Goal: Information Seeking & Learning: Compare options

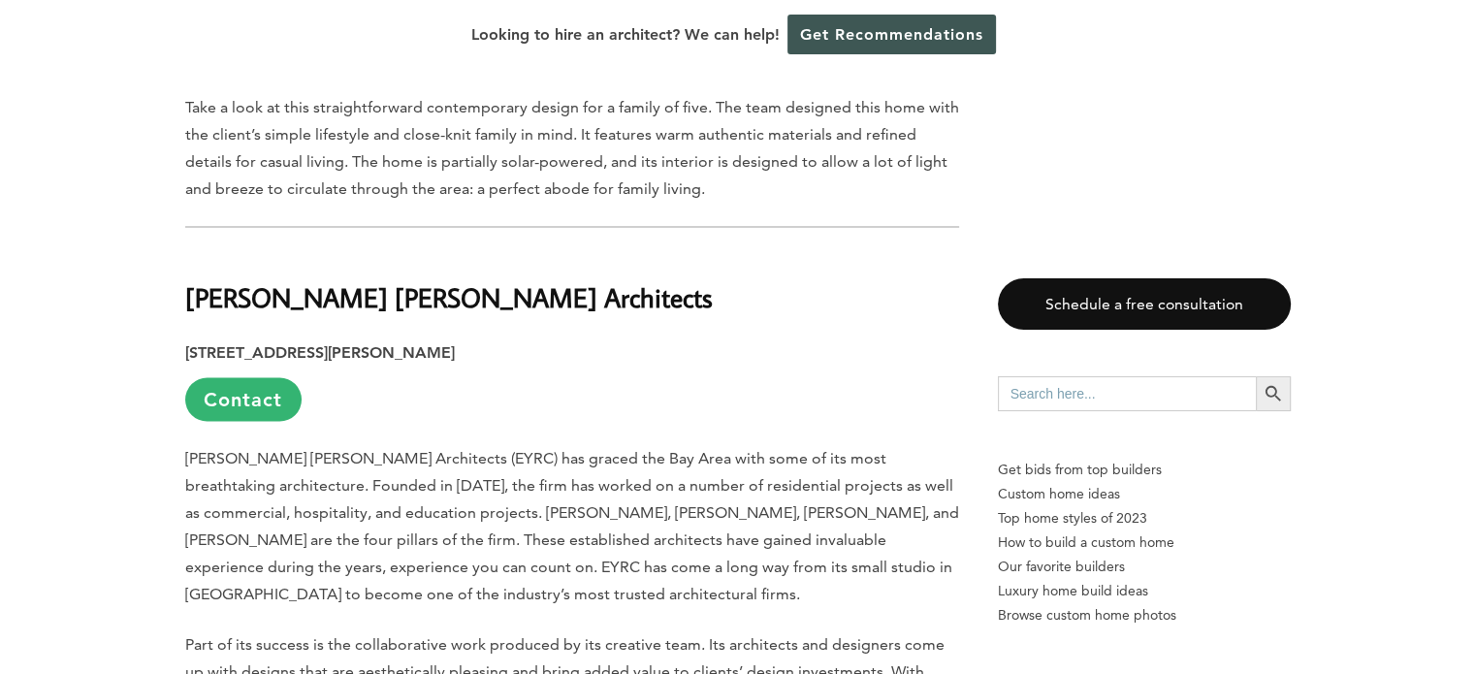
scroll to position [3491, 0]
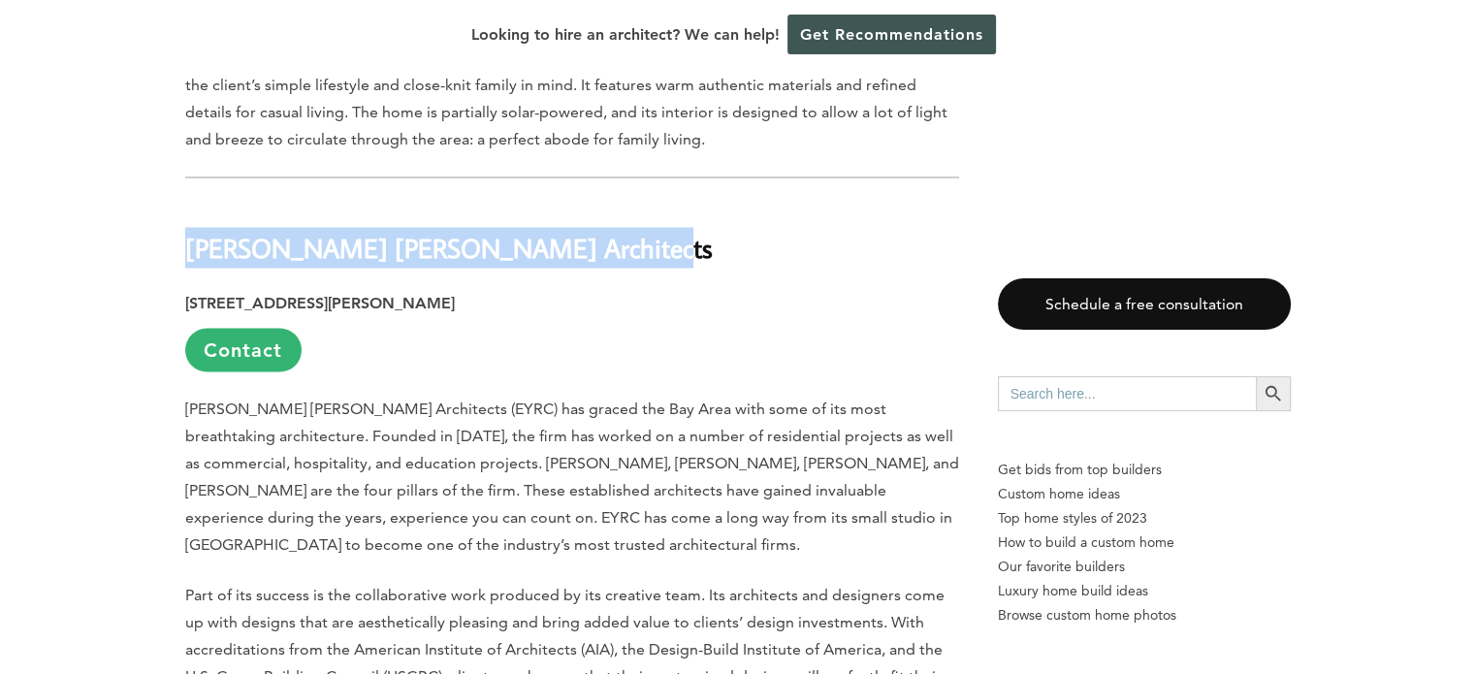
drag, startPoint x: 616, startPoint y: 188, endPoint x: 179, endPoint y: 212, distance: 437.0
copy b "Ehrlich Yanai Rhee Chaney Architects"
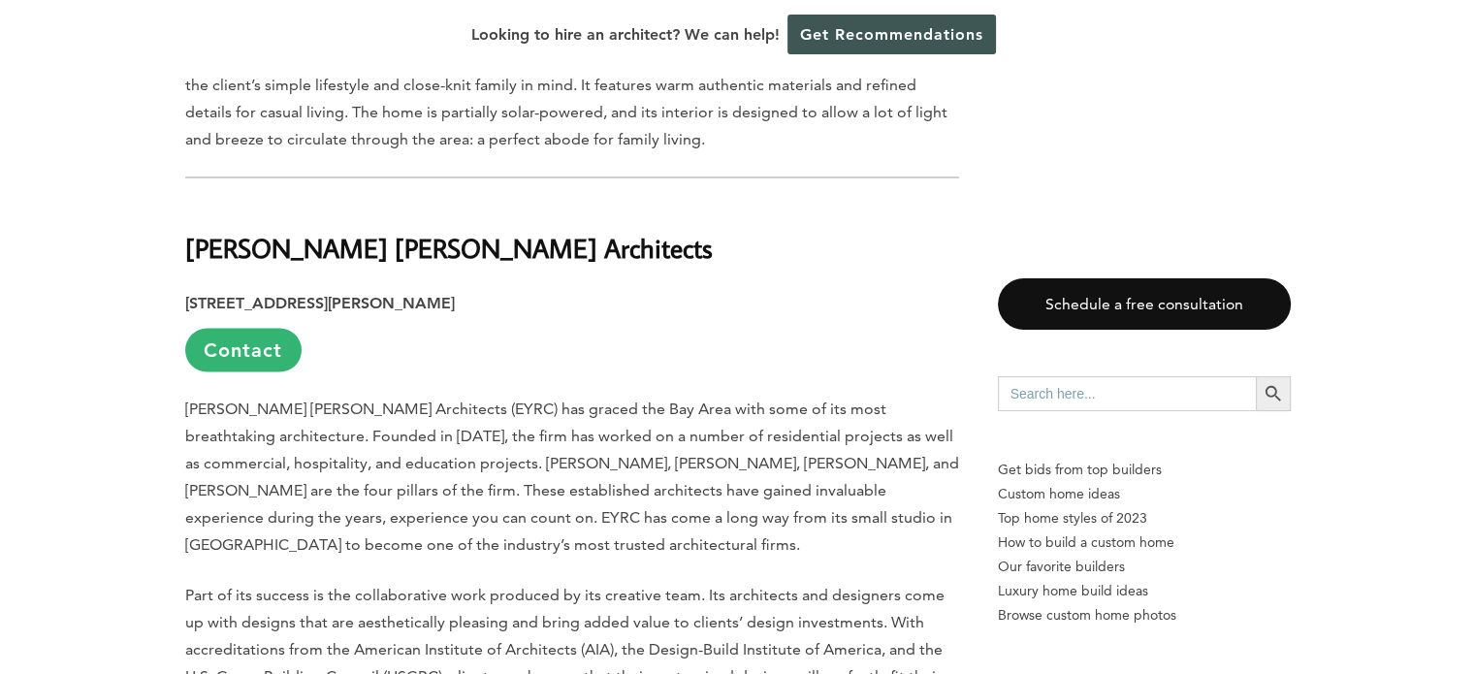
click at [543, 499] on p "Ehrlich Yanai Rhee Chaney Architects (EYRC) has graced the Bay Area with some o…" at bounding box center [572, 476] width 774 height 163
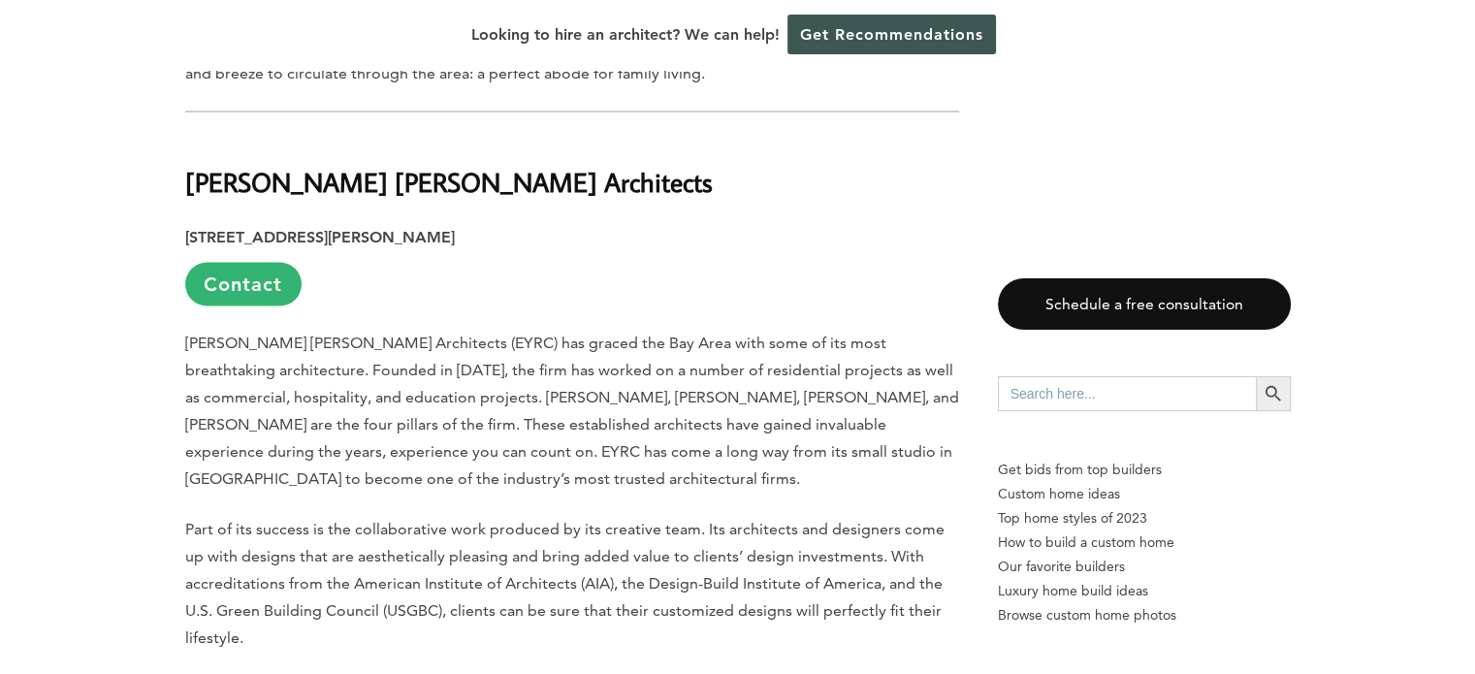
scroll to position [3588, 0]
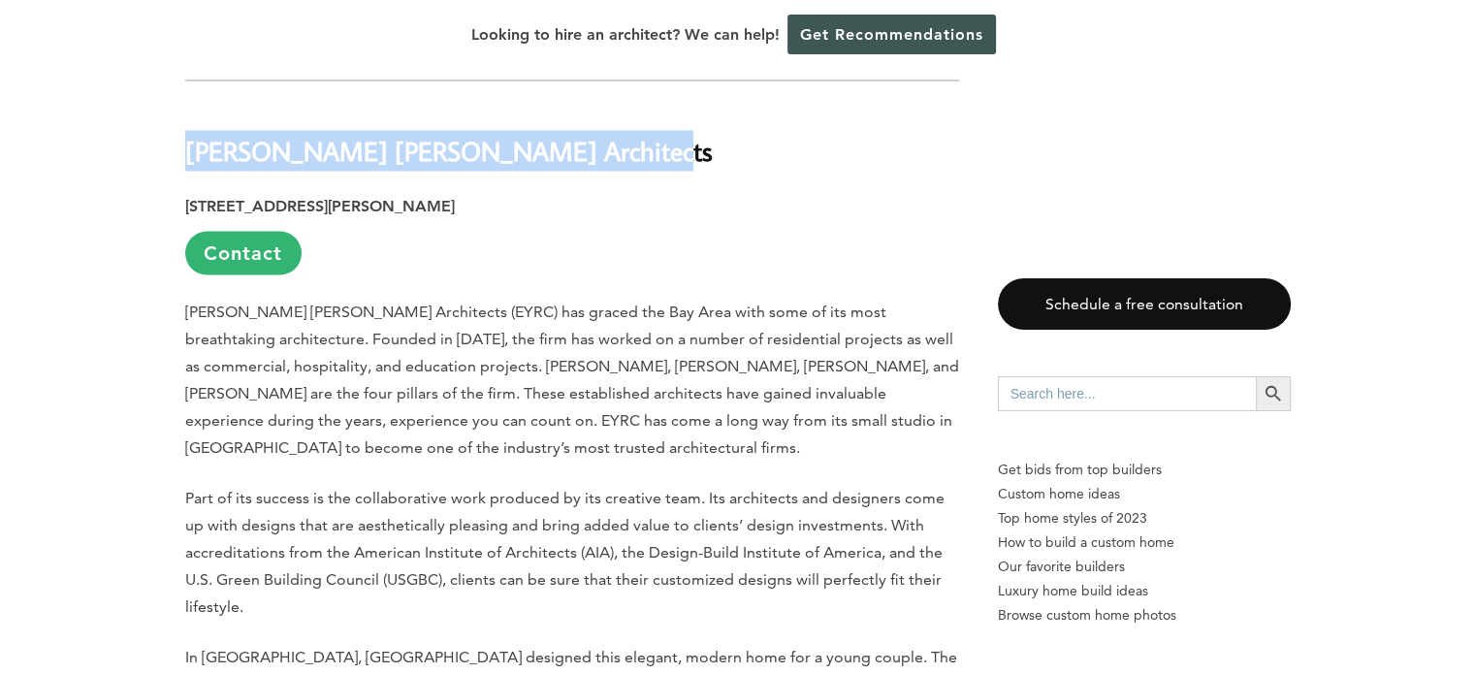
drag, startPoint x: 620, startPoint y: 105, endPoint x: 184, endPoint y: 104, distance: 435.4
click at [185, 104] on h2 "Ehrlich Yanai Rhee Chaney Architects" at bounding box center [572, 137] width 774 height 67
copy b "Ehrlich Yanai Rhee Chaney Architects"
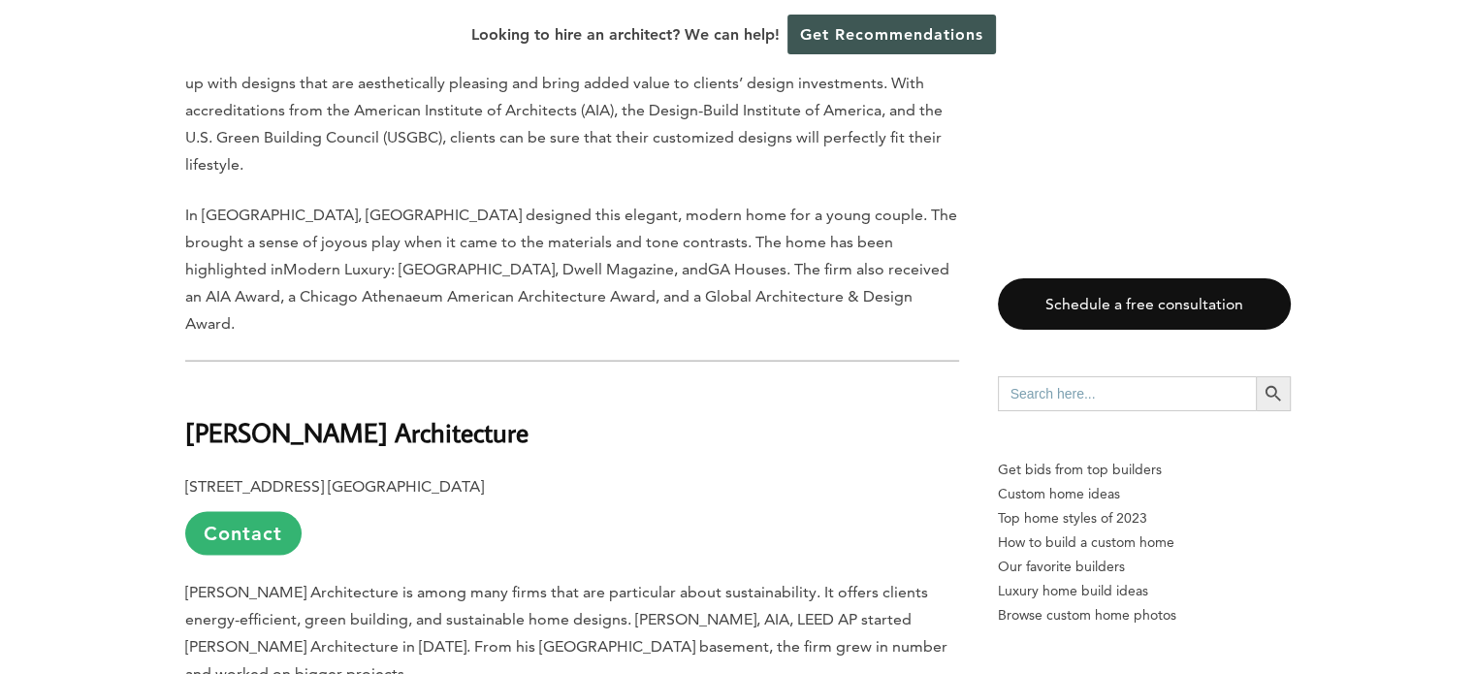
scroll to position [4072, 0]
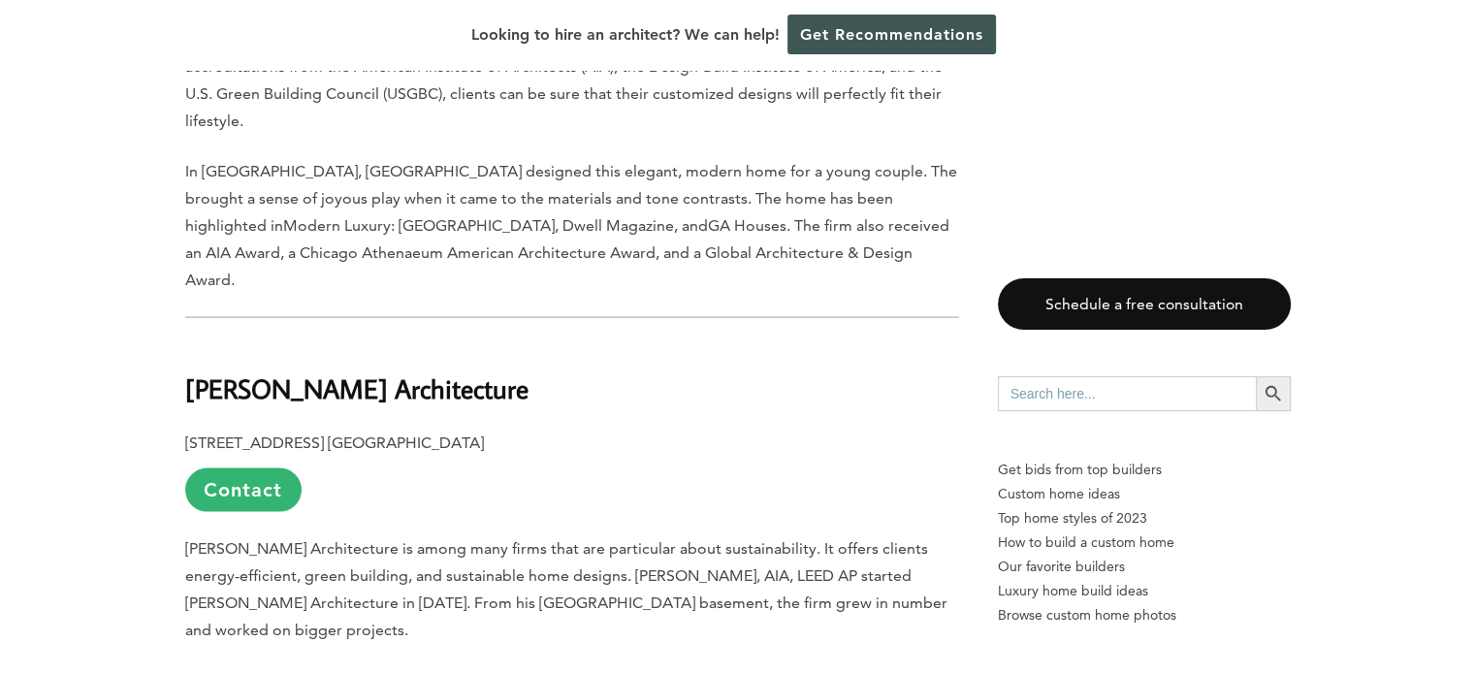
drag, startPoint x: 429, startPoint y: 309, endPoint x: 190, endPoint y: 315, distance: 238.6
click at [190, 341] on h2 "Feldman Architecture" at bounding box center [572, 374] width 774 height 67
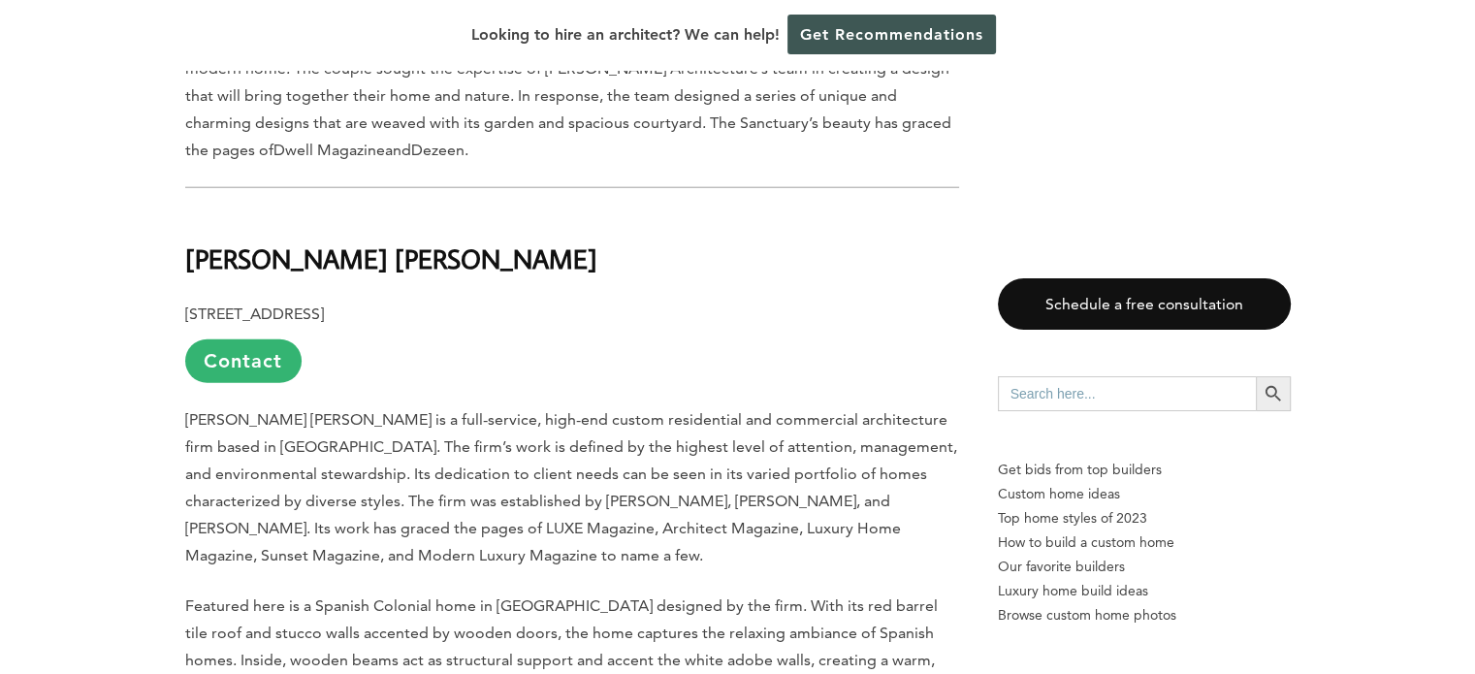
scroll to position [4945, 0]
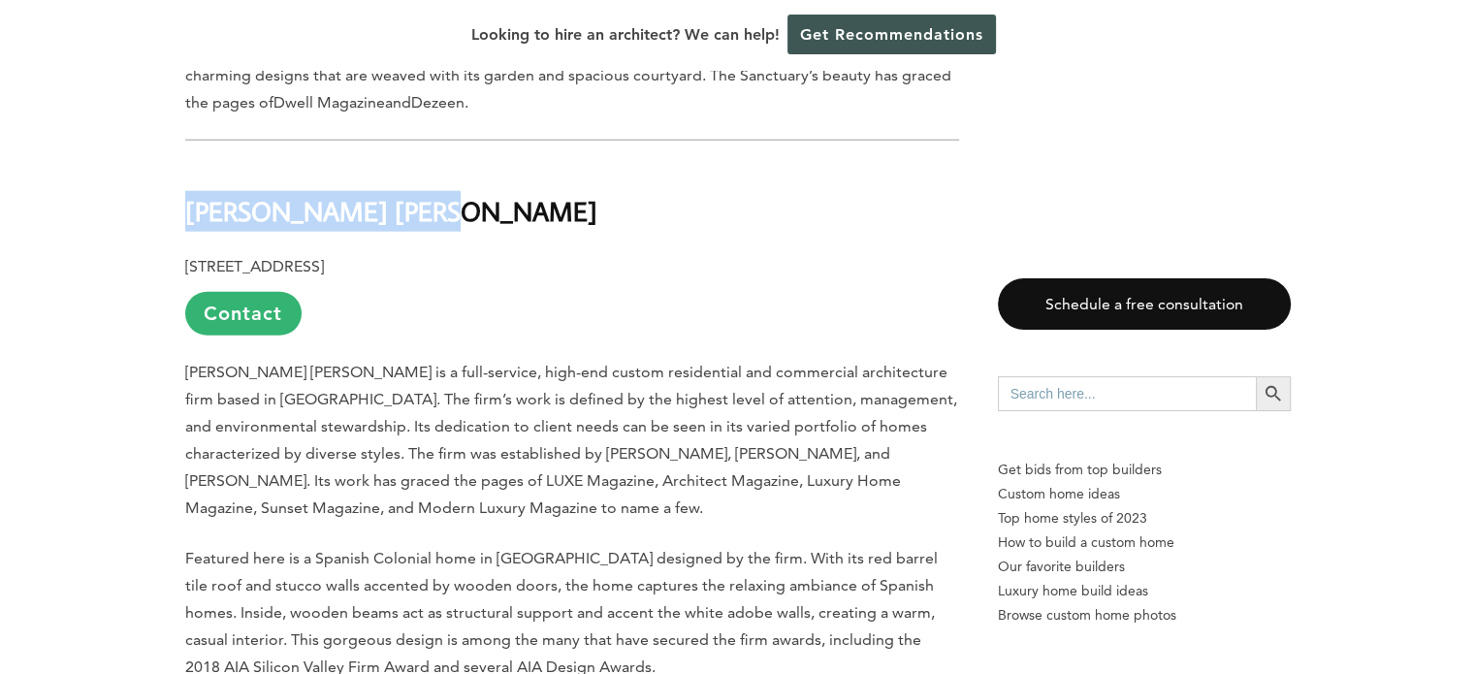
drag, startPoint x: 416, startPoint y: 147, endPoint x: 182, endPoint y: 142, distance: 233.7
copy b "Fergus Garber Young"
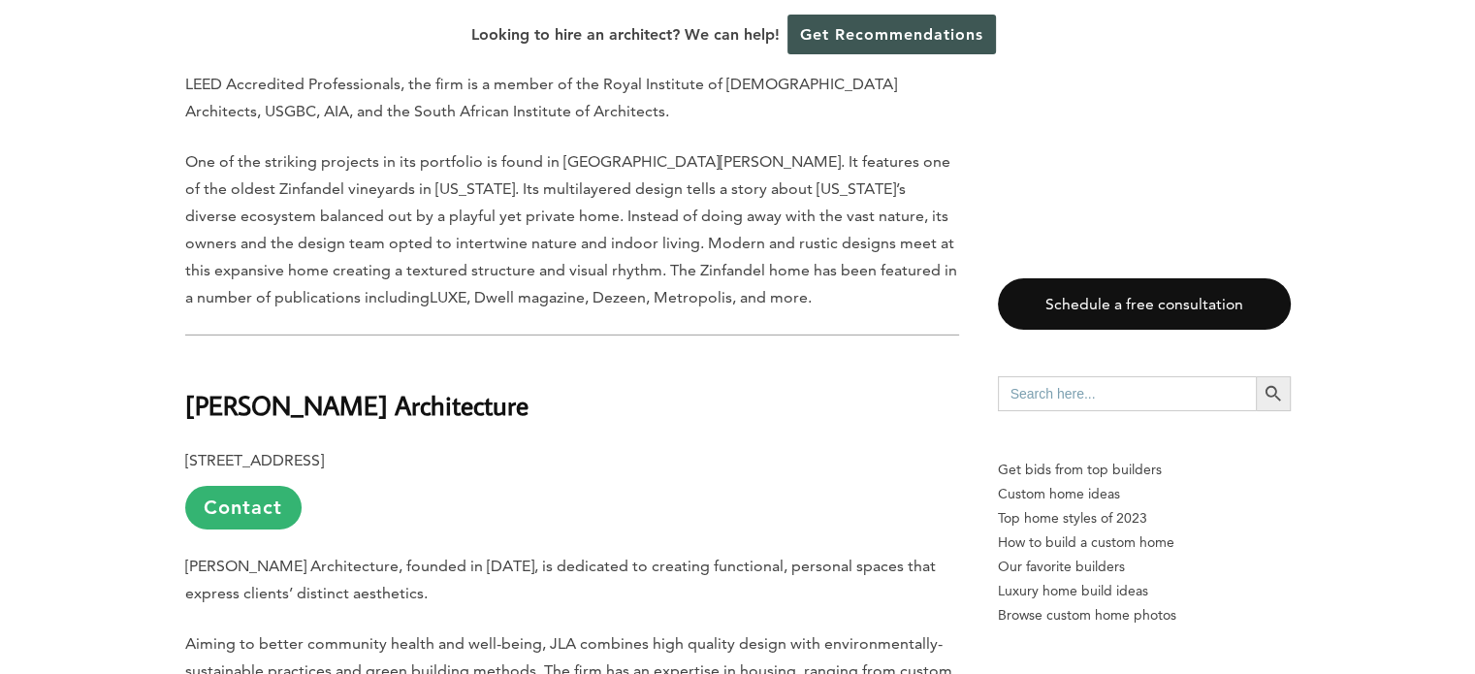
scroll to position [6109, 0]
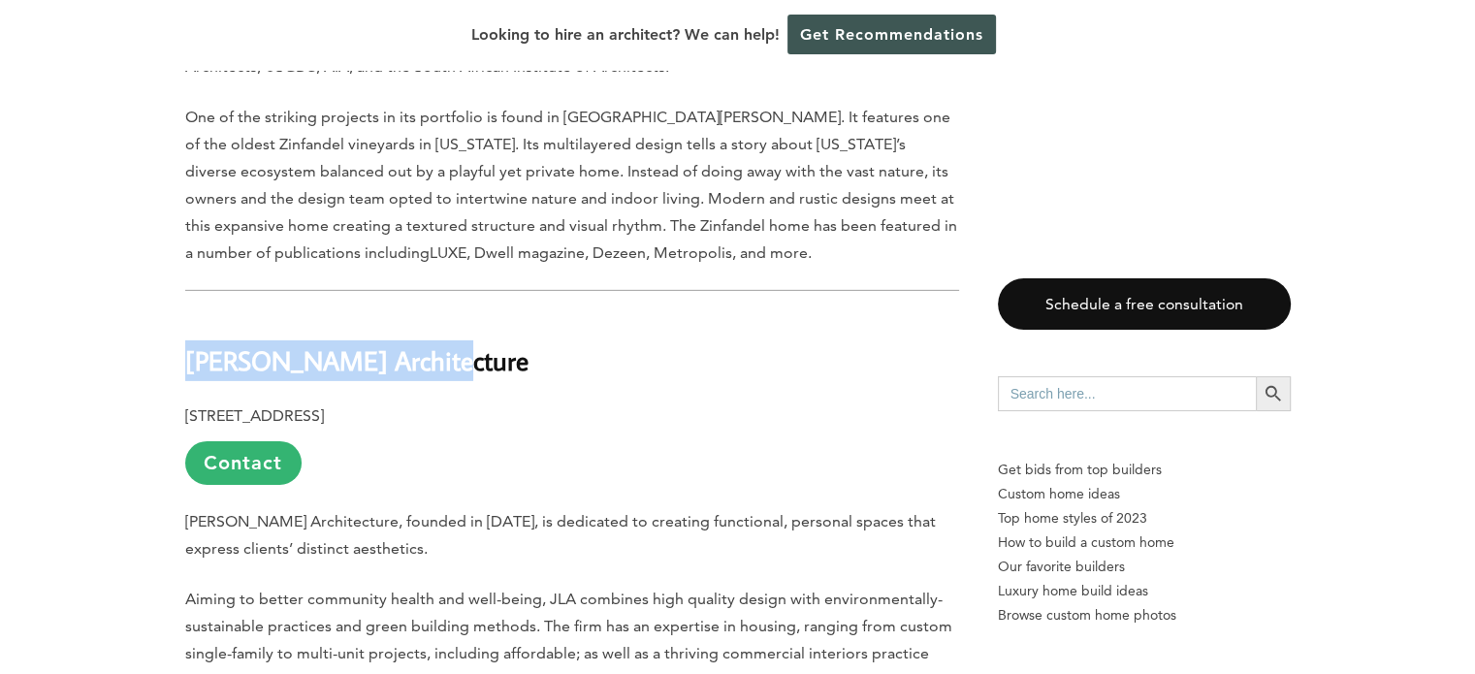
drag, startPoint x: 467, startPoint y: 220, endPoint x: 156, endPoint y: 231, distance: 311.4
copy b "John Lum Architecture"
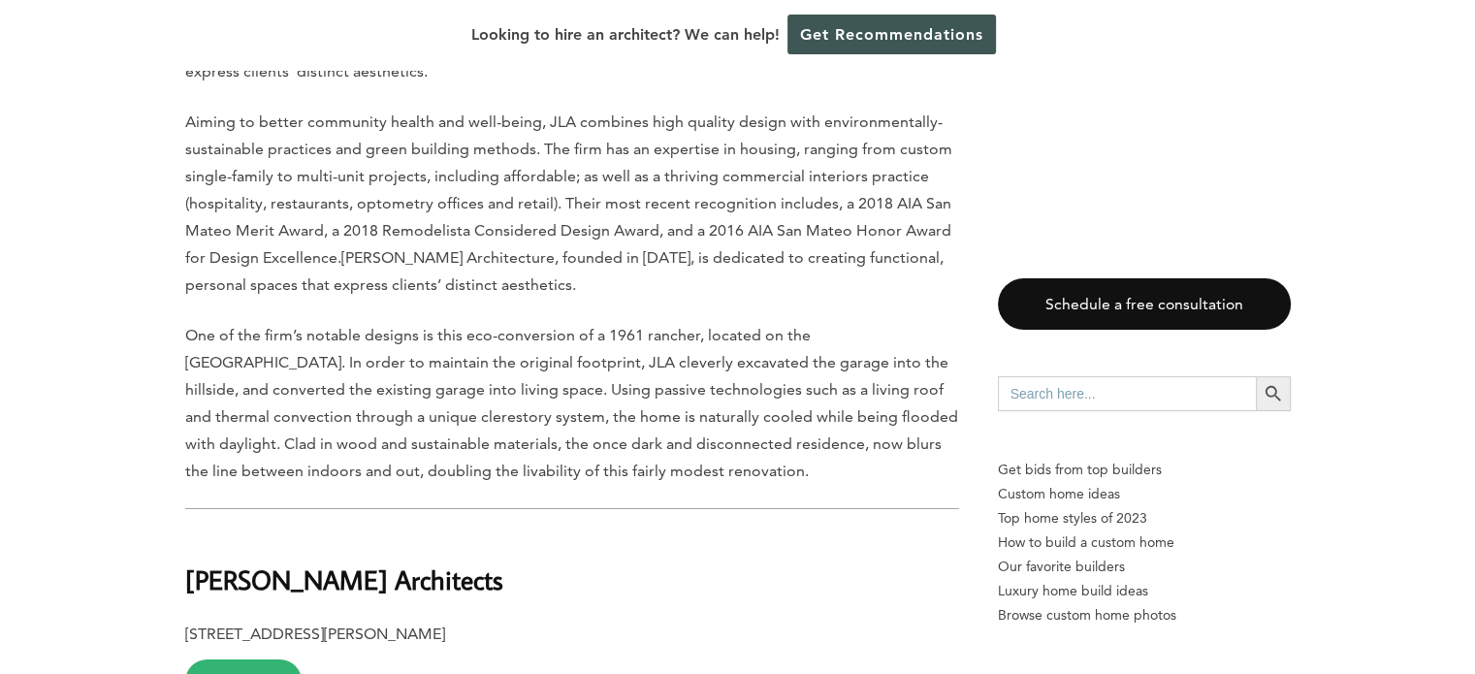
scroll to position [6593, 0]
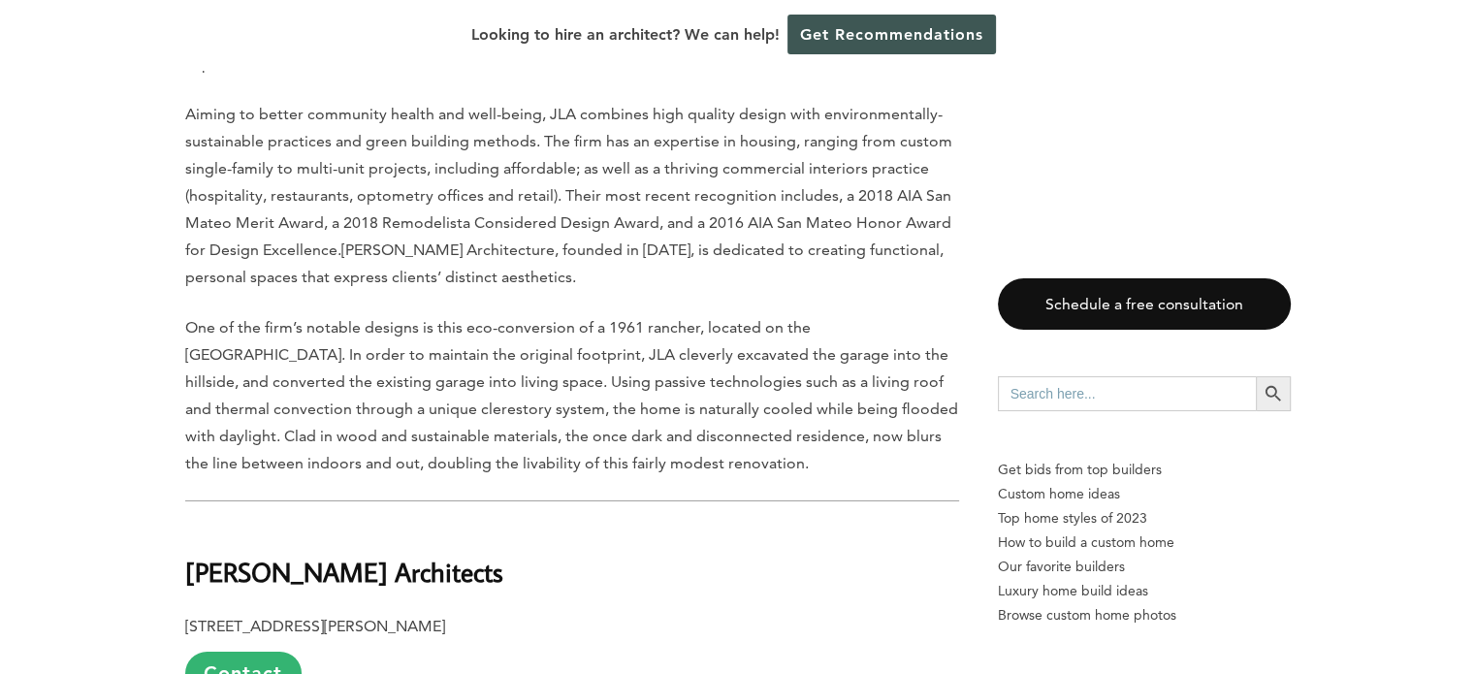
click at [543, 525] on h2 "Ken Linsteadt Architects" at bounding box center [572, 558] width 774 height 67
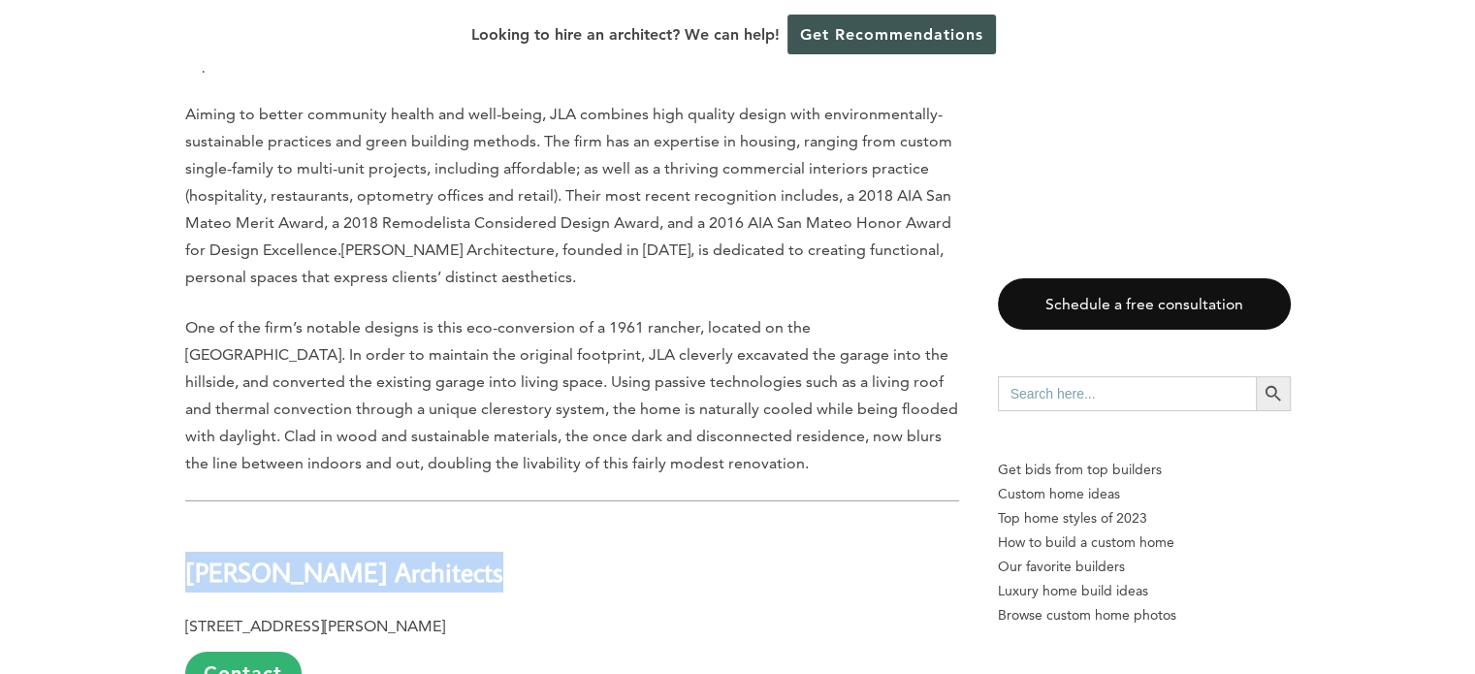
drag, startPoint x: 460, startPoint y: 438, endPoint x: 171, endPoint y: 443, distance: 289.0
click at [171, 443] on div "Last updated on April 8th, 2025 at 04:15 pm Palo Alto is home to a rich profusi…" at bounding box center [737, 230] width 1167 height 11585
copy b "Ken Linsteadt Architects"
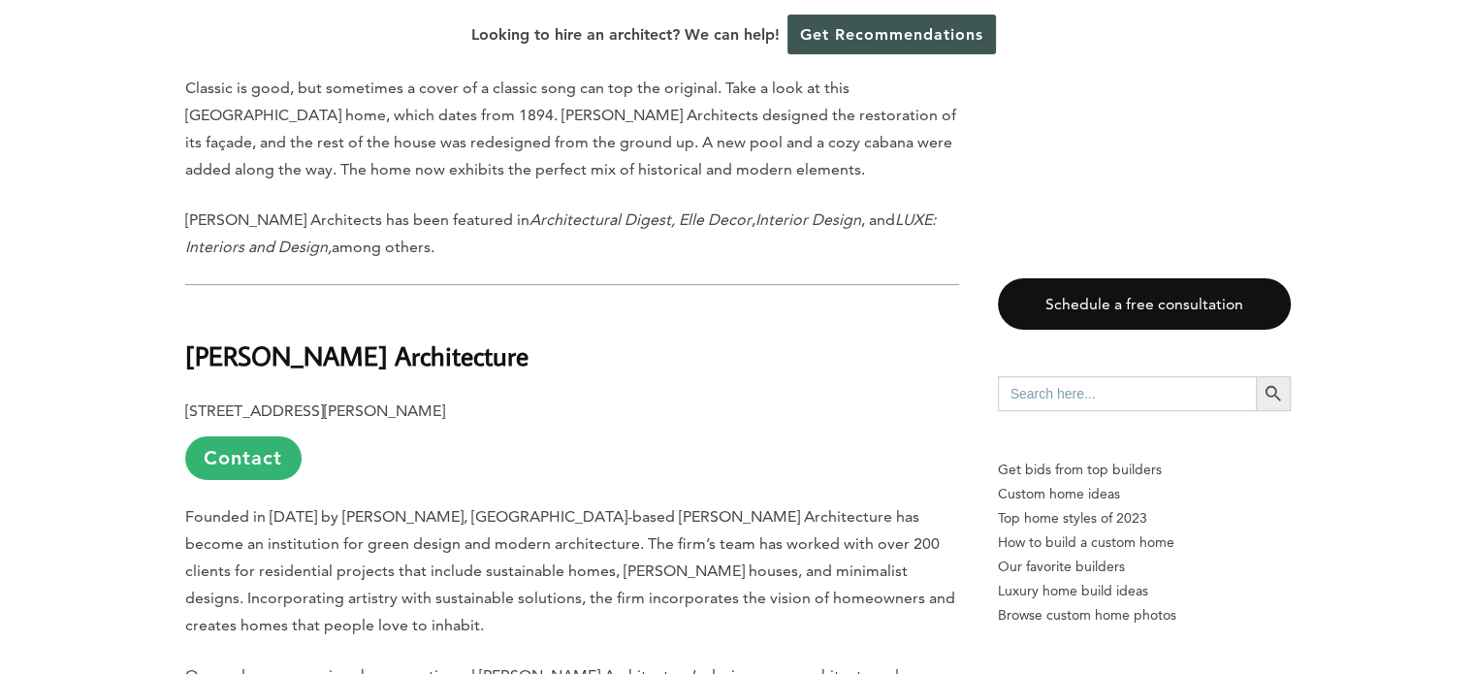
scroll to position [7466, 0]
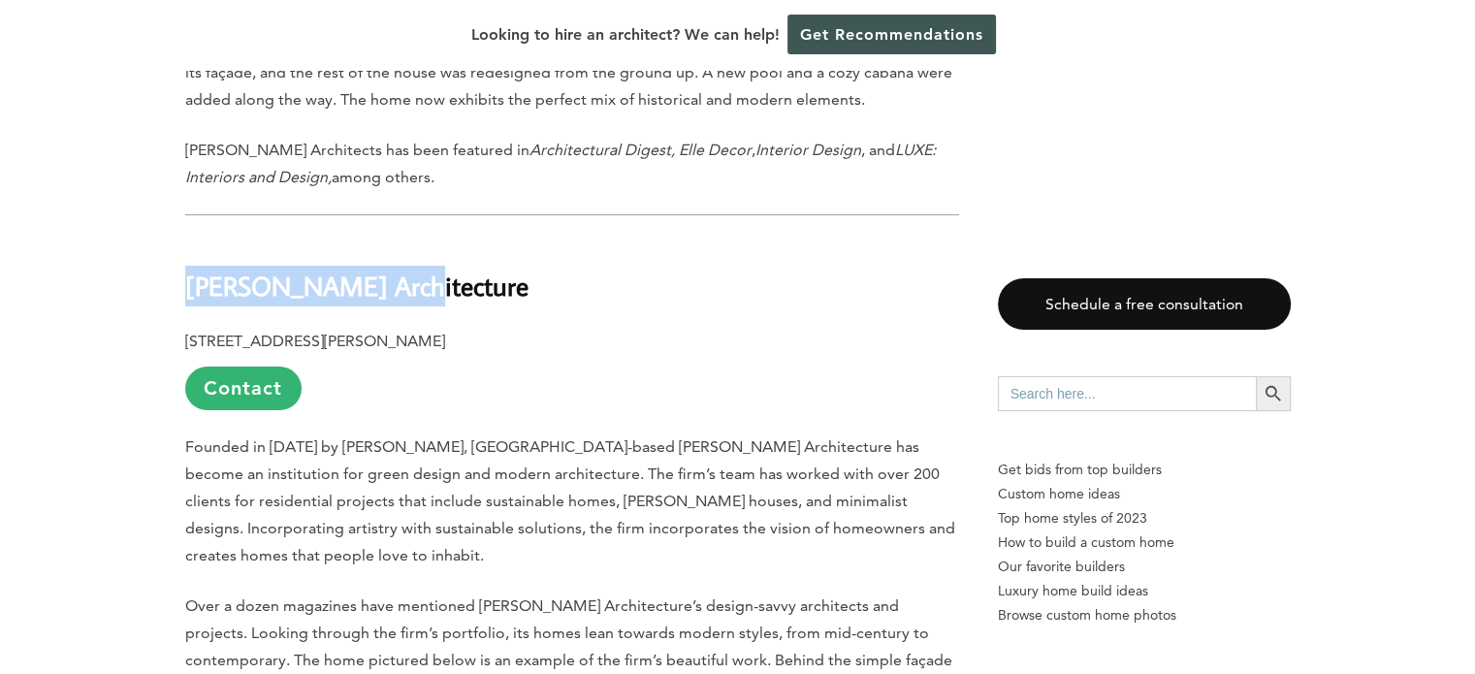
drag, startPoint x: 476, startPoint y: 150, endPoint x: 184, endPoint y: 157, distance: 291.9
click at [185, 239] on h2 "Klopf Architecture" at bounding box center [572, 272] width 774 height 67
copy b "Klopf Architecture"
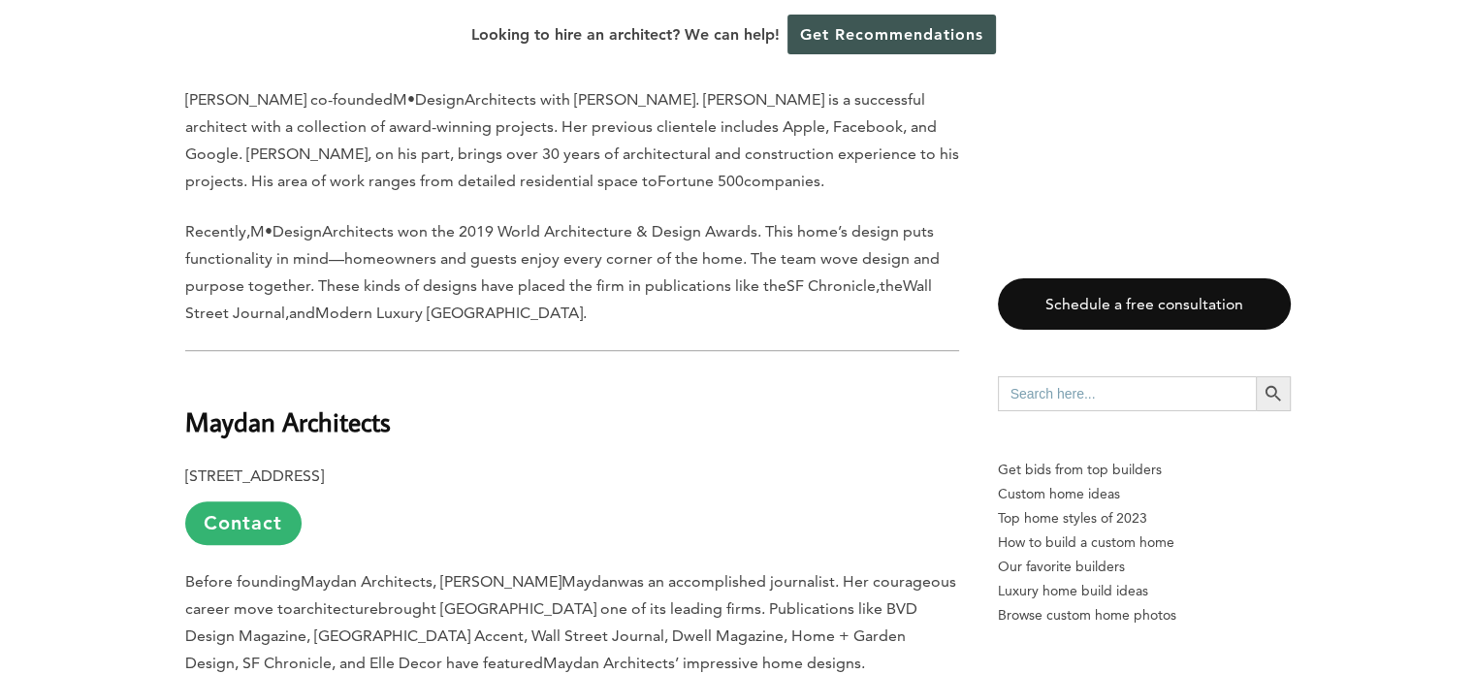
scroll to position [8630, 0]
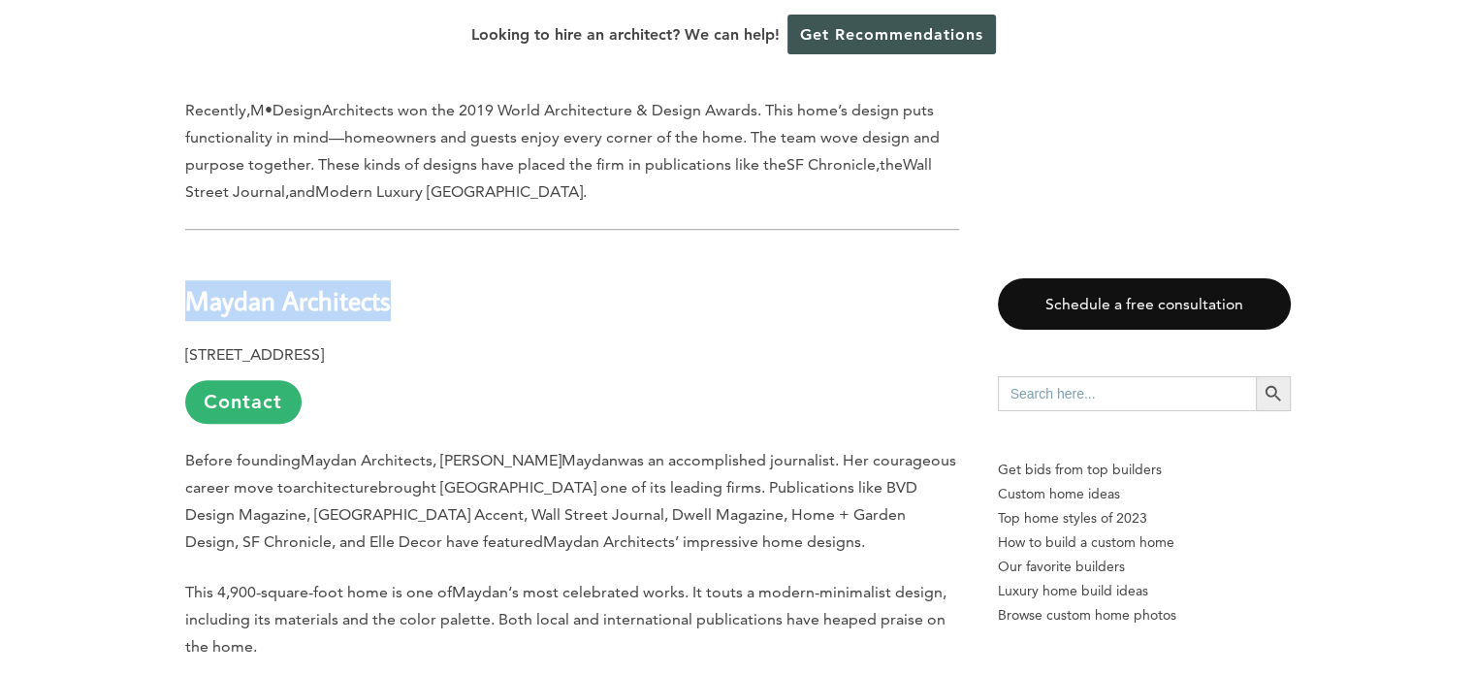
drag, startPoint x: 400, startPoint y: 141, endPoint x: 172, endPoint y: 145, distance: 228.9
copy b "Maydan Architects"
click at [548, 447] on p "Before founding Maydan Architects , Mary Maydan was an accomplished journalist.…" at bounding box center [572, 501] width 774 height 109
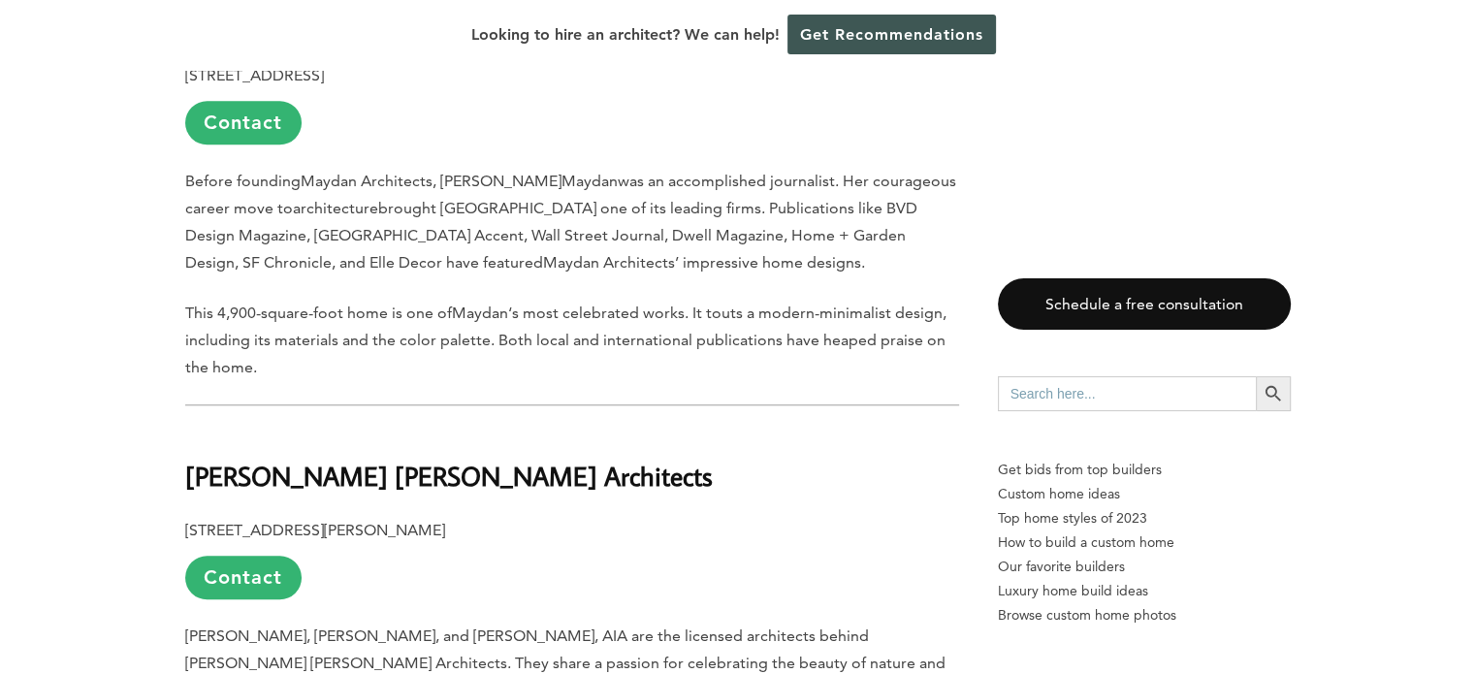
scroll to position [8920, 0]
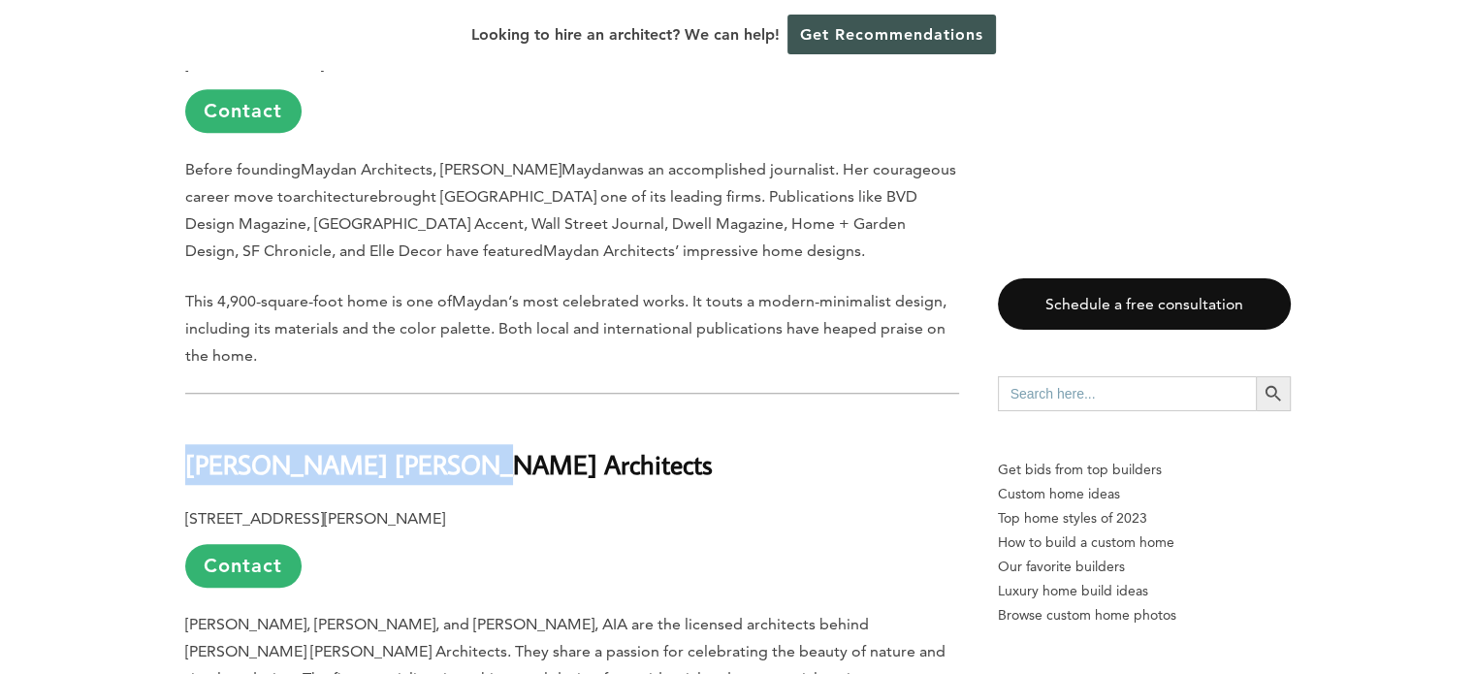
drag, startPoint x: 438, startPoint y: 305, endPoint x: 172, endPoint y: 313, distance: 266.8
copy b "Swatt Miers Architects"
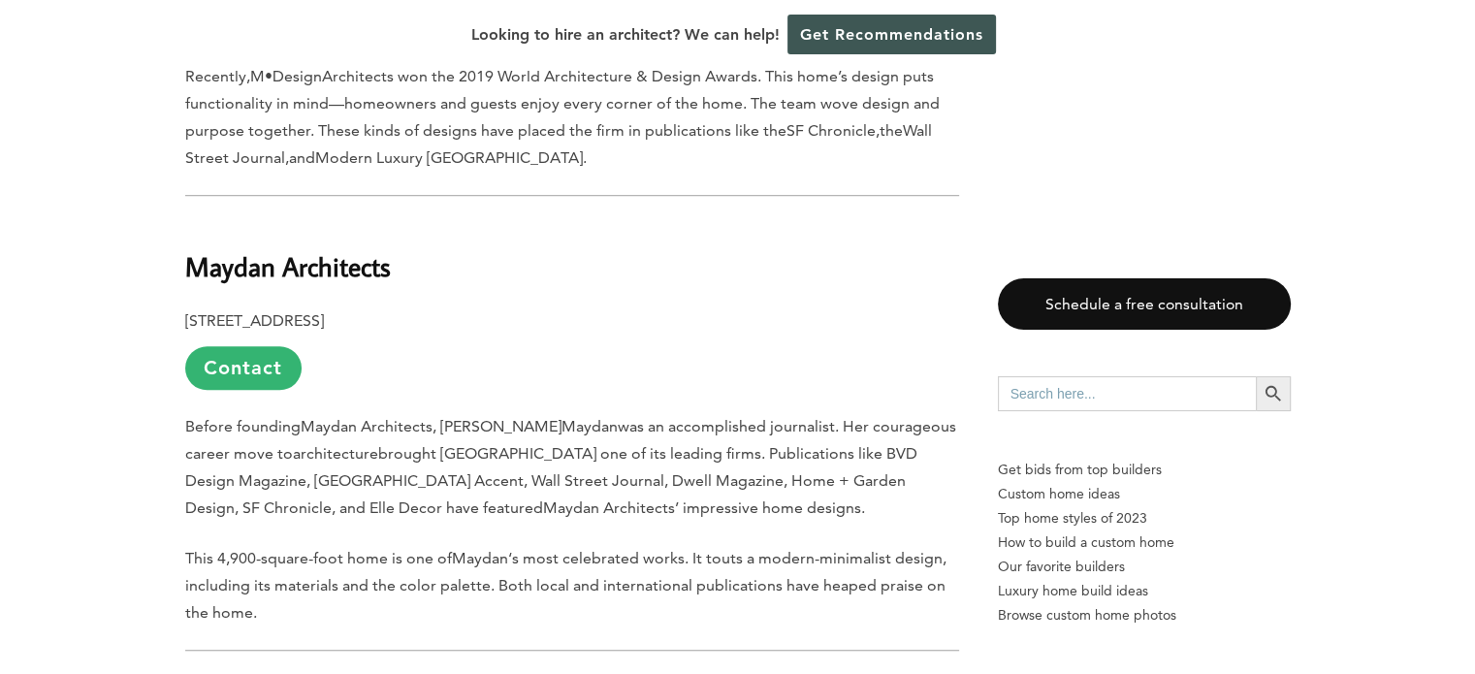
scroll to position [8630, 0]
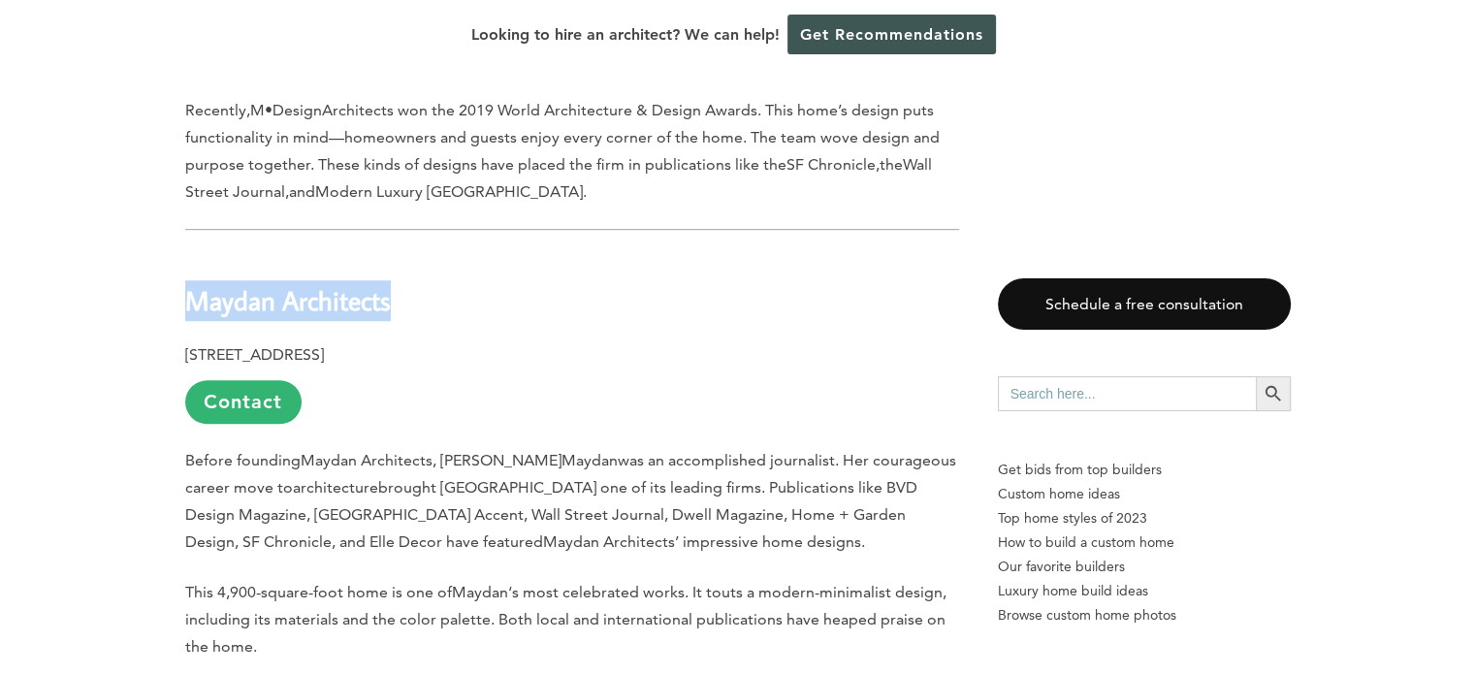
drag, startPoint x: 380, startPoint y: 139, endPoint x: 186, endPoint y: 144, distance: 194.0
click at [186, 253] on h2 "Maydan Architects" at bounding box center [572, 286] width 774 height 67
copy b "Maydan Architects"
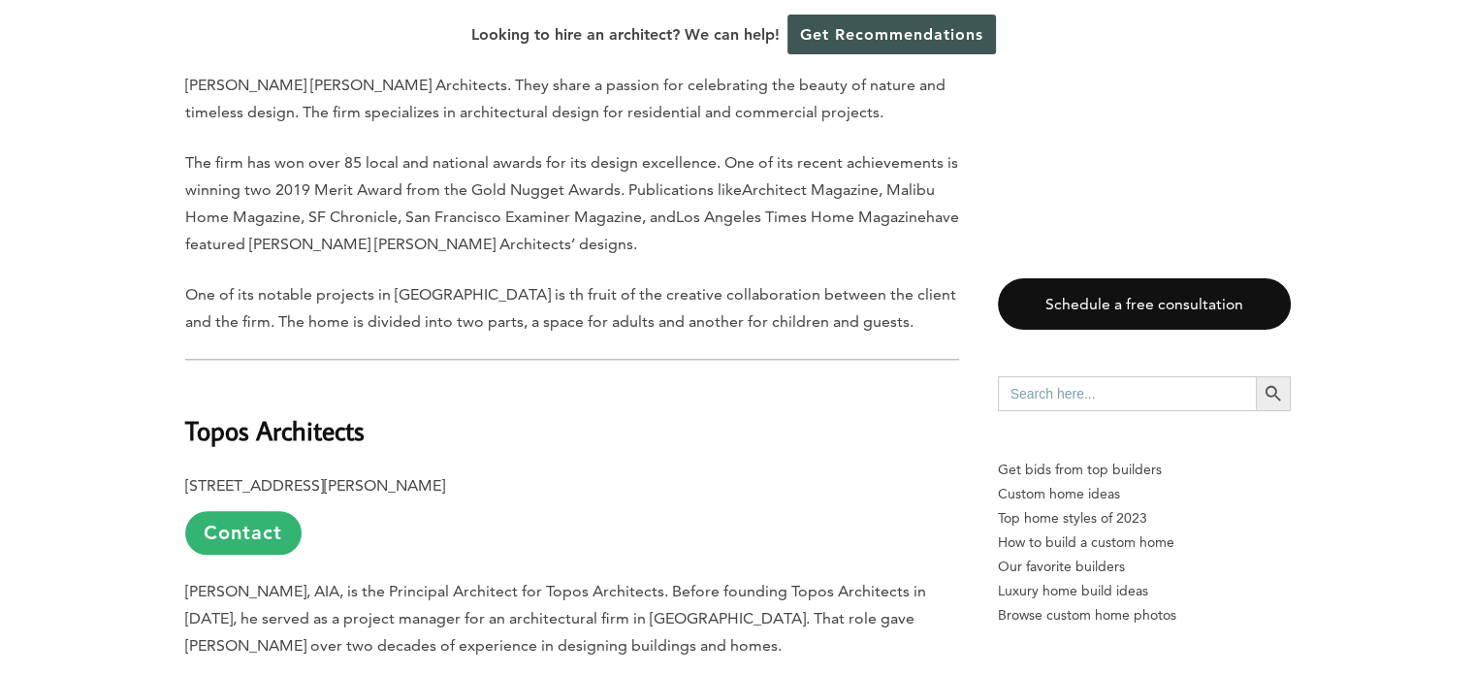
scroll to position [9502, 0]
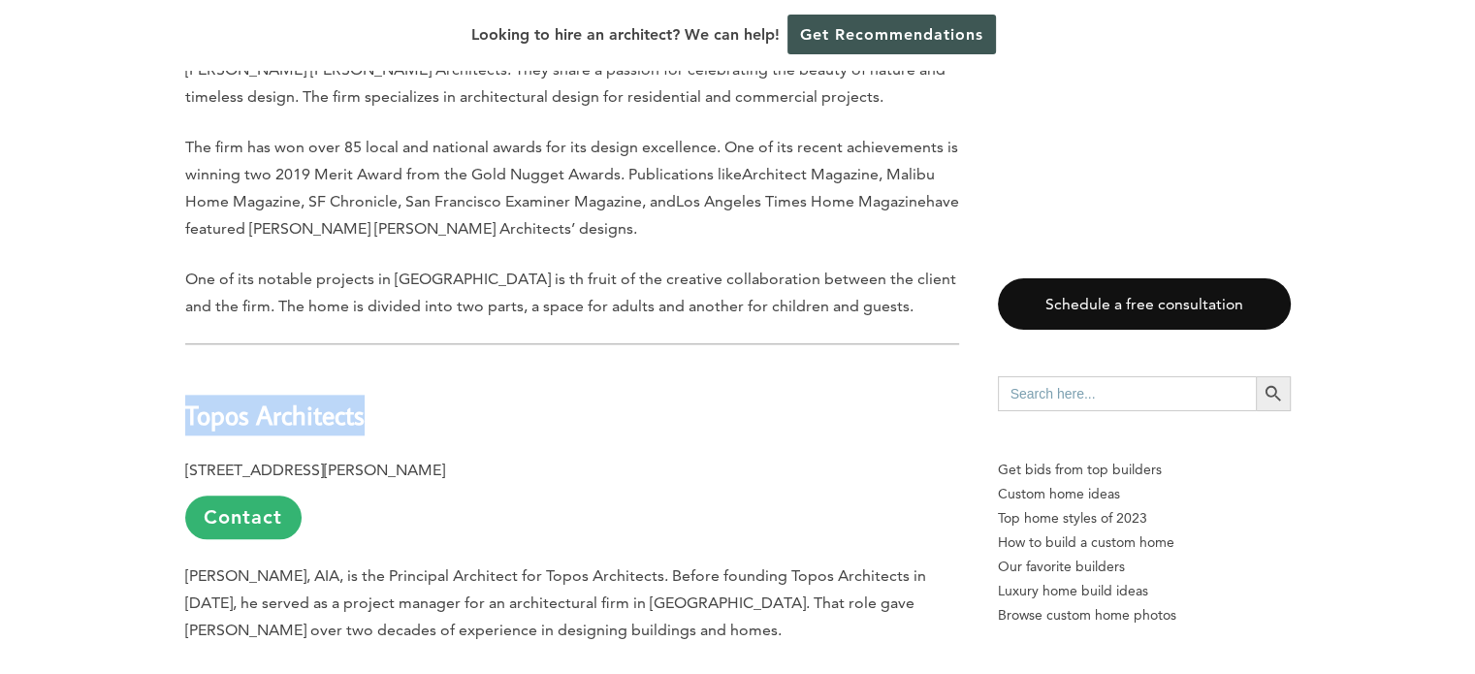
drag, startPoint x: 364, startPoint y: 248, endPoint x: 116, endPoint y: 259, distance: 247.5
copy b "Topos Architects"
click at [568, 367] on h2 "Topos Architects" at bounding box center [572, 400] width 774 height 67
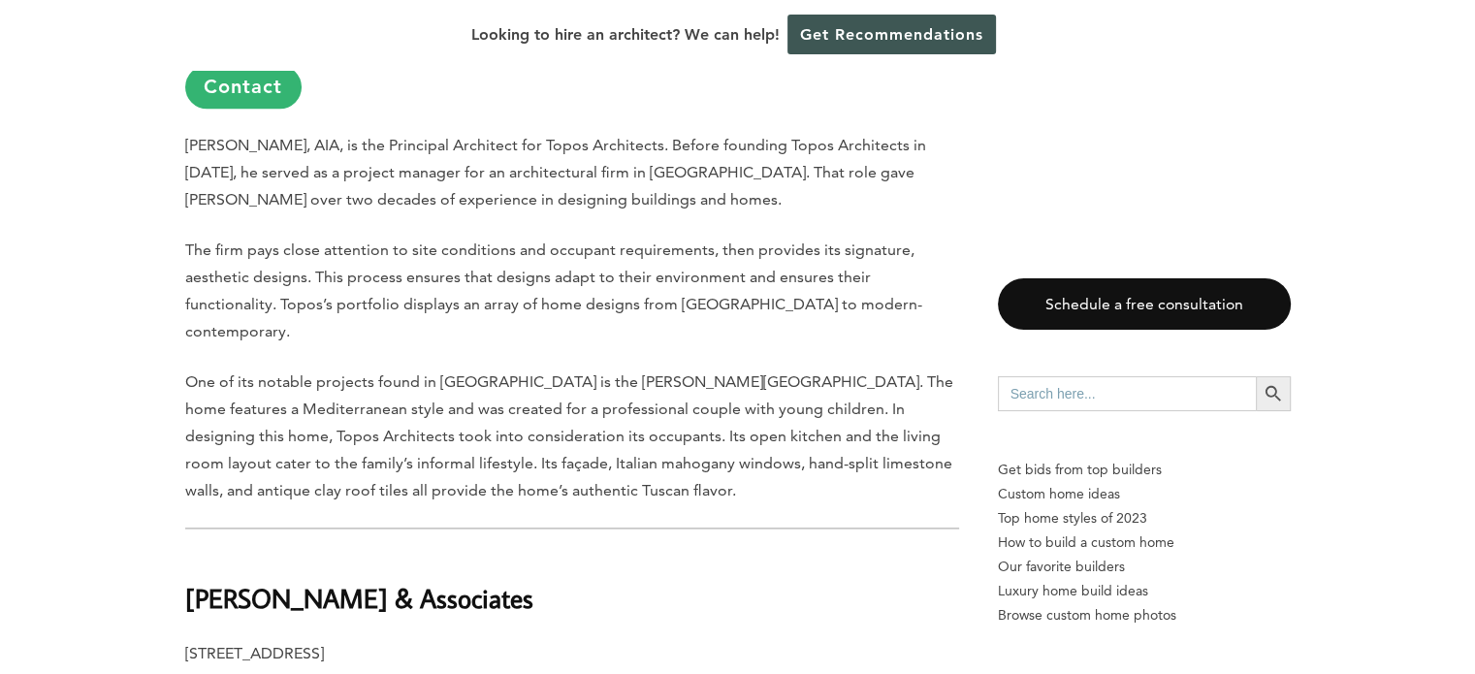
scroll to position [9987, 0]
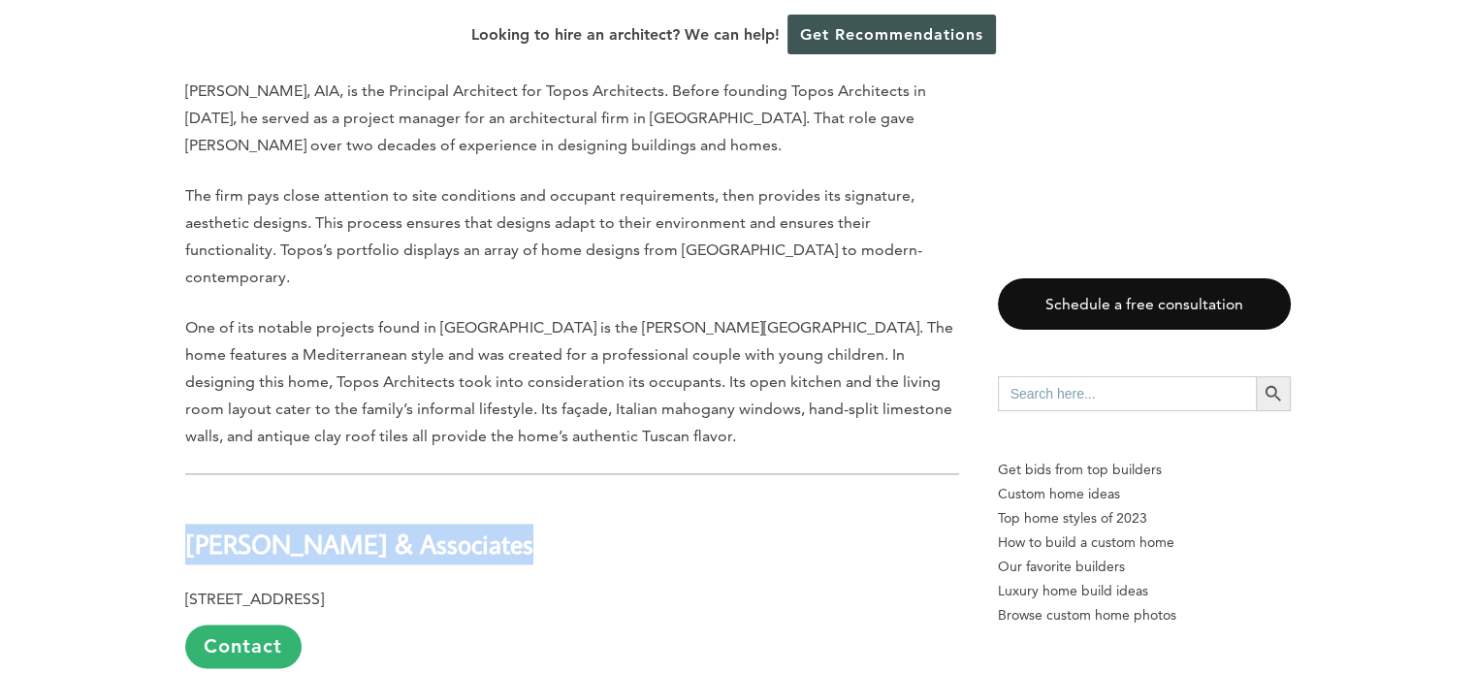
drag, startPoint x: 444, startPoint y: 364, endPoint x: 189, endPoint y: 360, distance: 255.0
click at [189, 497] on h2 "Victor H. Lee & Associates" at bounding box center [572, 530] width 774 height 67
click at [535, 497] on h2 "Victor H. Lee & Associates" at bounding box center [572, 530] width 774 height 67
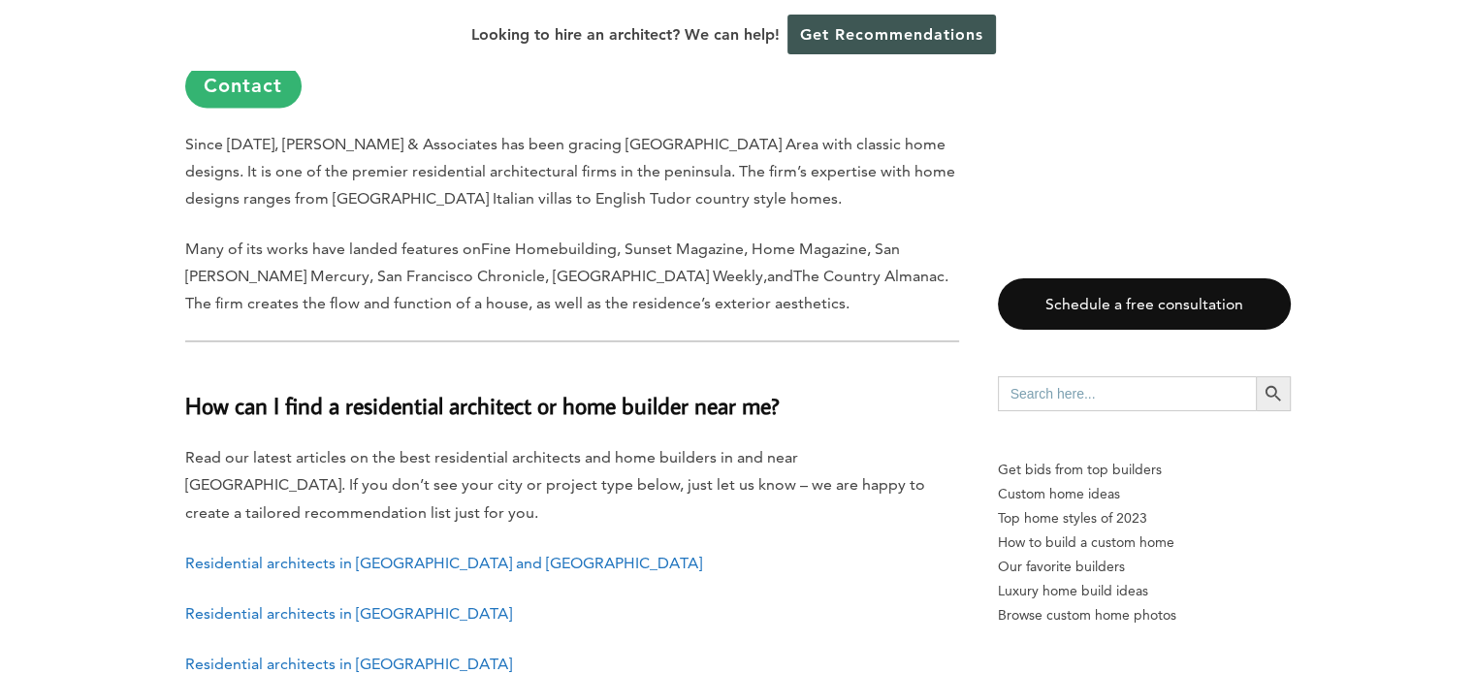
scroll to position [10666, 0]
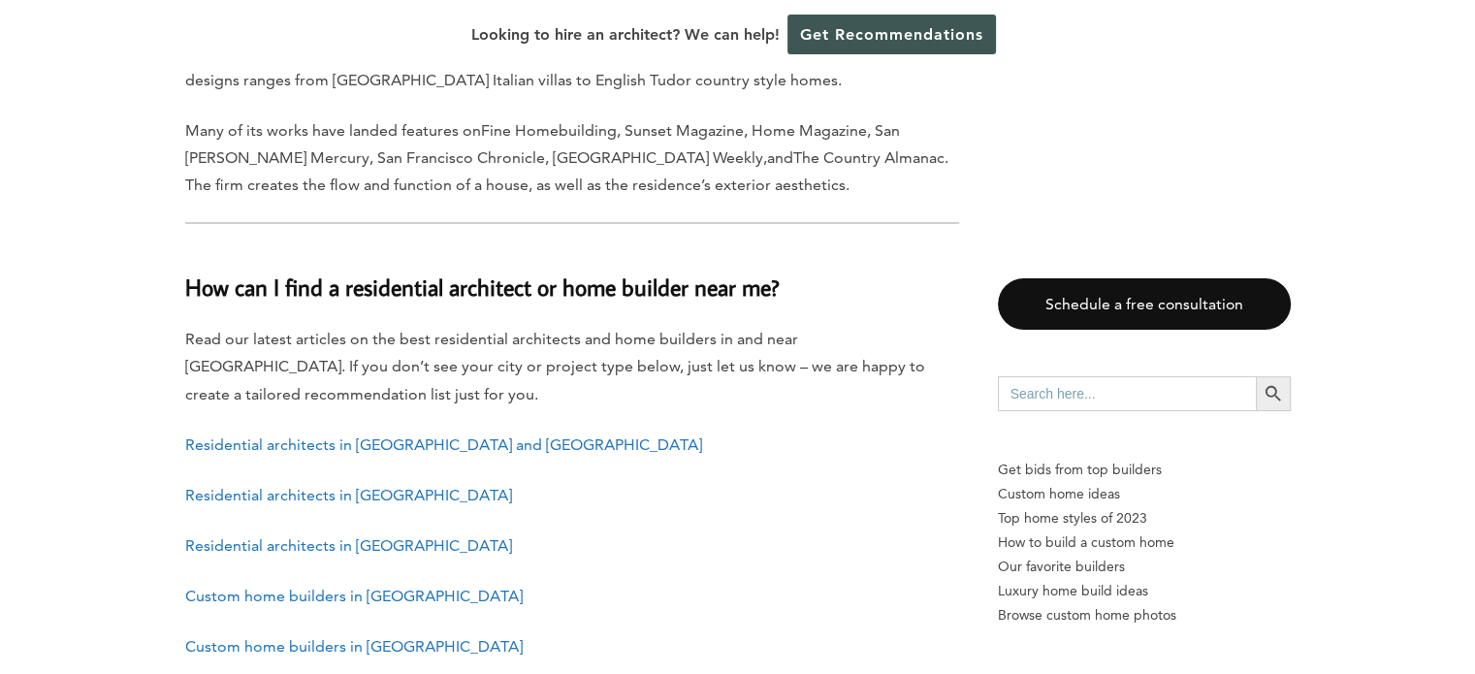
click at [460, 434] on link "Residential architects in San Mateo and Redwood" at bounding box center [443, 443] width 517 height 18
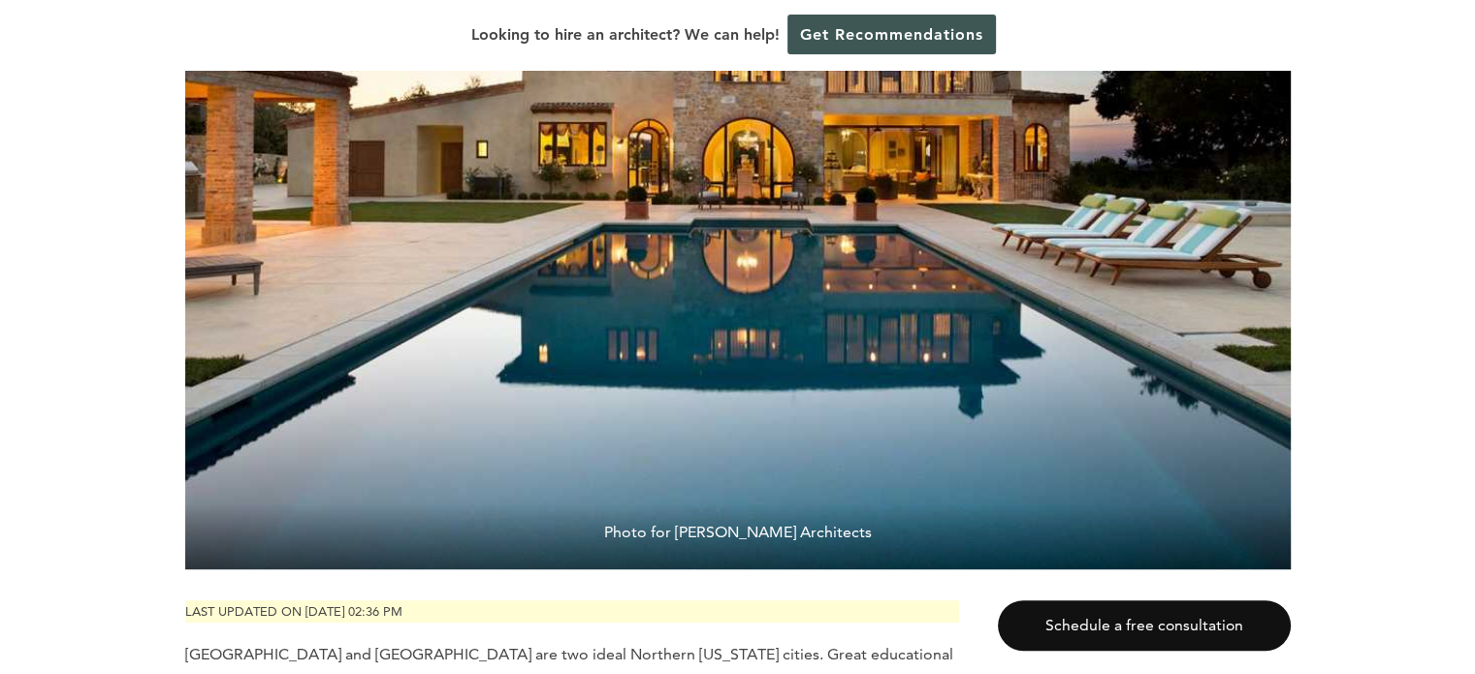
scroll to position [582, 0]
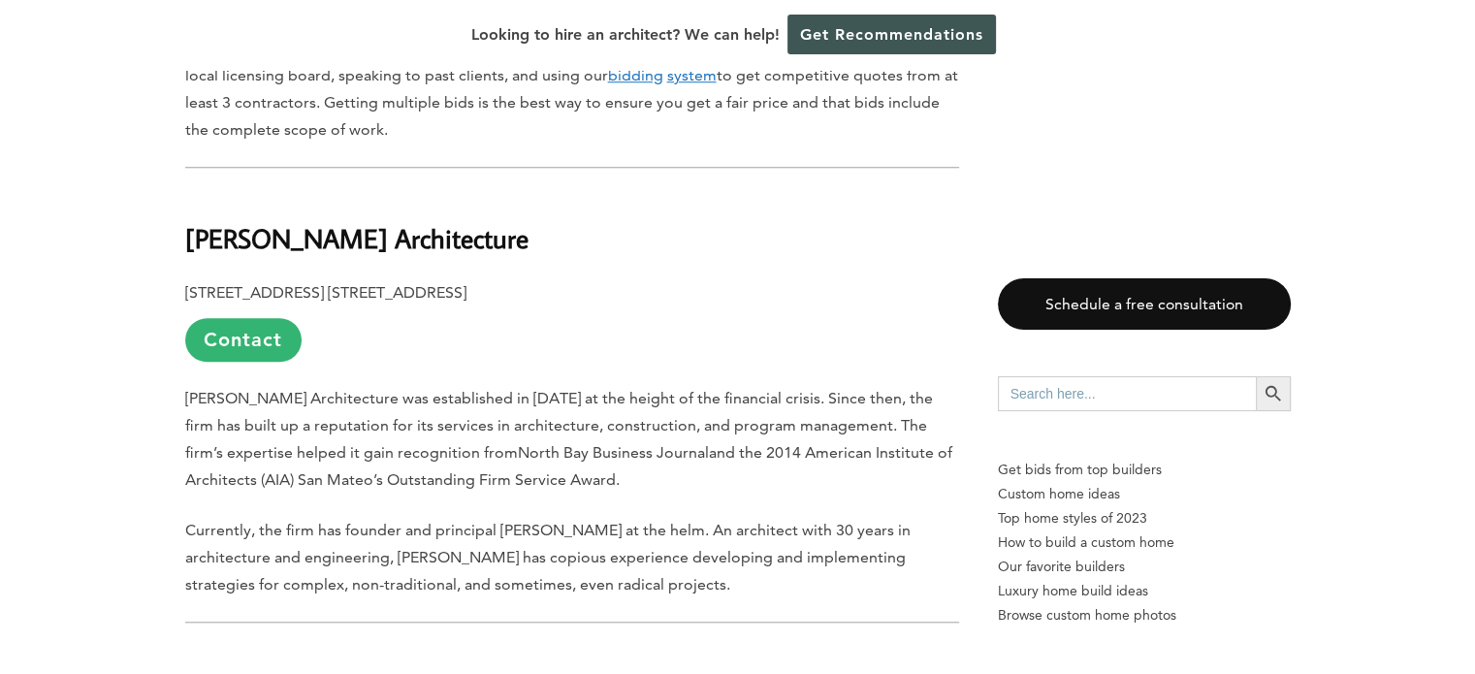
scroll to position [1745, 0]
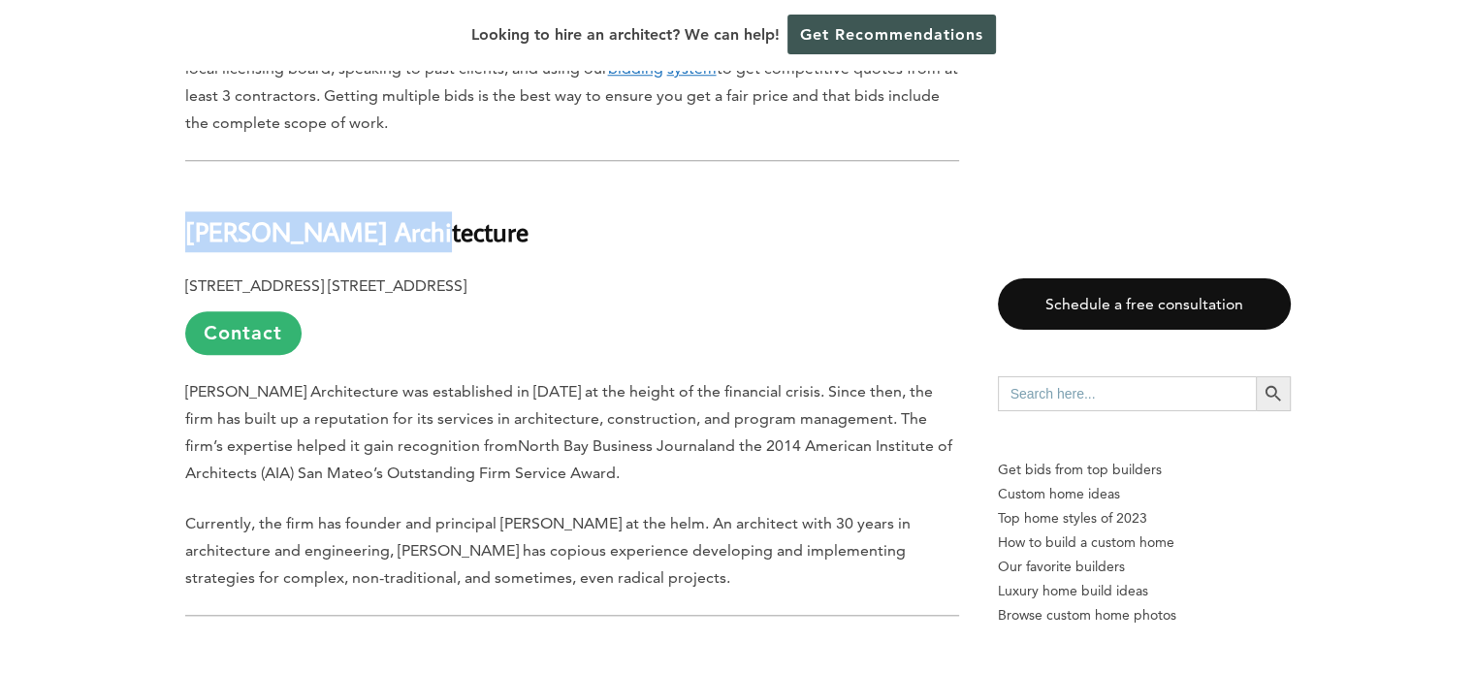
drag, startPoint x: 400, startPoint y: 163, endPoint x: 173, endPoint y: 174, distance: 228.1
copy b "[PERSON_NAME] Architecture"
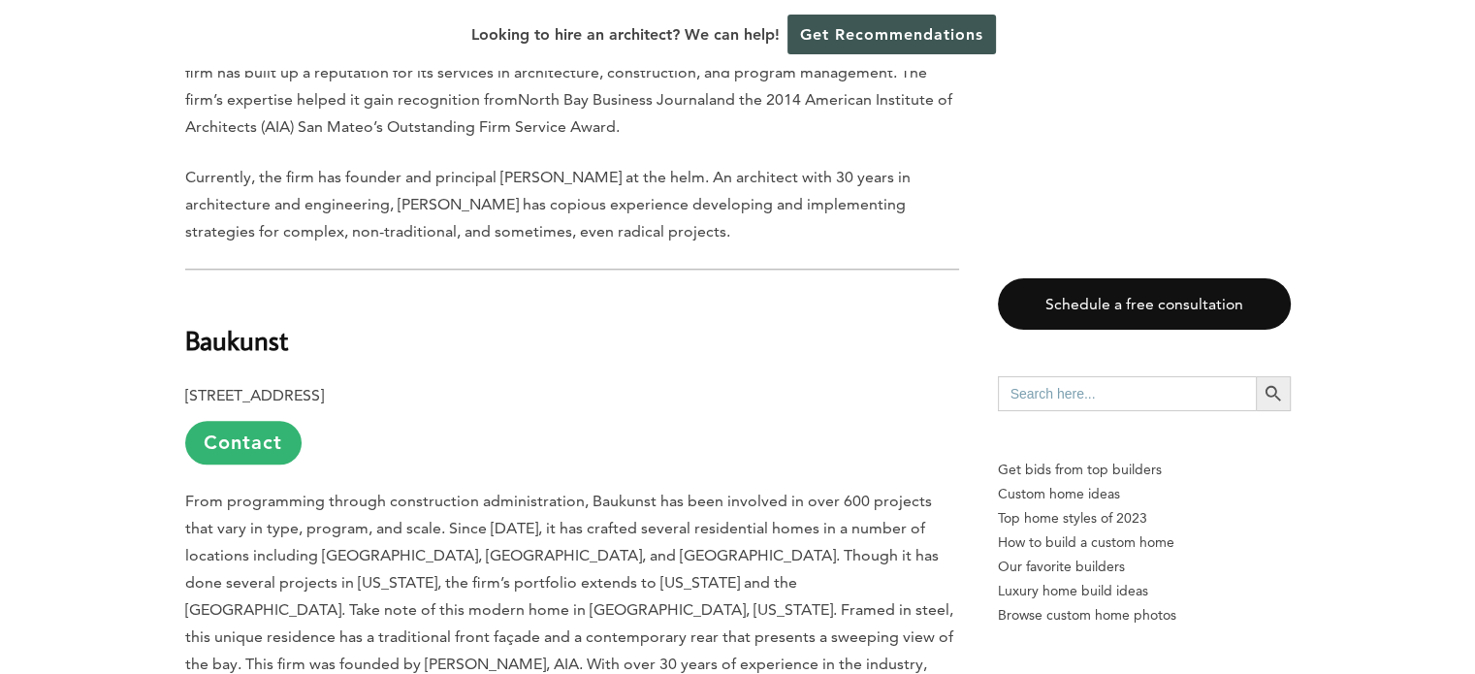
scroll to position [2133, 0]
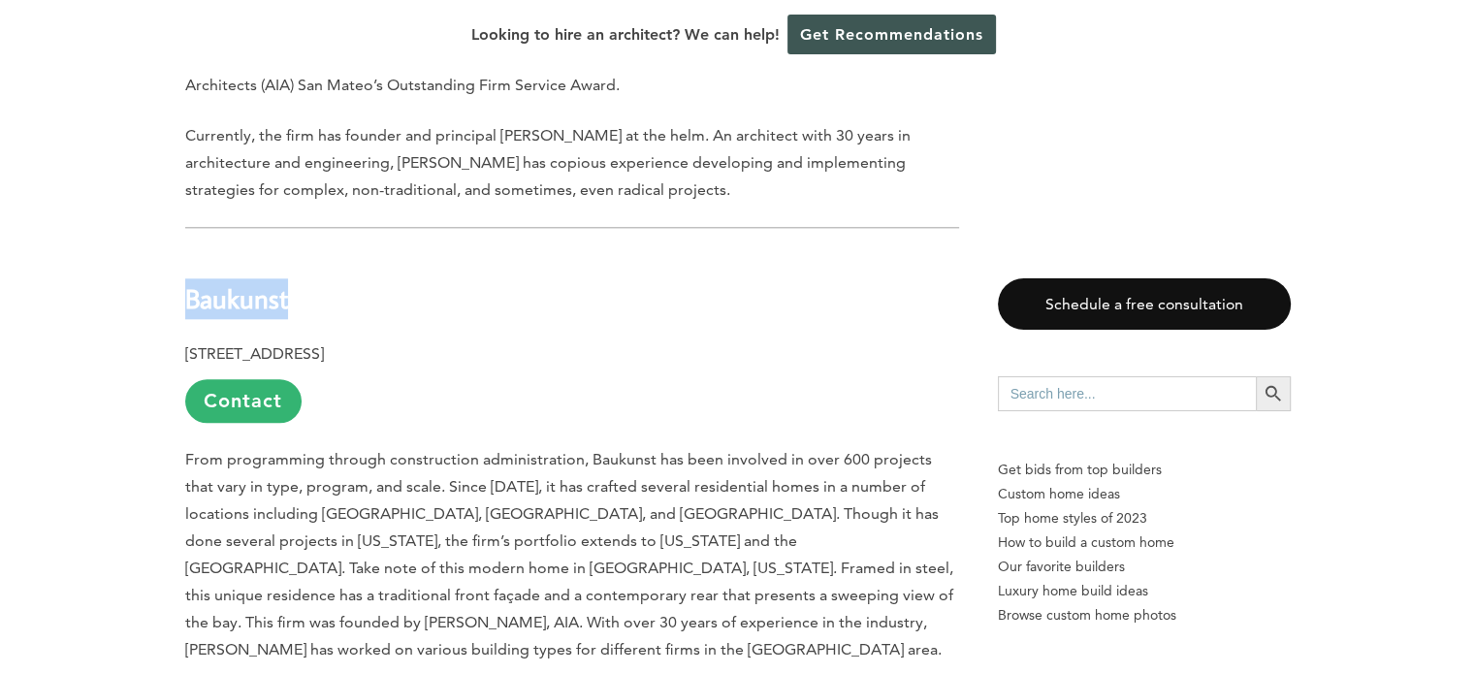
drag, startPoint x: 290, startPoint y: 236, endPoint x: 184, endPoint y: 232, distance: 105.8
click at [185, 281] on b "Baukunst" at bounding box center [236, 298] width 103 height 34
copy b "Baukunst"
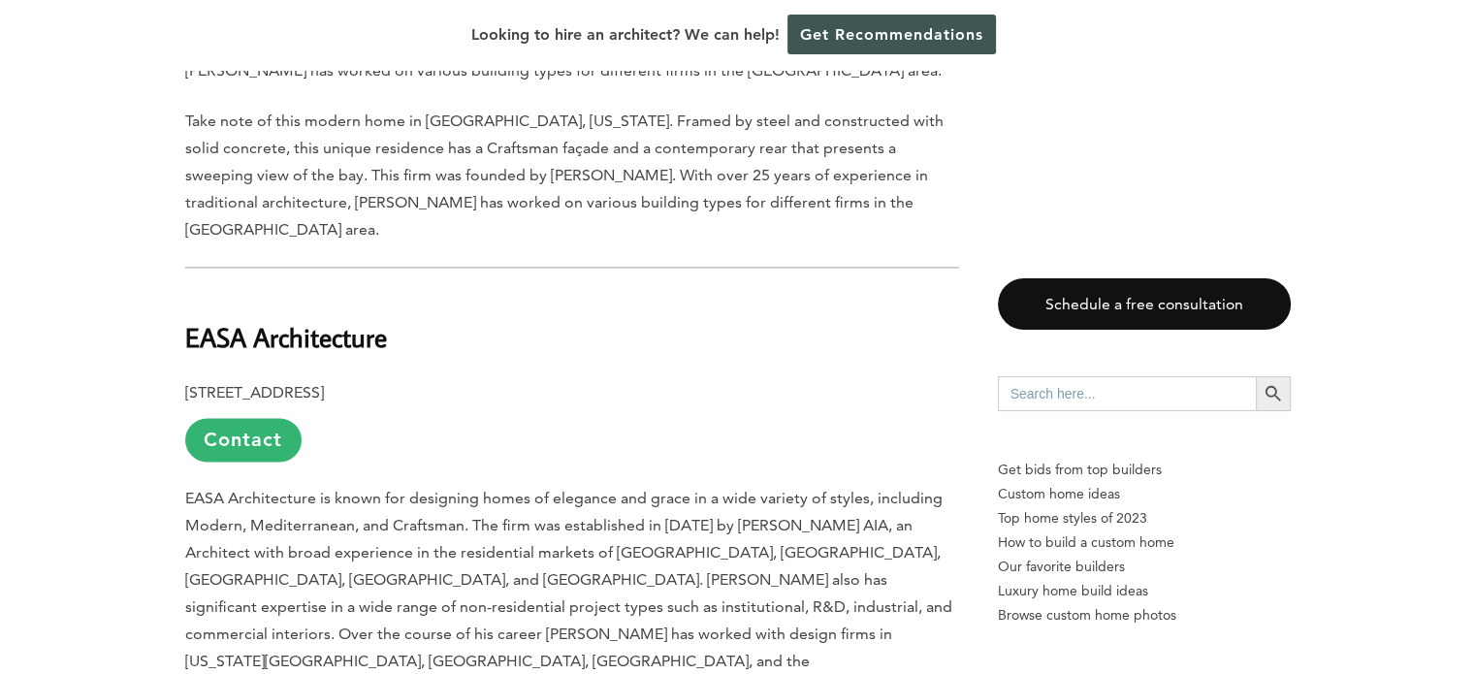
scroll to position [2715, 0]
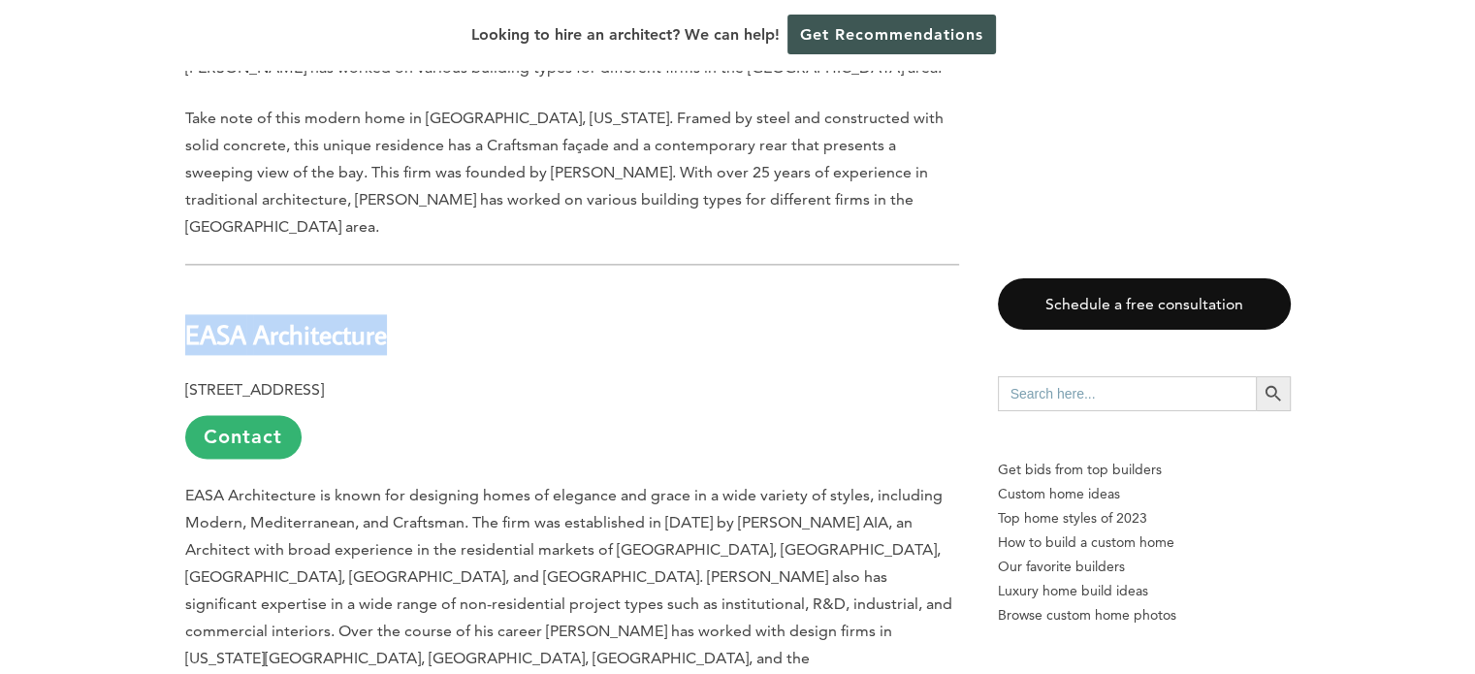
drag, startPoint x: 406, startPoint y: 218, endPoint x: 186, endPoint y: 216, distance: 220.1
click at [186, 288] on h2 "EASA Architecture" at bounding box center [572, 321] width 774 height 67
copy h2 "EASA Architecture"
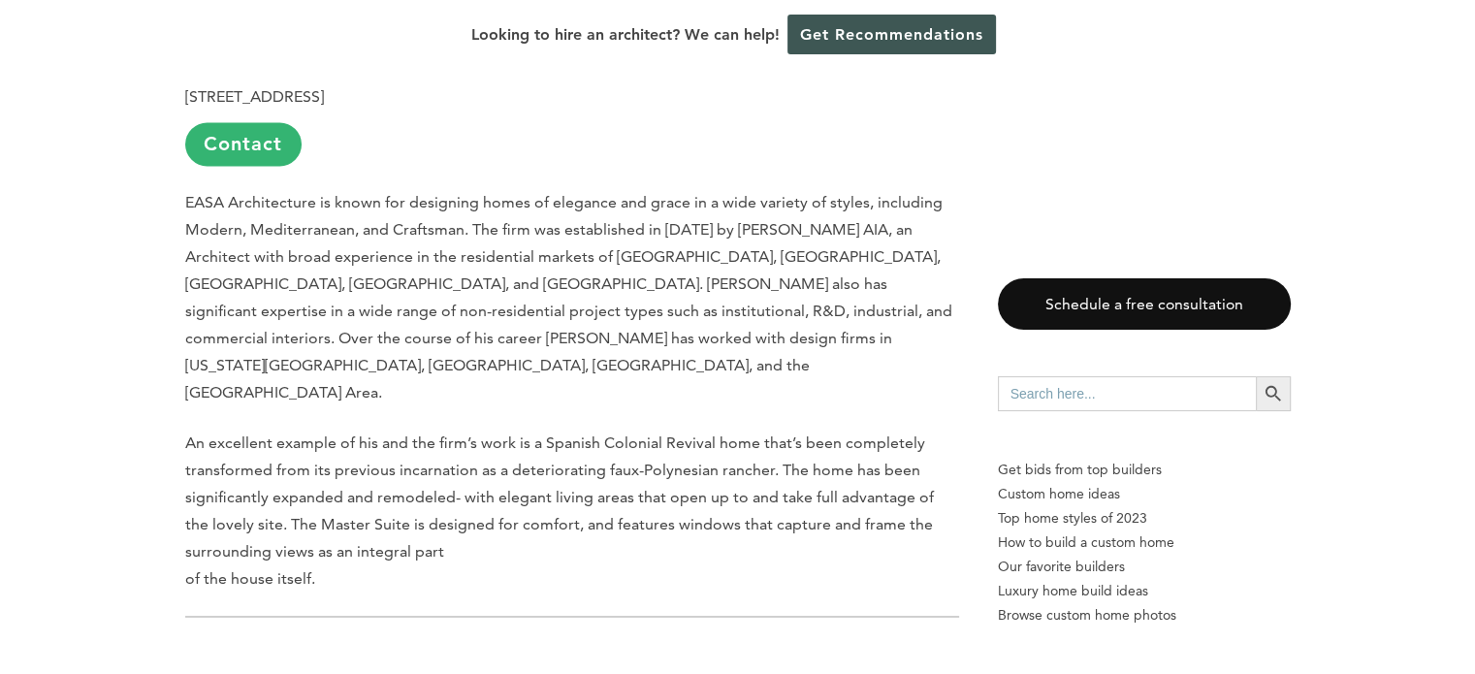
scroll to position [3103, 0]
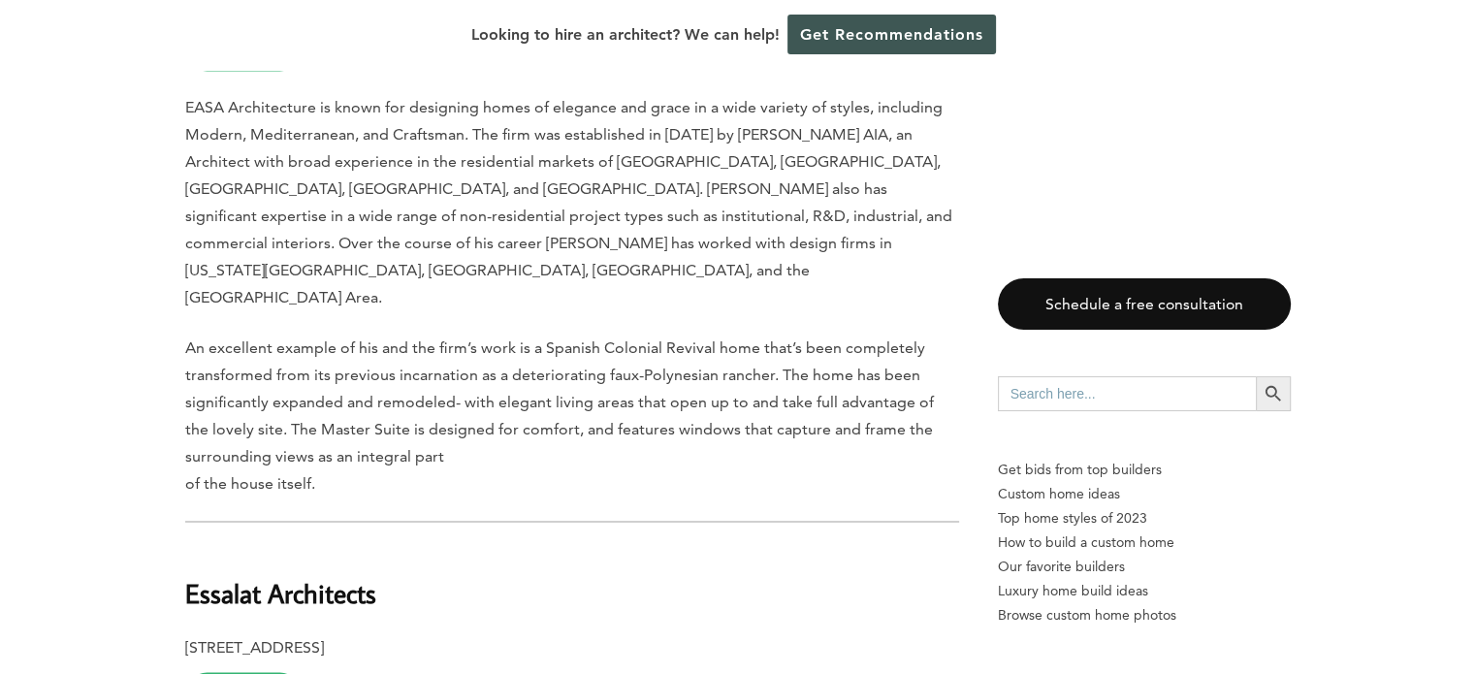
click at [572, 633] on p "[STREET_ADDRESS] Contact" at bounding box center [572, 674] width 774 height 82
drag, startPoint x: 377, startPoint y: 420, endPoint x: 186, endPoint y: 419, distance: 191.0
click at [186, 545] on h2 "Essalat Architects" at bounding box center [572, 578] width 774 height 67
copy b "Essalat Architects"
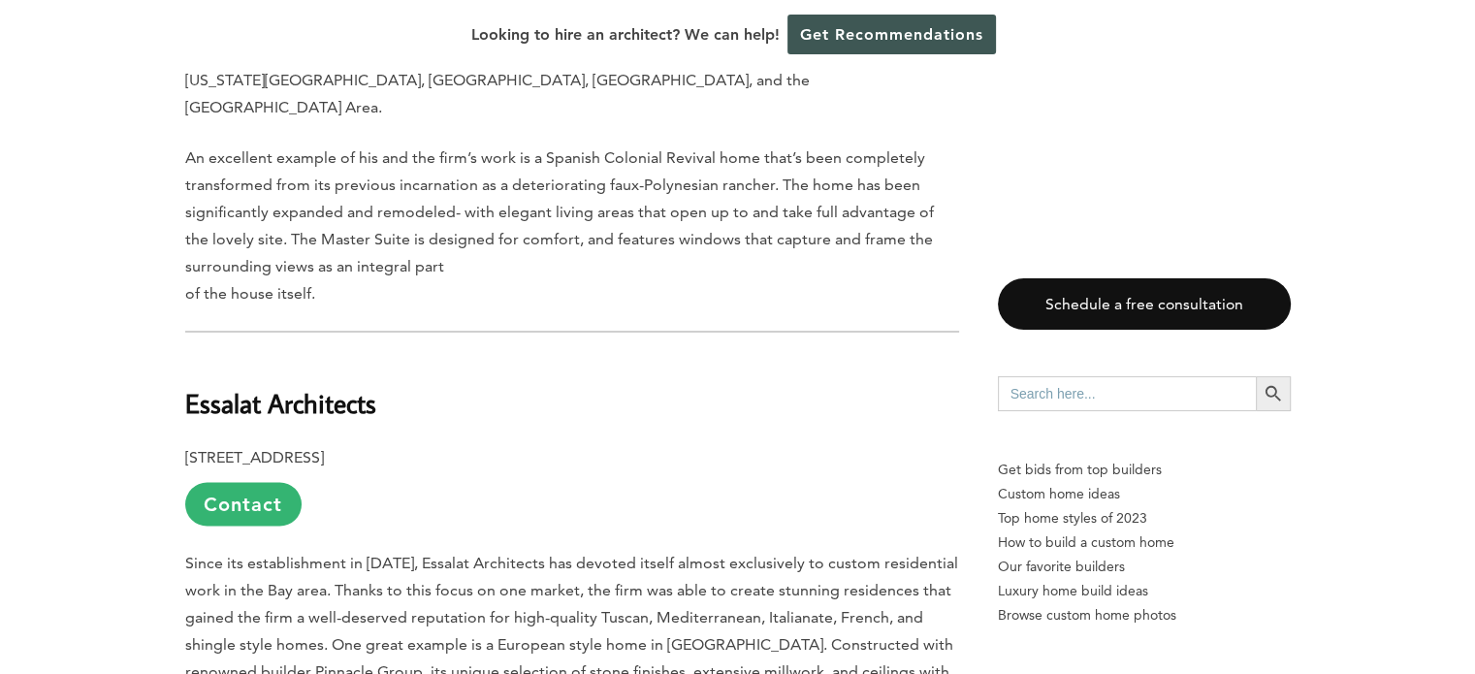
scroll to position [3394, 0]
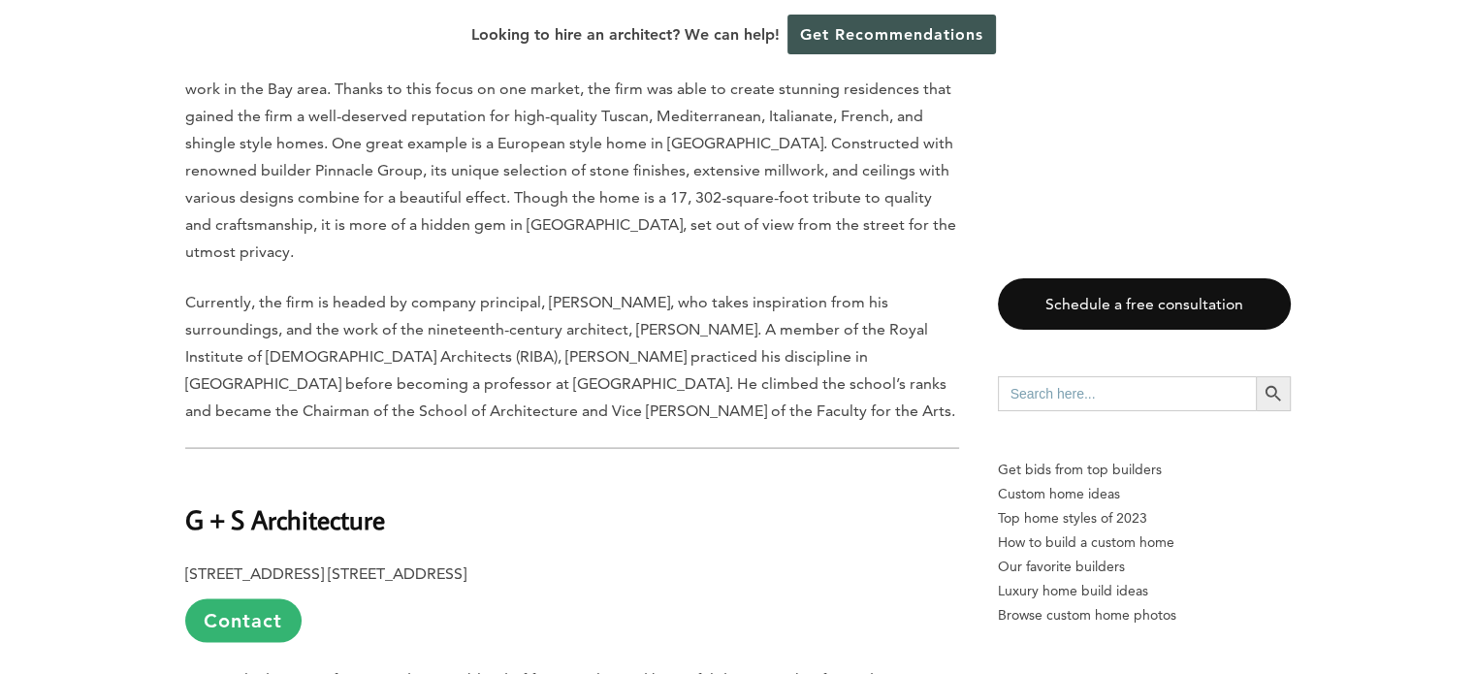
scroll to position [3878, 0]
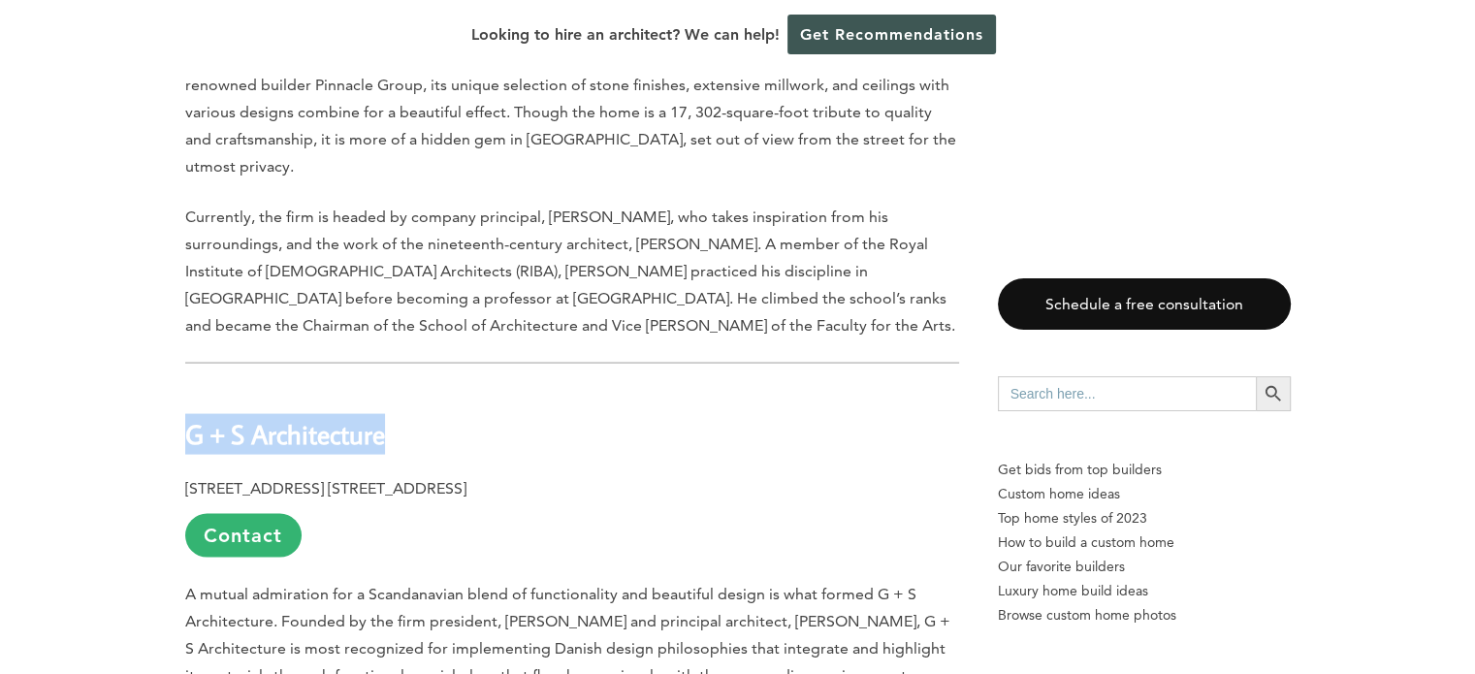
drag, startPoint x: 387, startPoint y: 229, endPoint x: 181, endPoint y: 232, distance: 205.6
copy b "G + S Architecture"
click at [500, 581] on p "A mutual admiration for a Scandanavian blend of functionality and beautiful des…" at bounding box center [572, 635] width 774 height 109
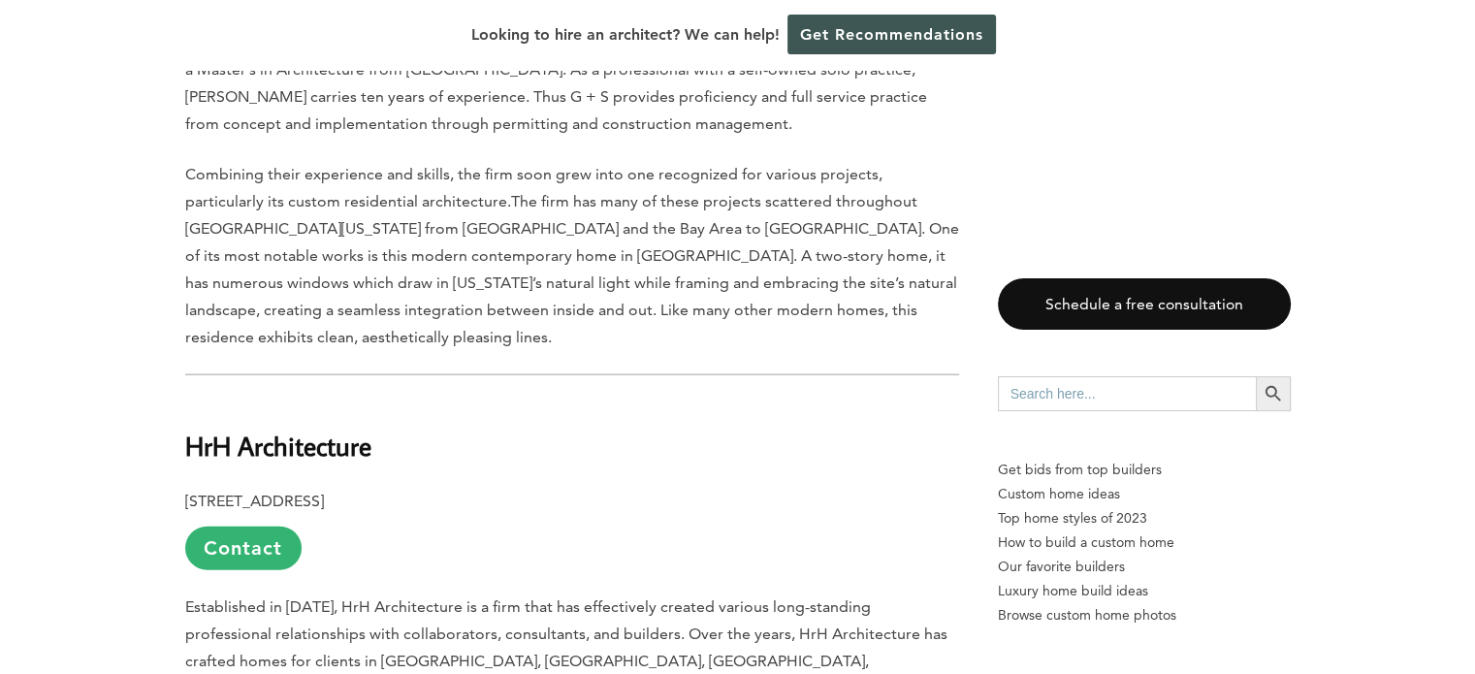
scroll to position [4654, 0]
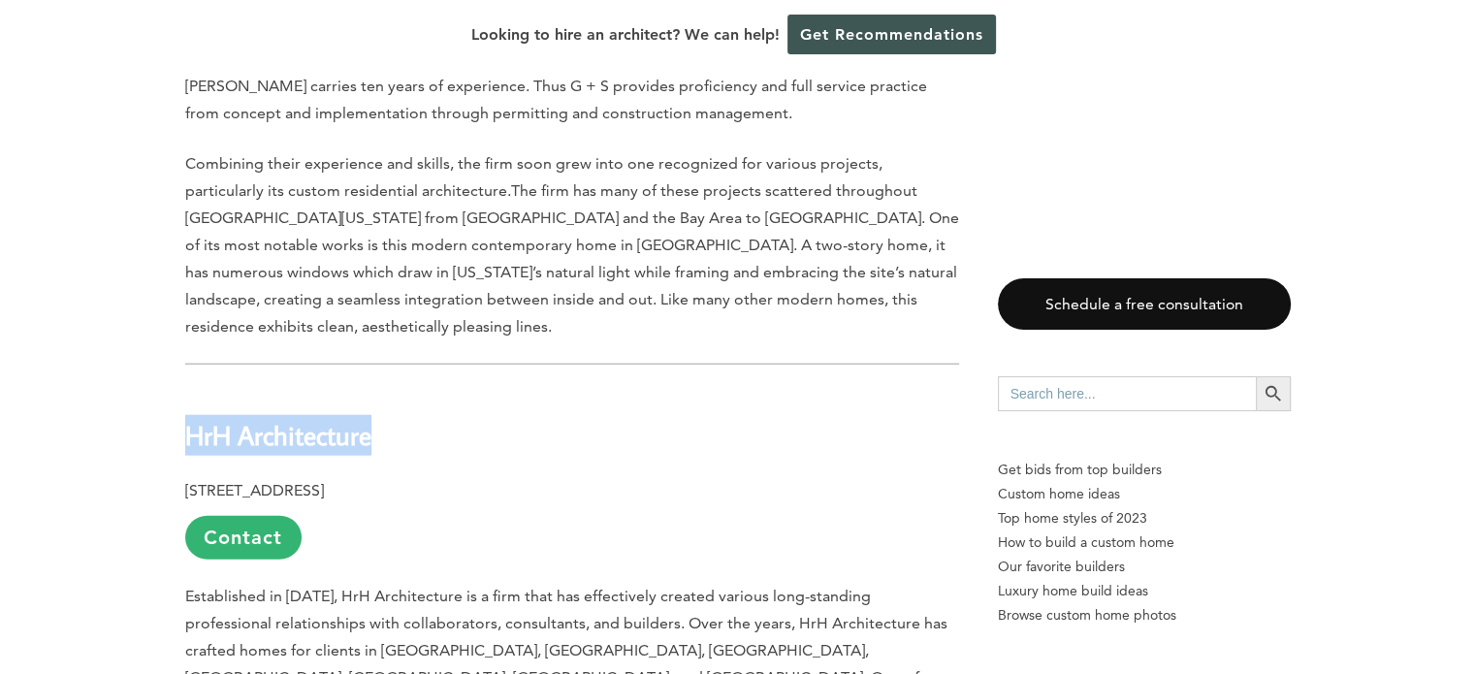
drag, startPoint x: 387, startPoint y: 212, endPoint x: 151, endPoint y: 215, distance: 235.6
copy b "HrH Architecture"
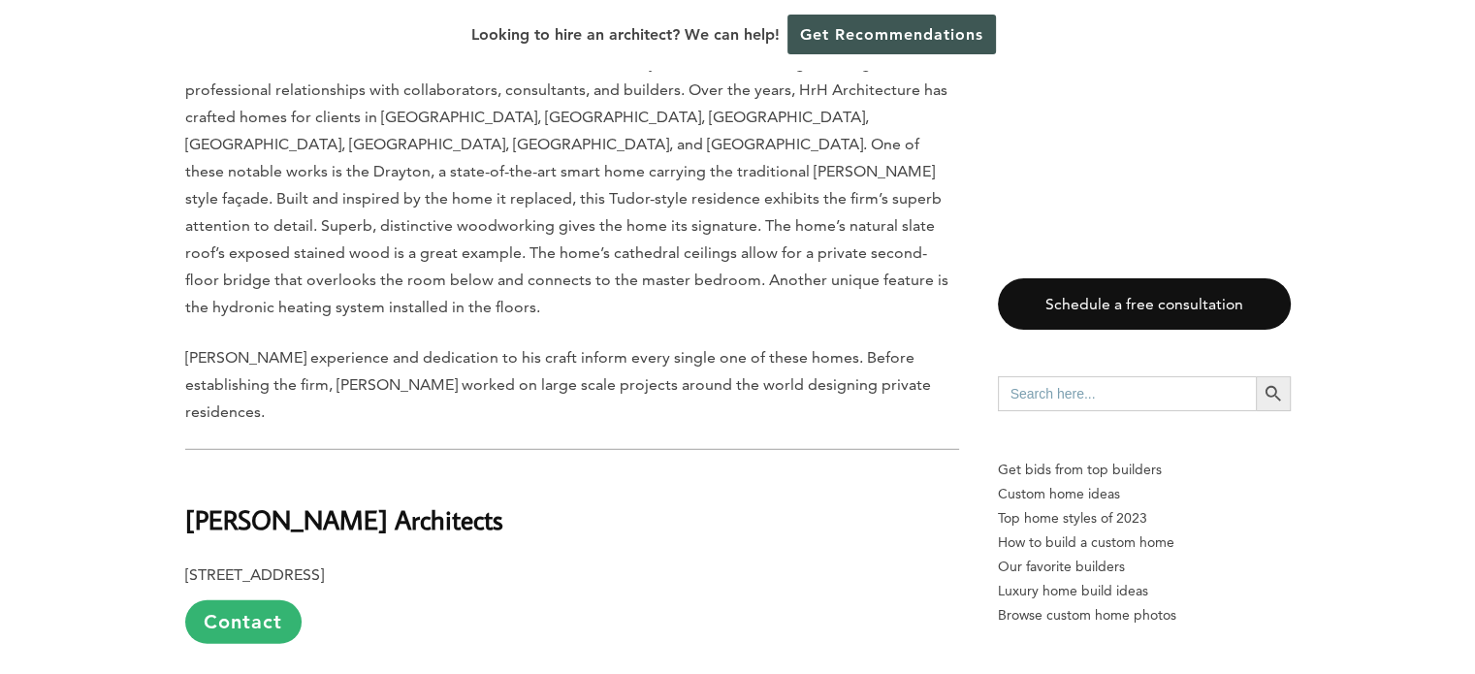
scroll to position [5236, 0]
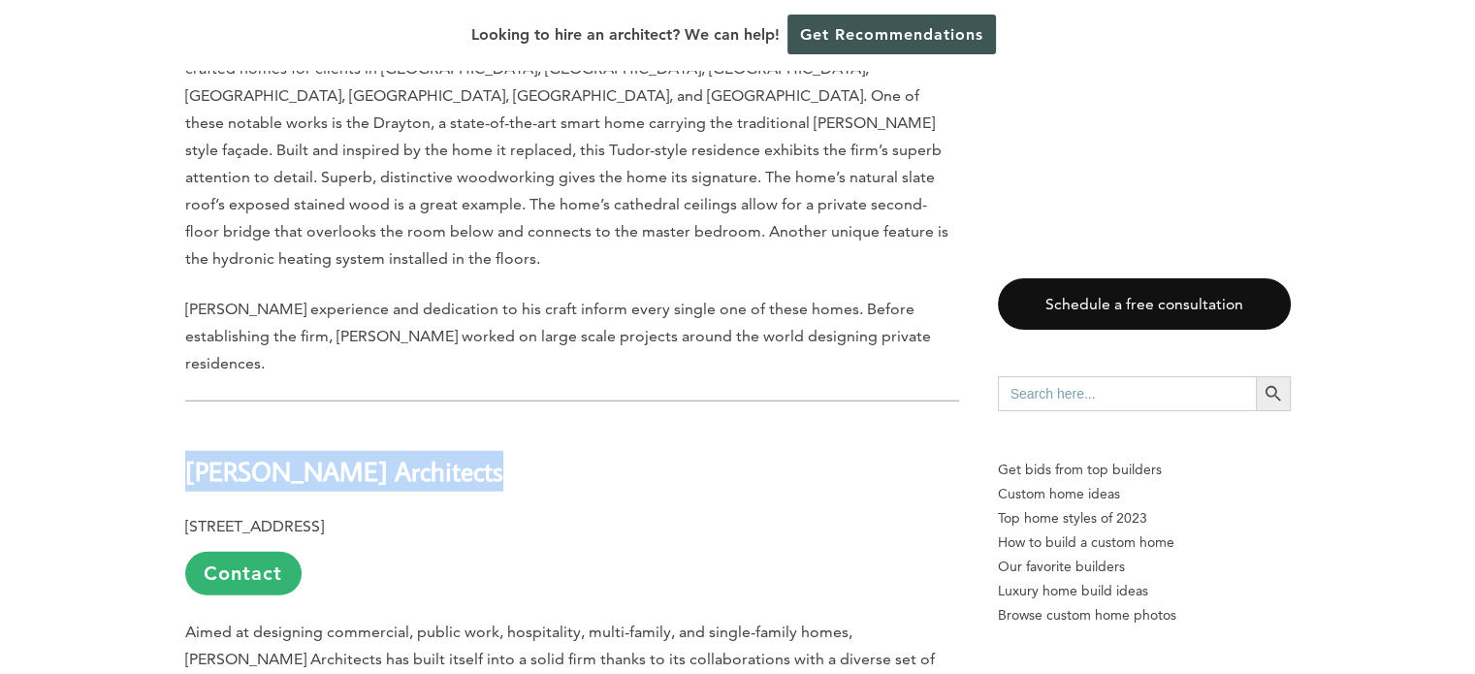
drag, startPoint x: 491, startPoint y: 193, endPoint x: 134, endPoint y: 195, distance: 356.8
copy b "[PERSON_NAME] Architects"
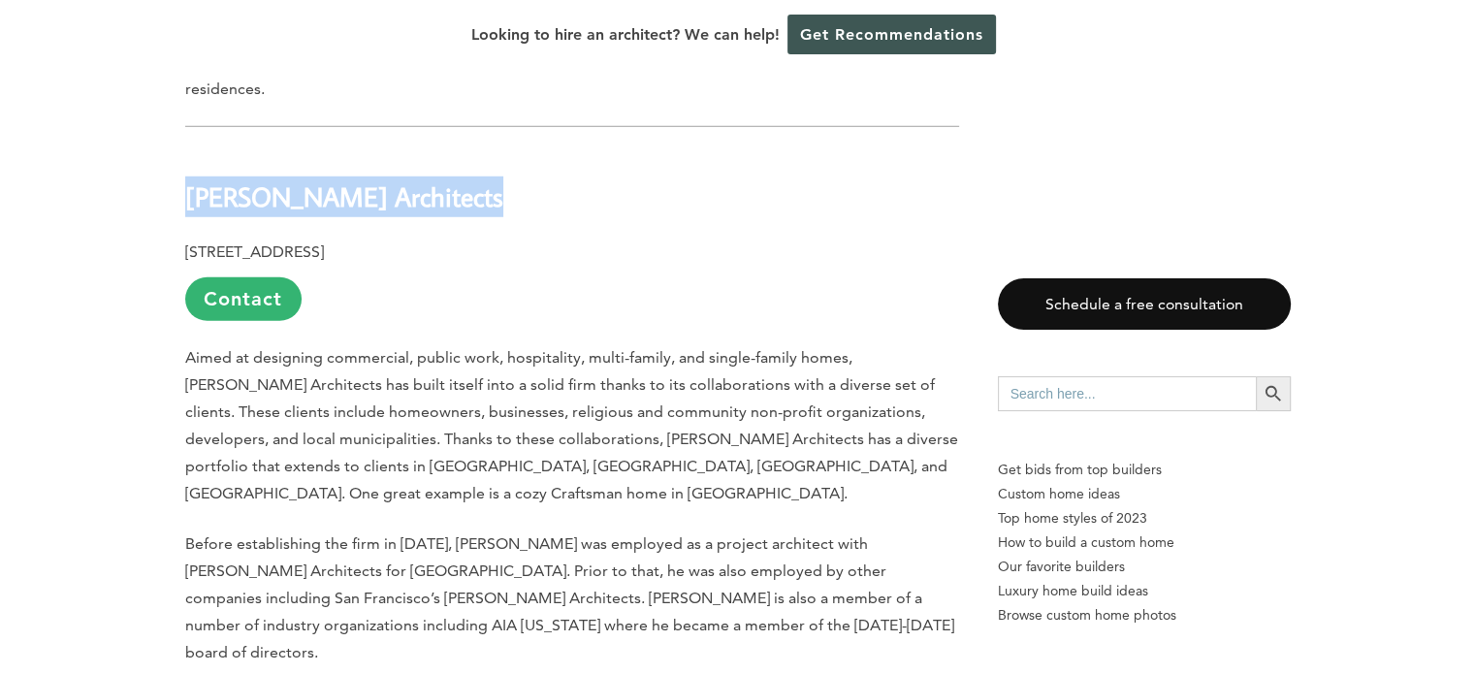
scroll to position [5527, 0]
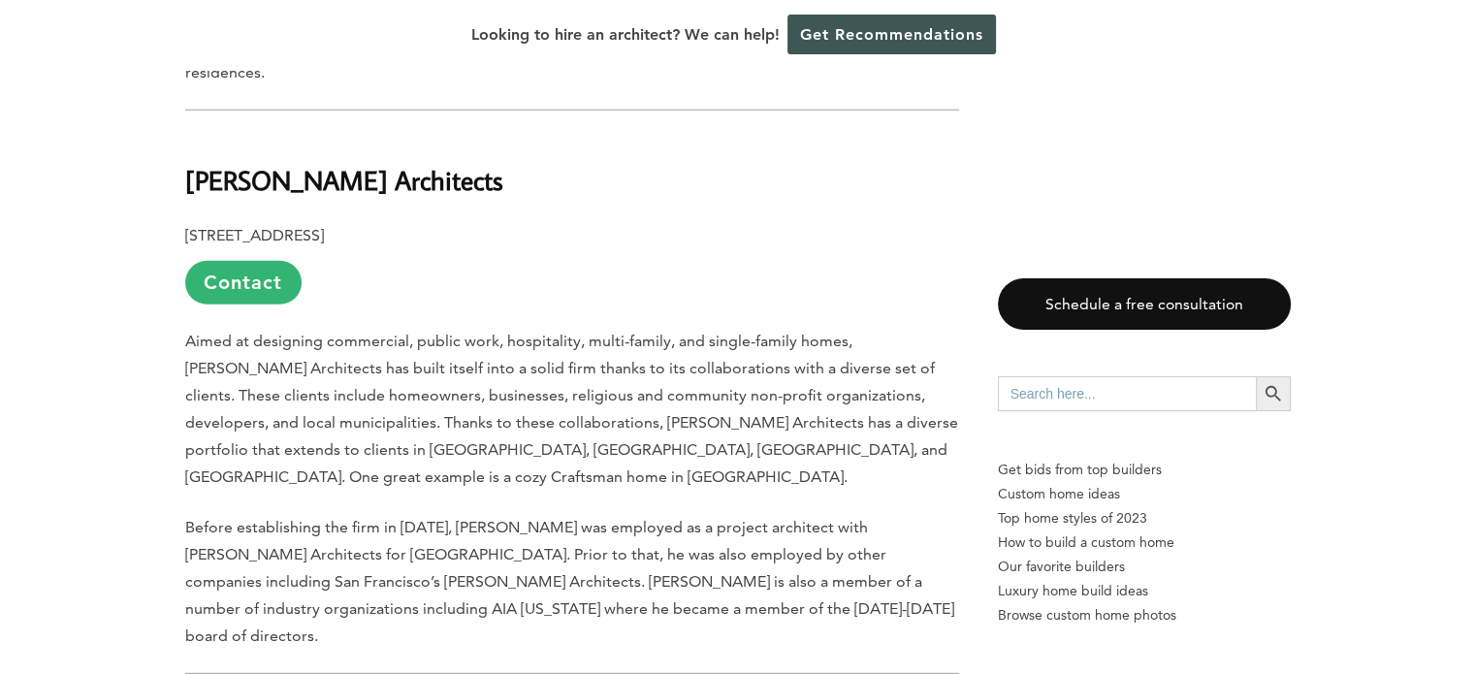
drag, startPoint x: 382, startPoint y: 427, endPoint x: 164, endPoint y: 430, distance: 218.2
copy b "Kastrop Group Inc"
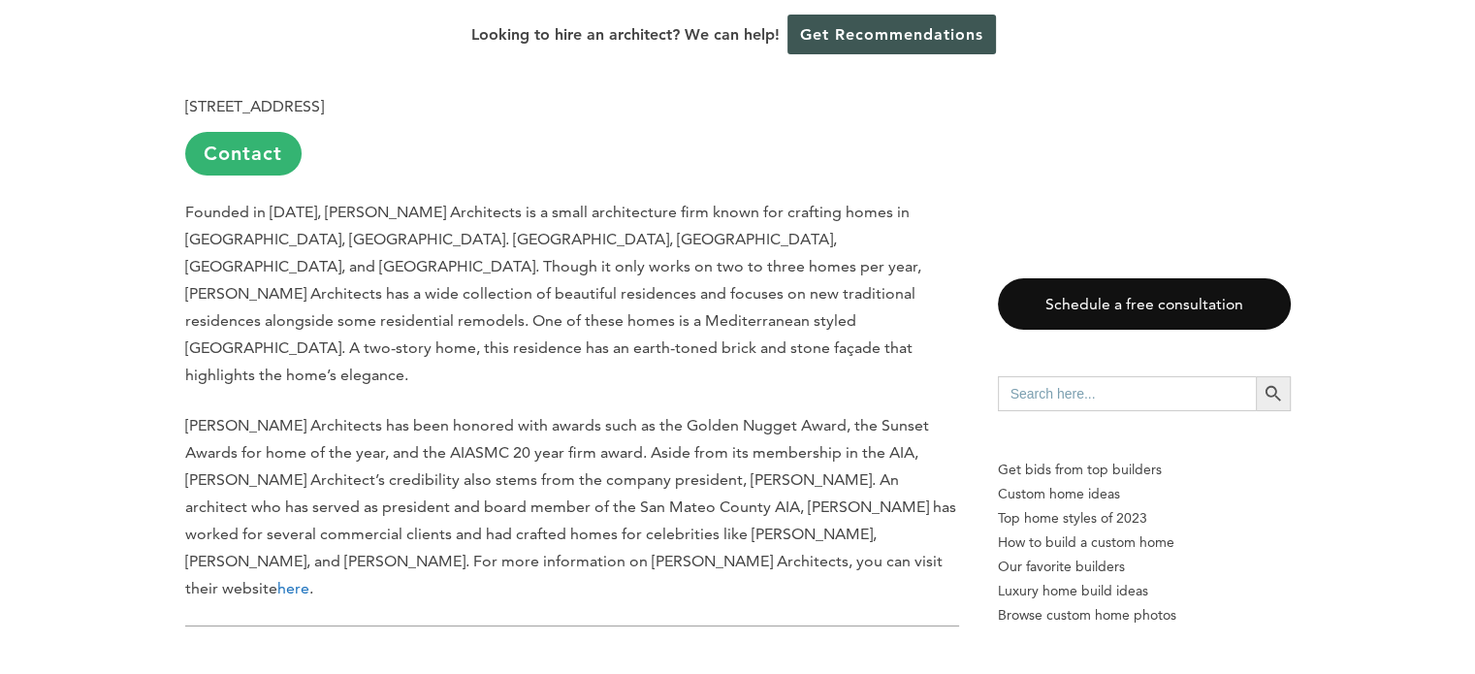
scroll to position [6981, 0]
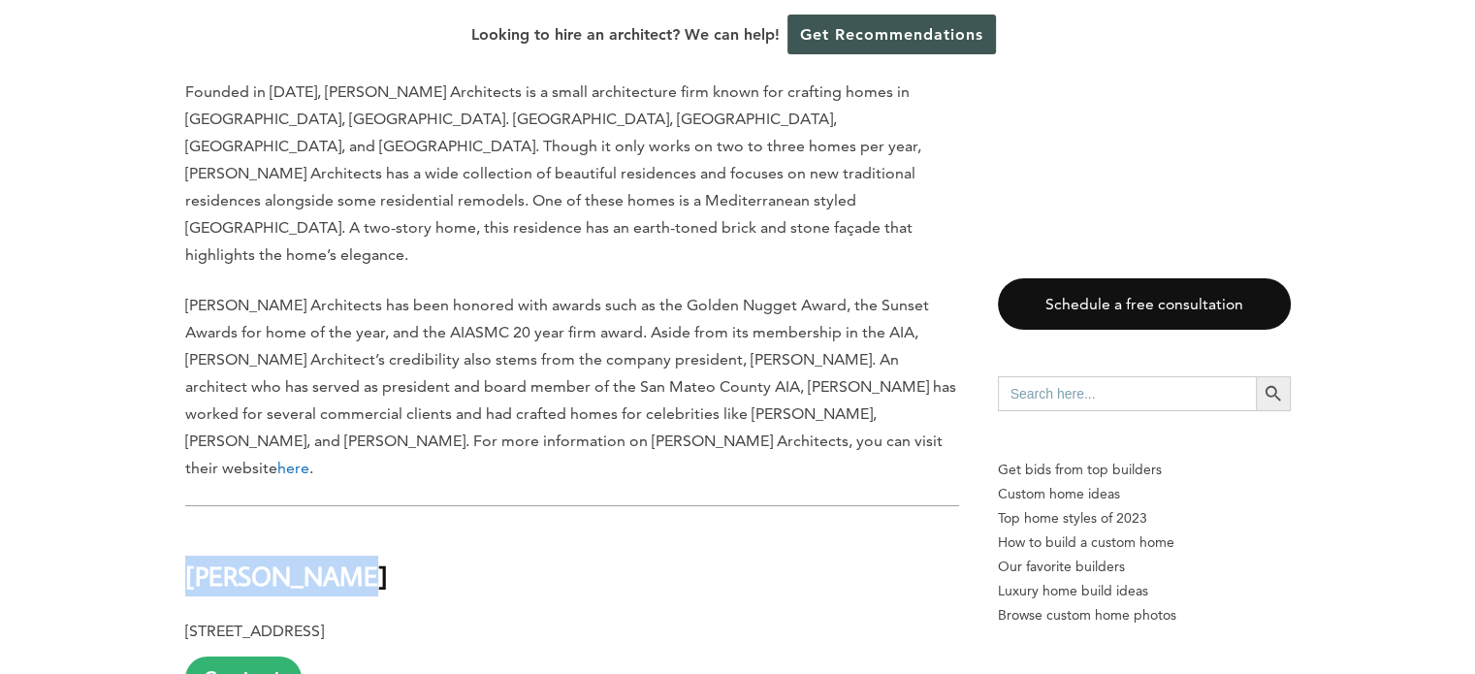
drag, startPoint x: 345, startPoint y: 158, endPoint x: 165, endPoint y: 157, distance: 180.3
click at [165, 157] on div "Last updated on [DATE] 02:36 pm [GEOGRAPHIC_DATA] and [GEOGRAPHIC_DATA] are two…" at bounding box center [737, 101] width 1167 height 11771
copy b "[PERSON_NAME]"
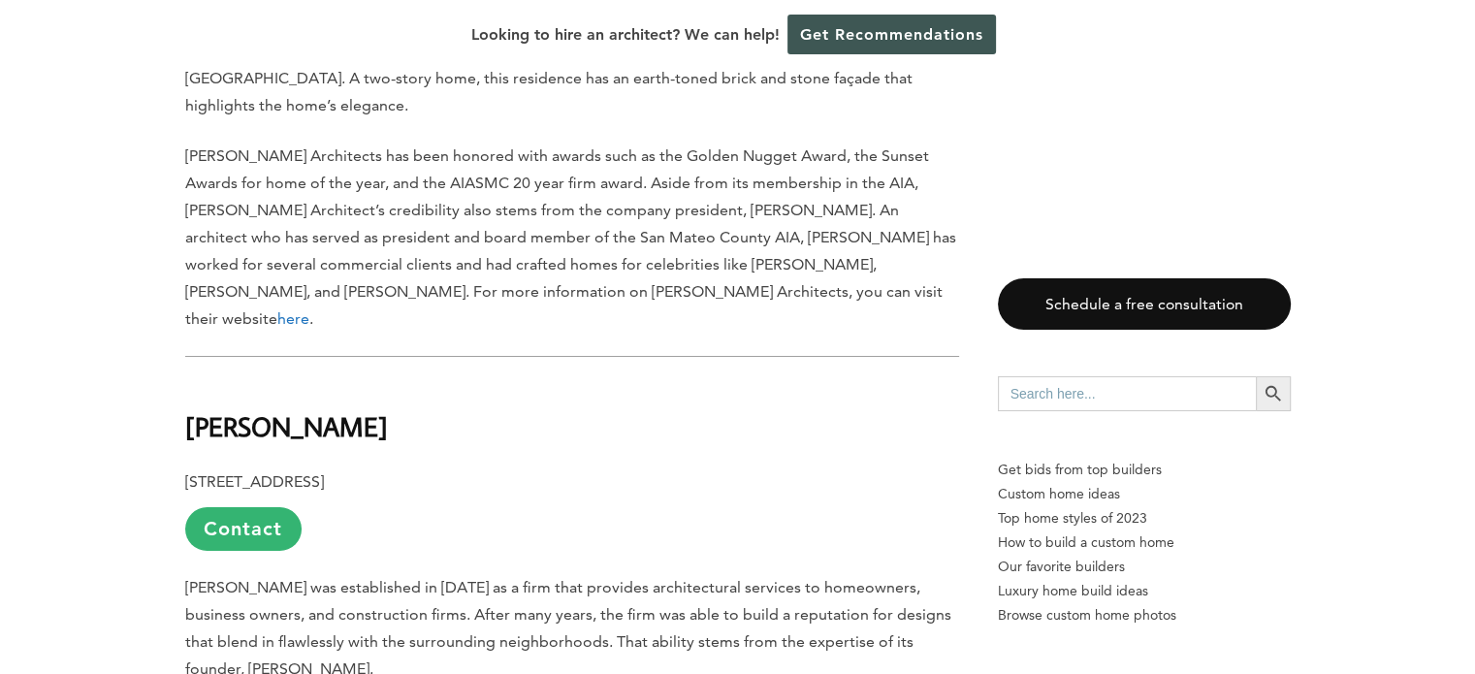
scroll to position [7466, 0]
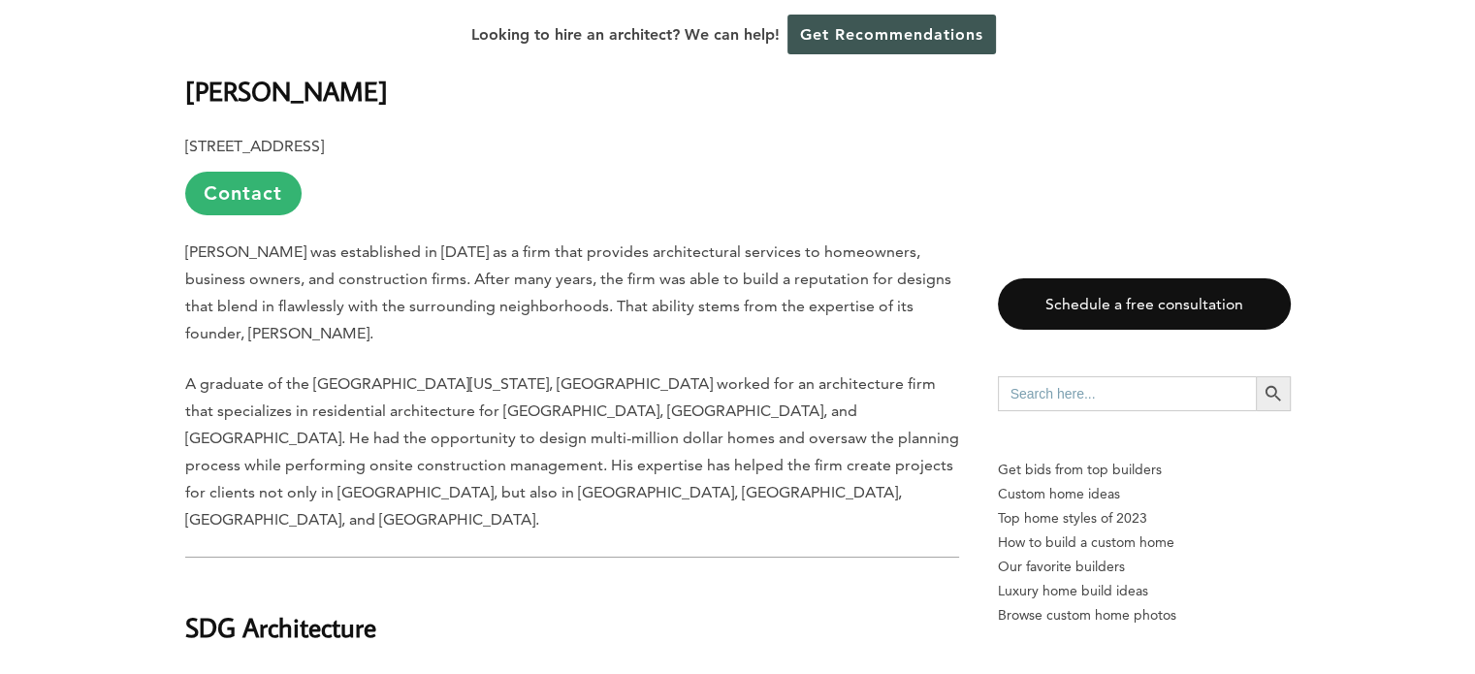
drag, startPoint x: 318, startPoint y: 196, endPoint x: 159, endPoint y: 187, distance: 159.3
click at [481, 581] on h2 "SDG Architecture" at bounding box center [572, 614] width 774 height 67
drag, startPoint x: 396, startPoint y: 167, endPoint x: 163, endPoint y: 172, distance: 232.8
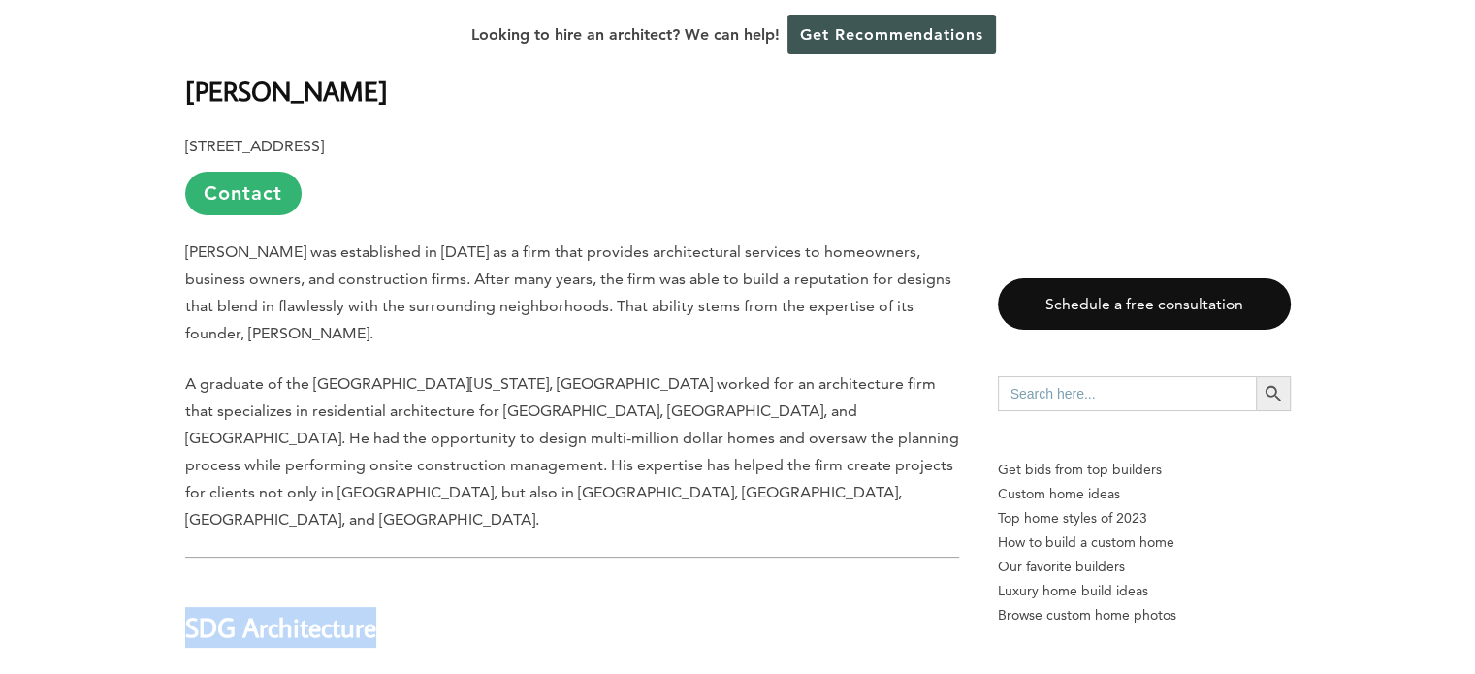
copy b "SDG Architecture"
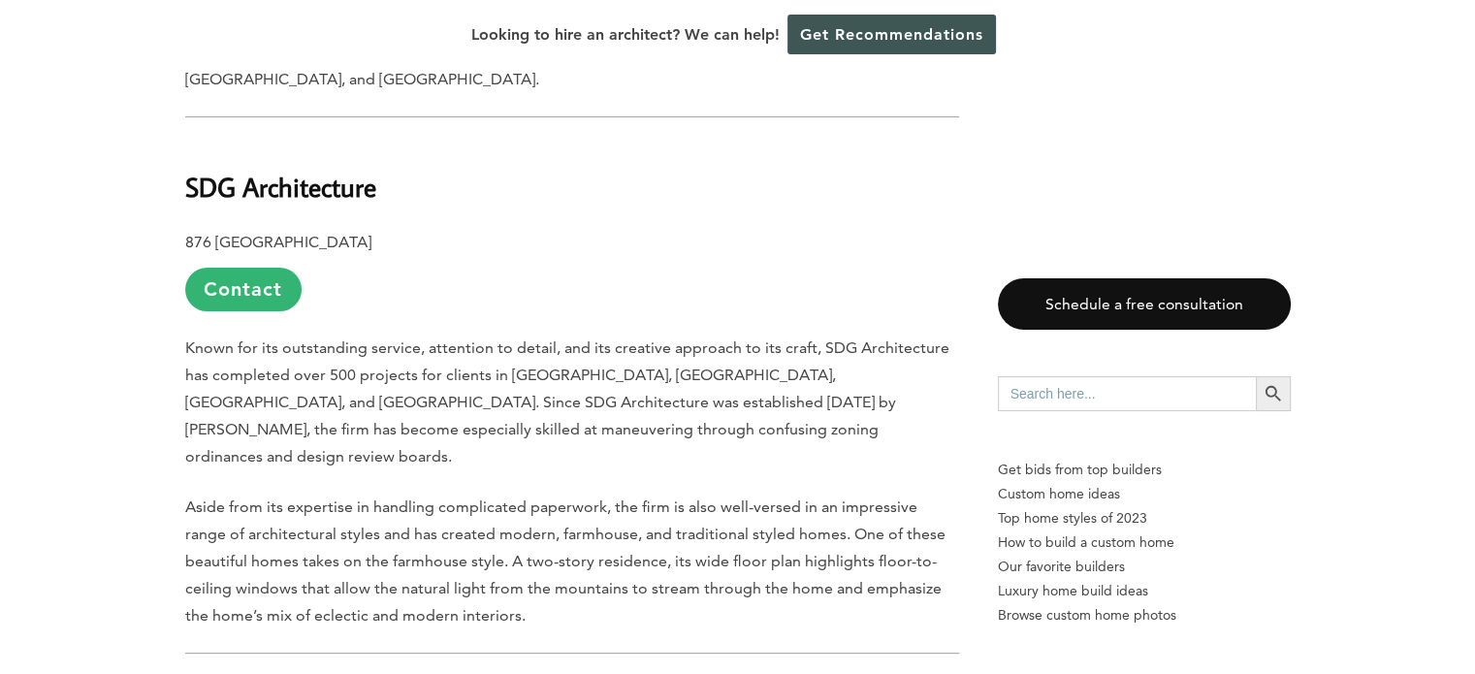
scroll to position [7951, 0]
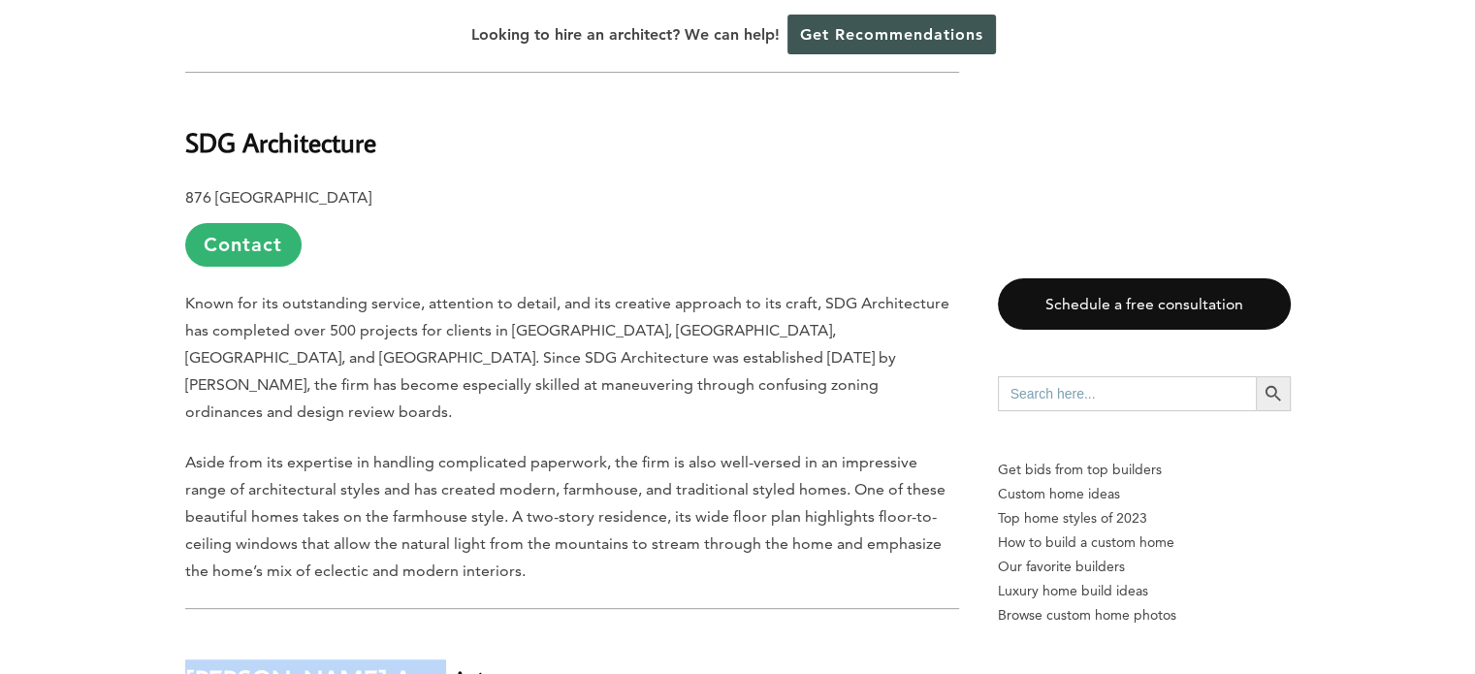
drag, startPoint x: 405, startPoint y: 194, endPoint x: 180, endPoint y: 207, distance: 225.4
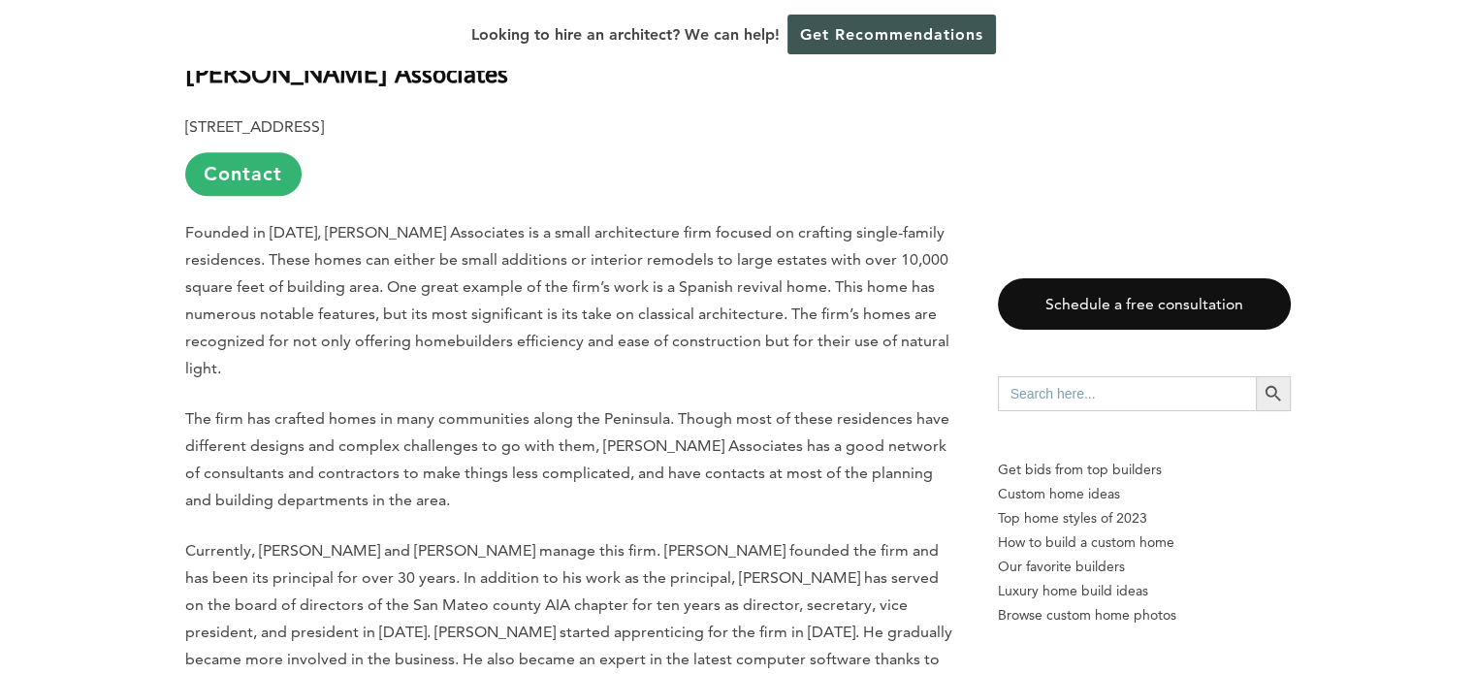
scroll to position [8630, 0]
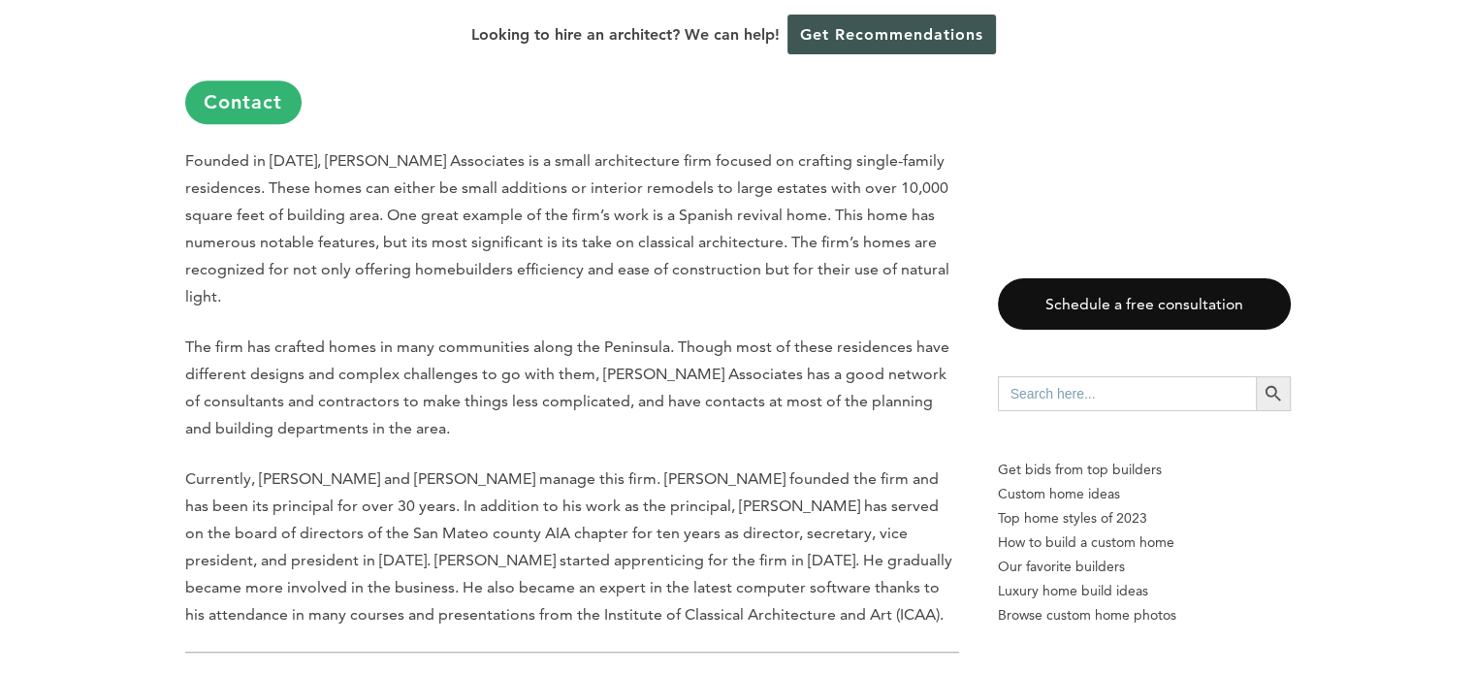
drag, startPoint x: 500, startPoint y: 225, endPoint x: 145, endPoint y: 229, distance: 354.9
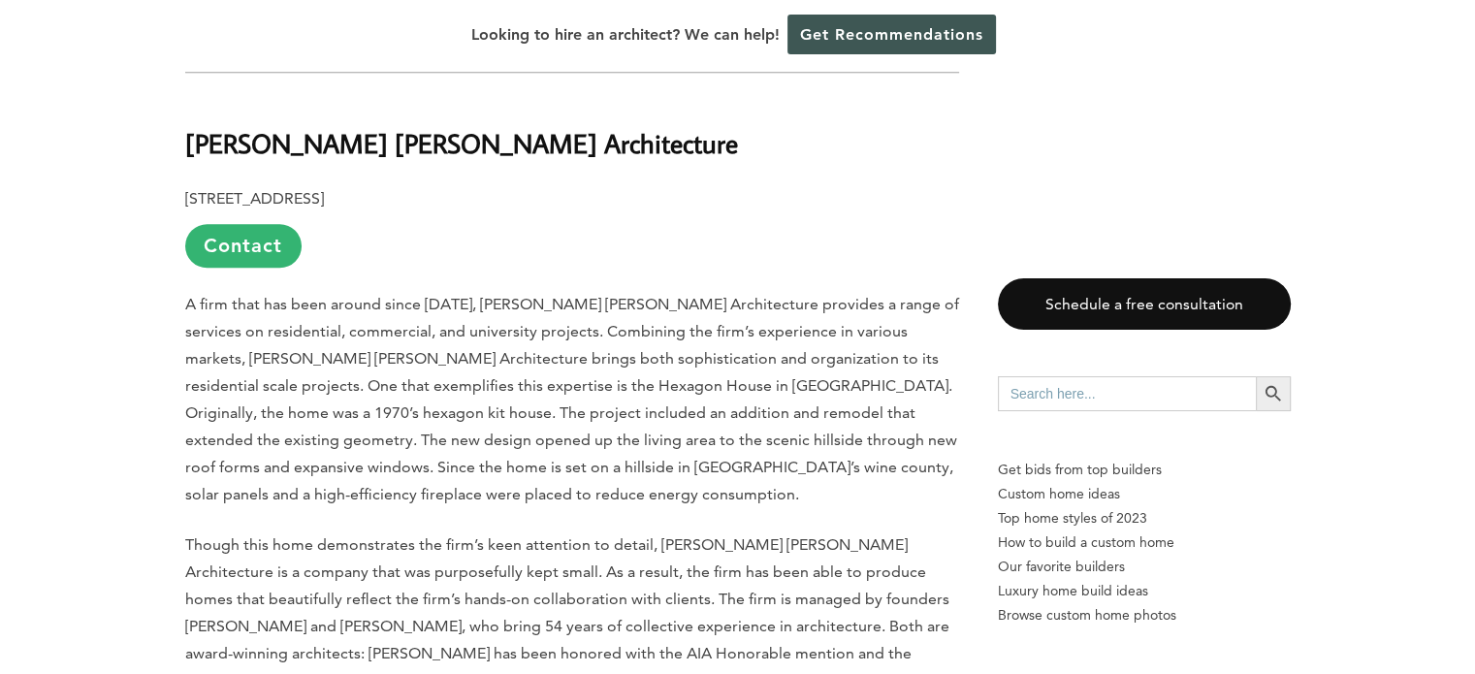
scroll to position [9211, 0]
drag, startPoint x: 450, startPoint y: 309, endPoint x: 175, endPoint y: 308, distance: 275.4
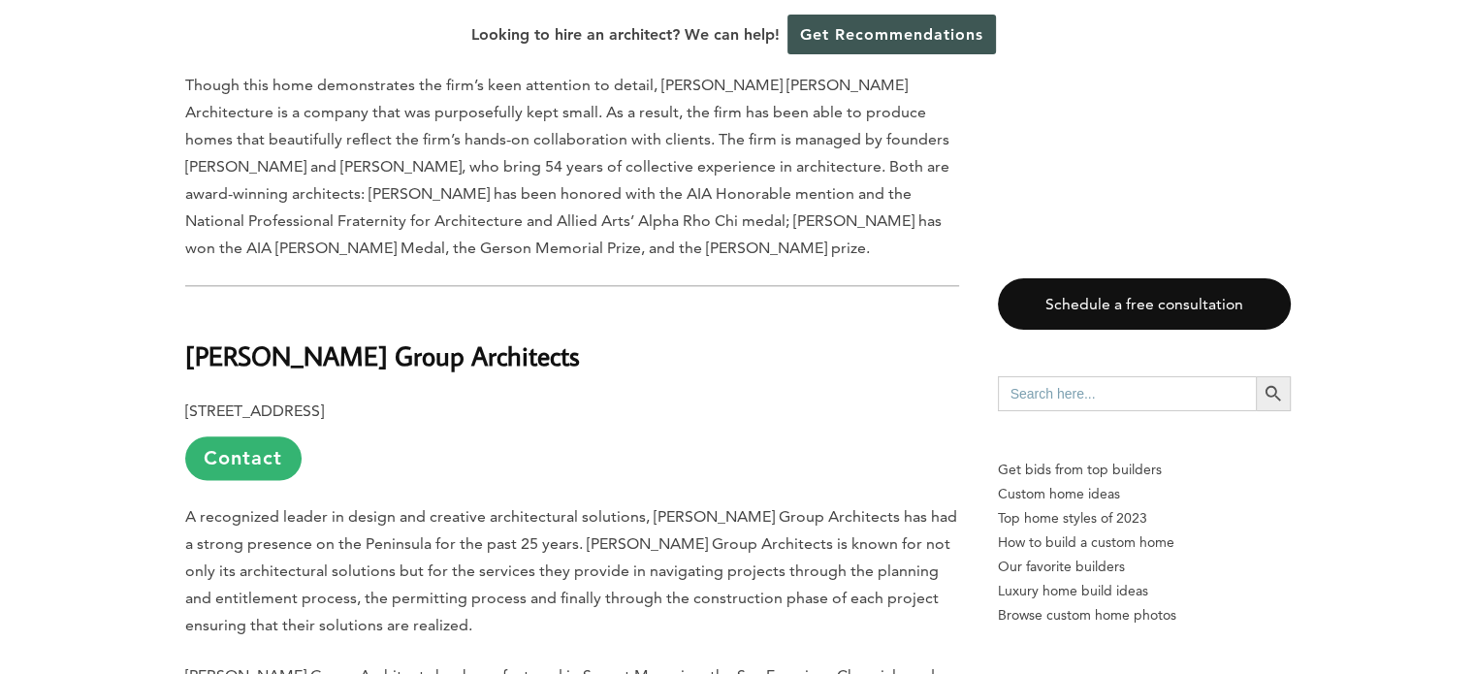
scroll to position [9696, 0]
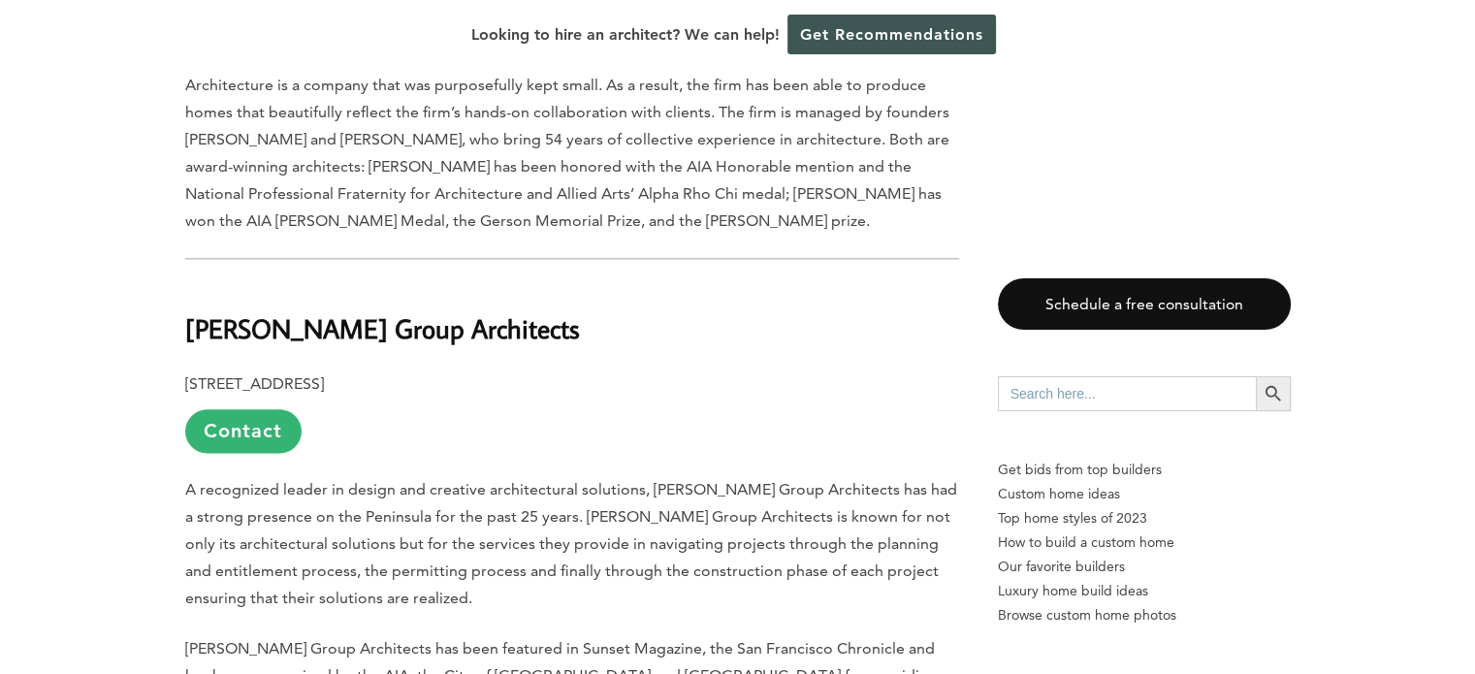
drag, startPoint x: 385, startPoint y: 383, endPoint x: 163, endPoint y: 399, distance: 222.6
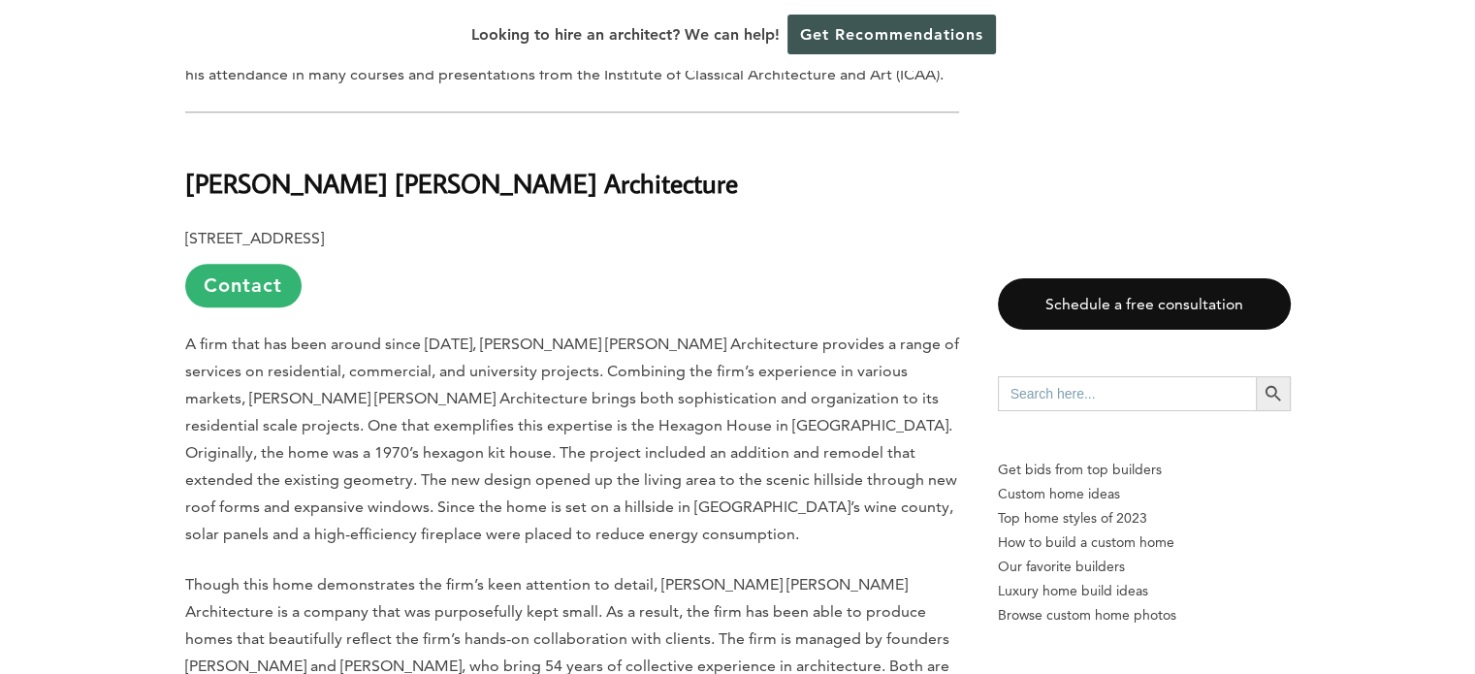
scroll to position [9107, 0]
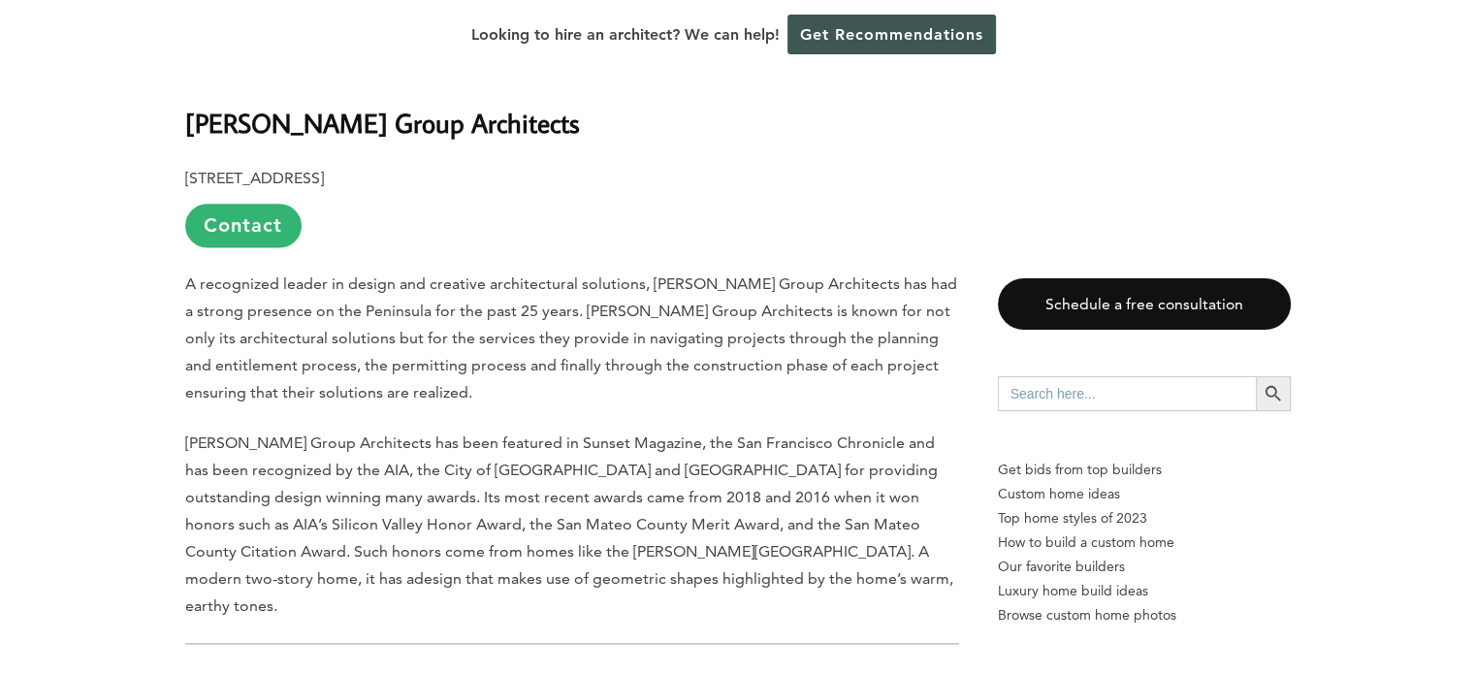
scroll to position [9785, 0]
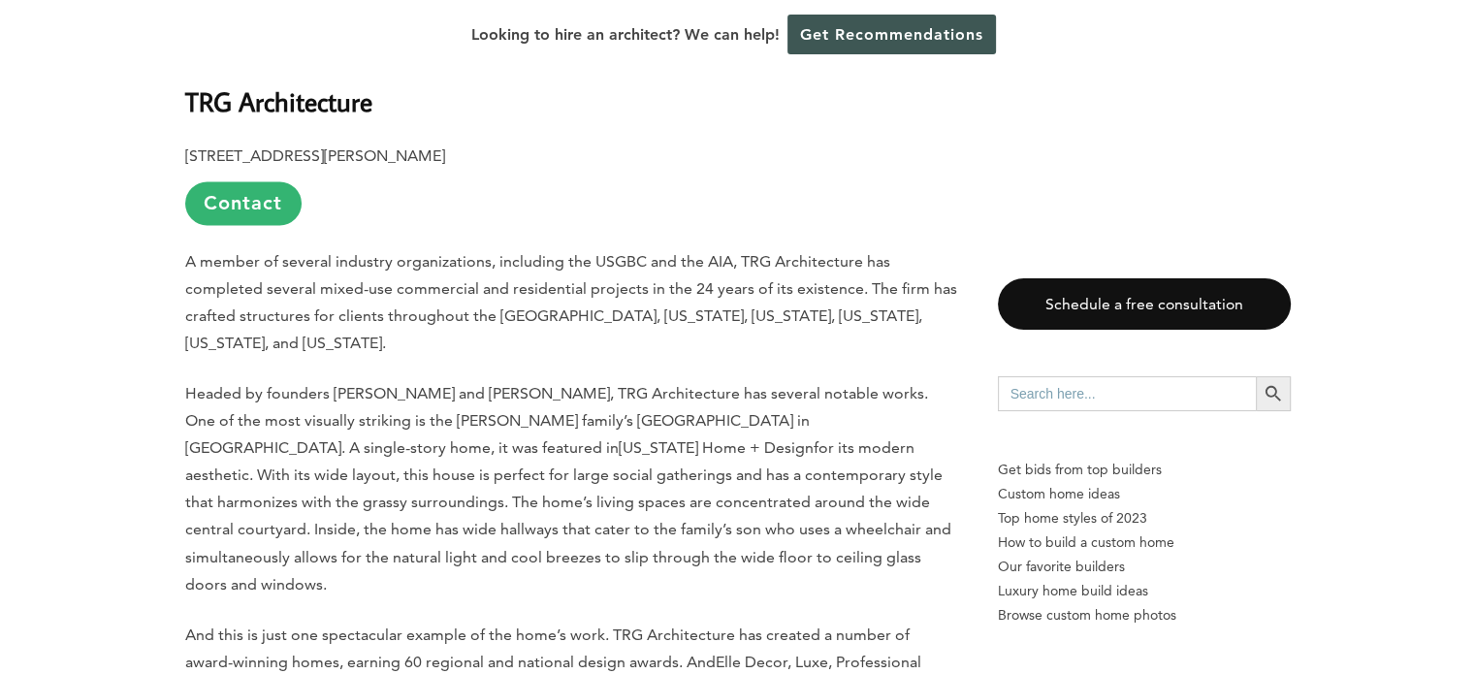
scroll to position [10561, 0]
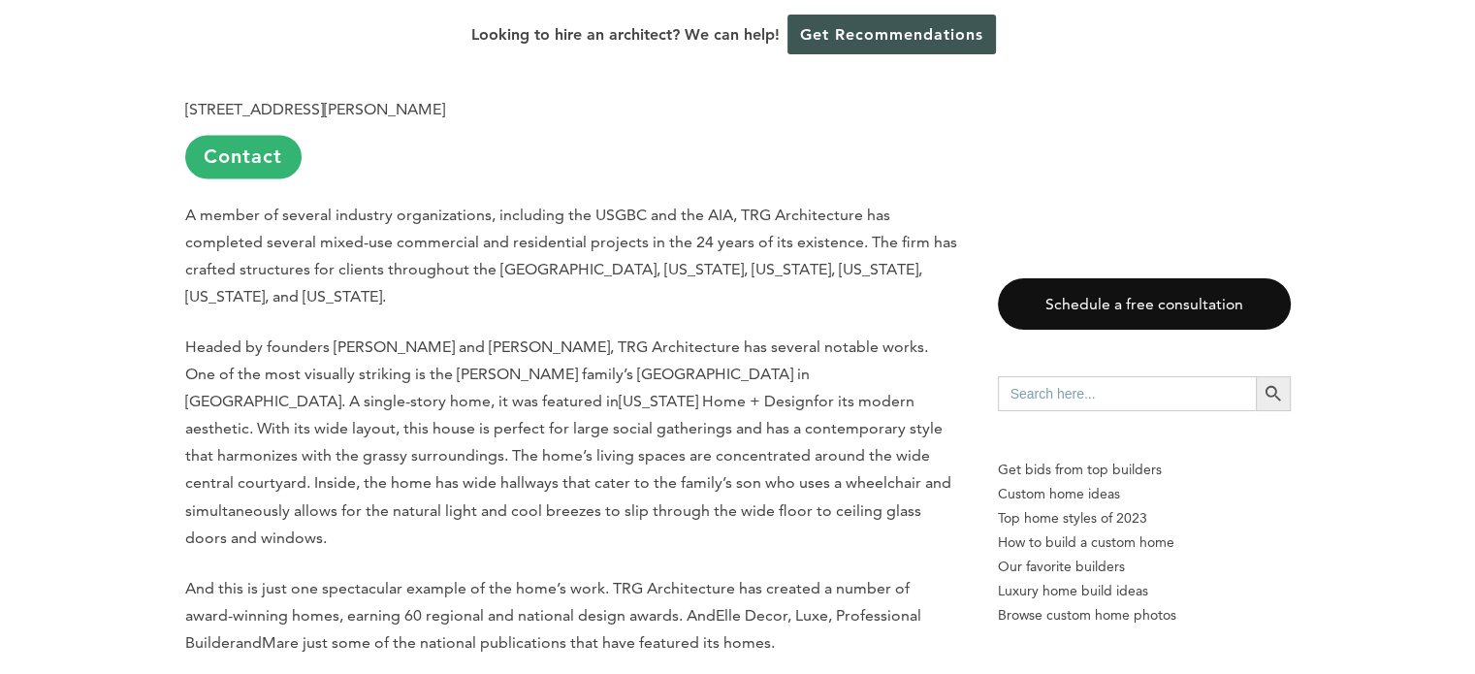
drag, startPoint x: 388, startPoint y: 488, endPoint x: 12, endPoint y: 336, distance: 405.5
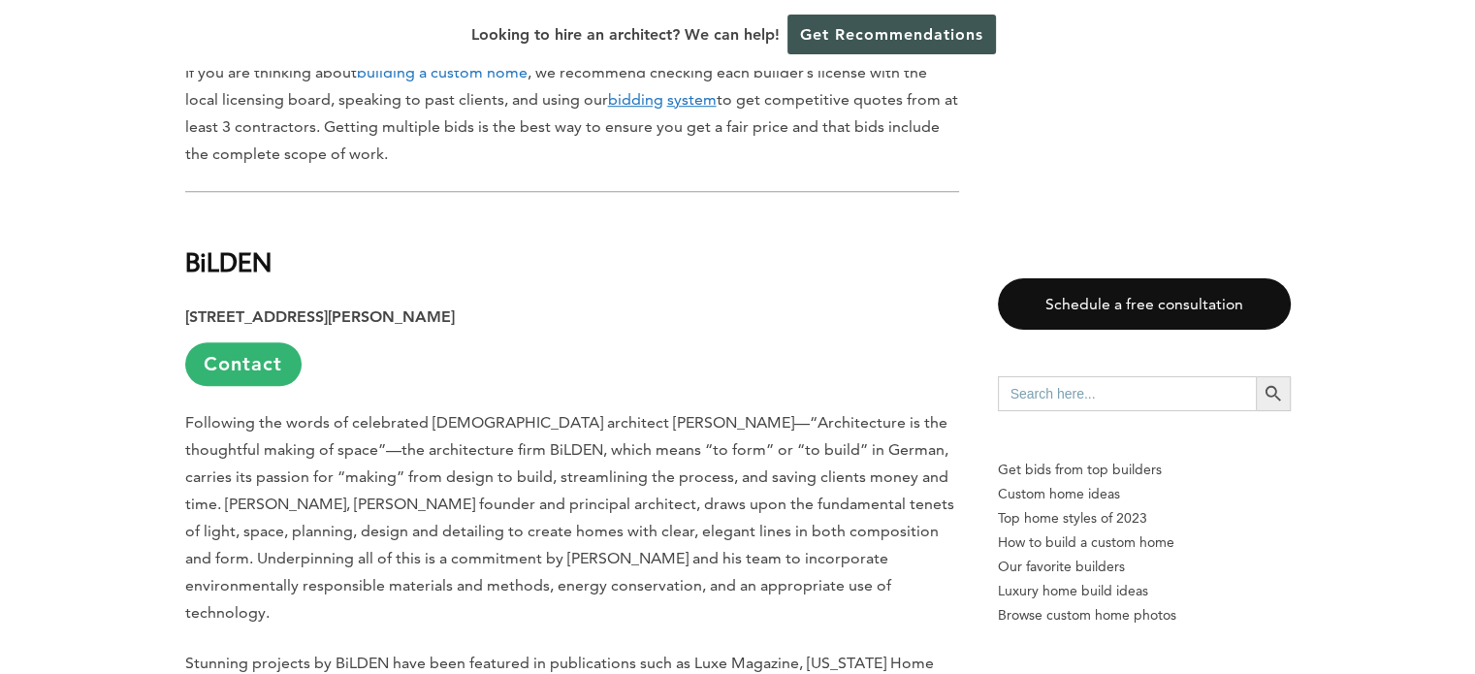
scroll to position [1454, 0]
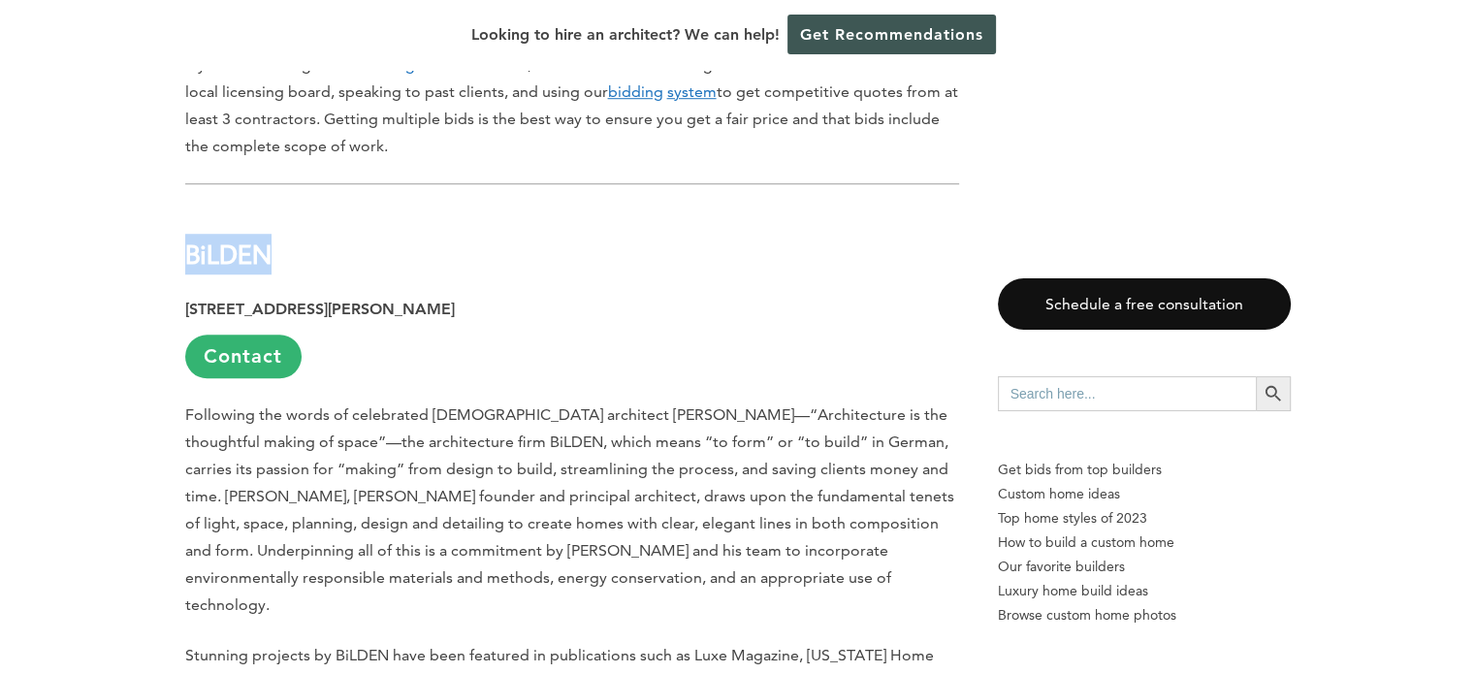
drag, startPoint x: 288, startPoint y: 231, endPoint x: 186, endPoint y: 232, distance: 101.8
click at [186, 232] on h2 "BiLDEN" at bounding box center [572, 240] width 774 height 67
copy h2 "BiLDEN"
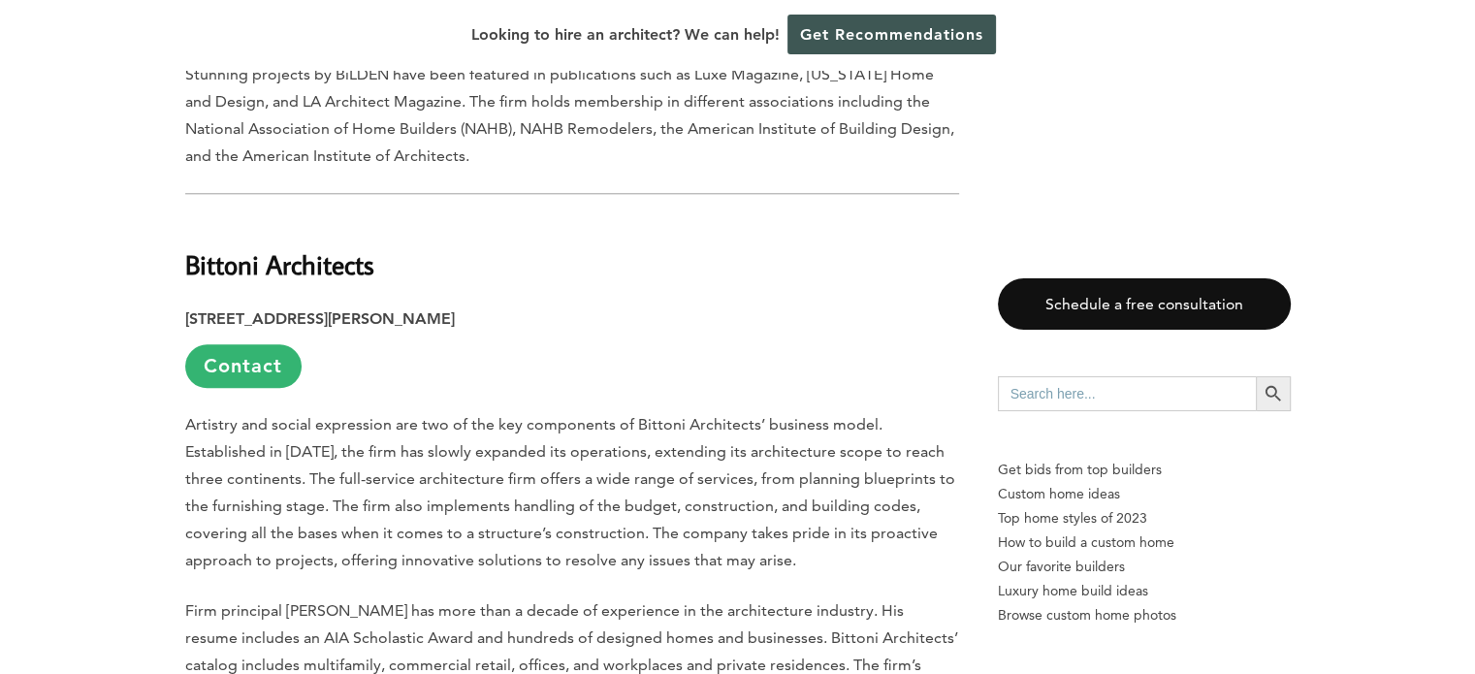
scroll to position [2036, 0]
click at [654, 449] on p "Artistry and social expression are two of the key components of Bittoni Archite…" at bounding box center [572, 491] width 774 height 163
drag, startPoint x: 376, startPoint y: 216, endPoint x: 187, endPoint y: 220, distance: 189.1
click at [187, 220] on h2 "Bittoni Architects" at bounding box center [572, 249] width 774 height 67
copy h2 "Bittoni Architects"
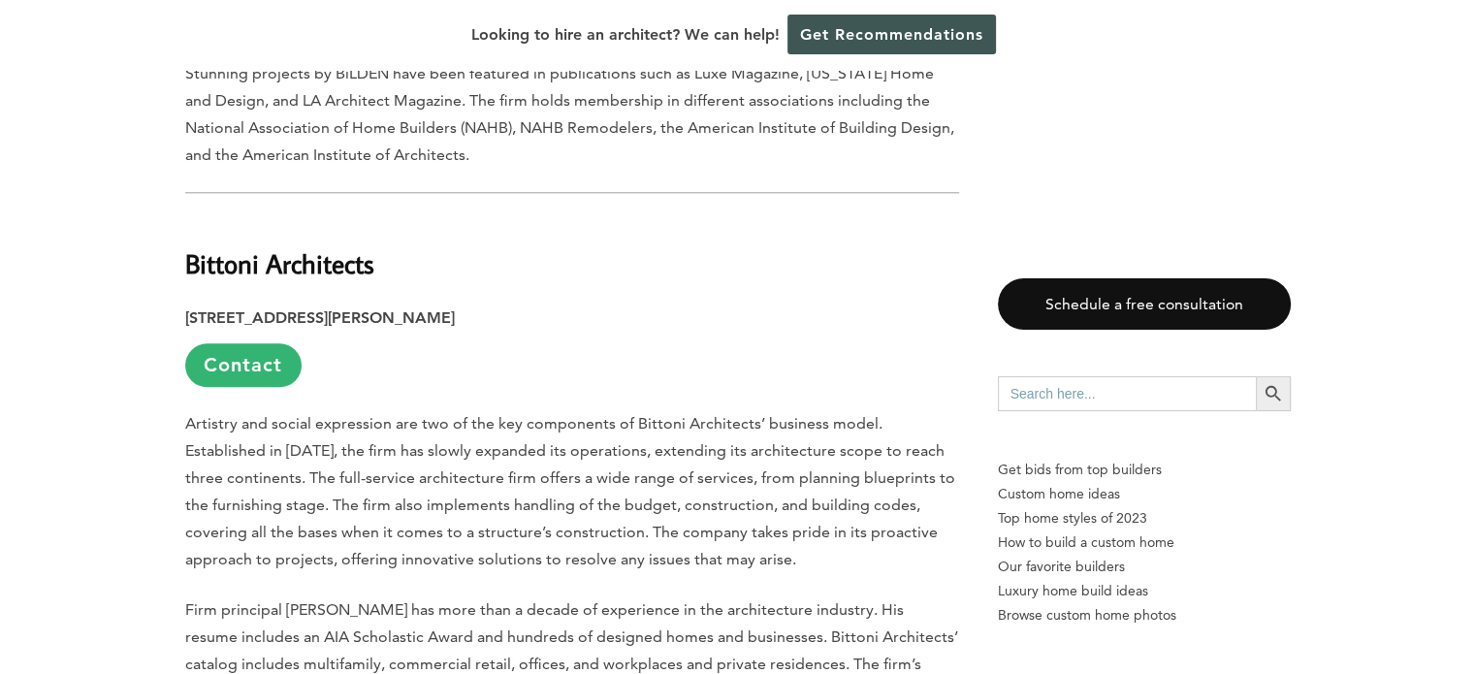
click at [685, 499] on p "Artistry and social expression are two of the key components of Bittoni Archite…" at bounding box center [572, 491] width 774 height 163
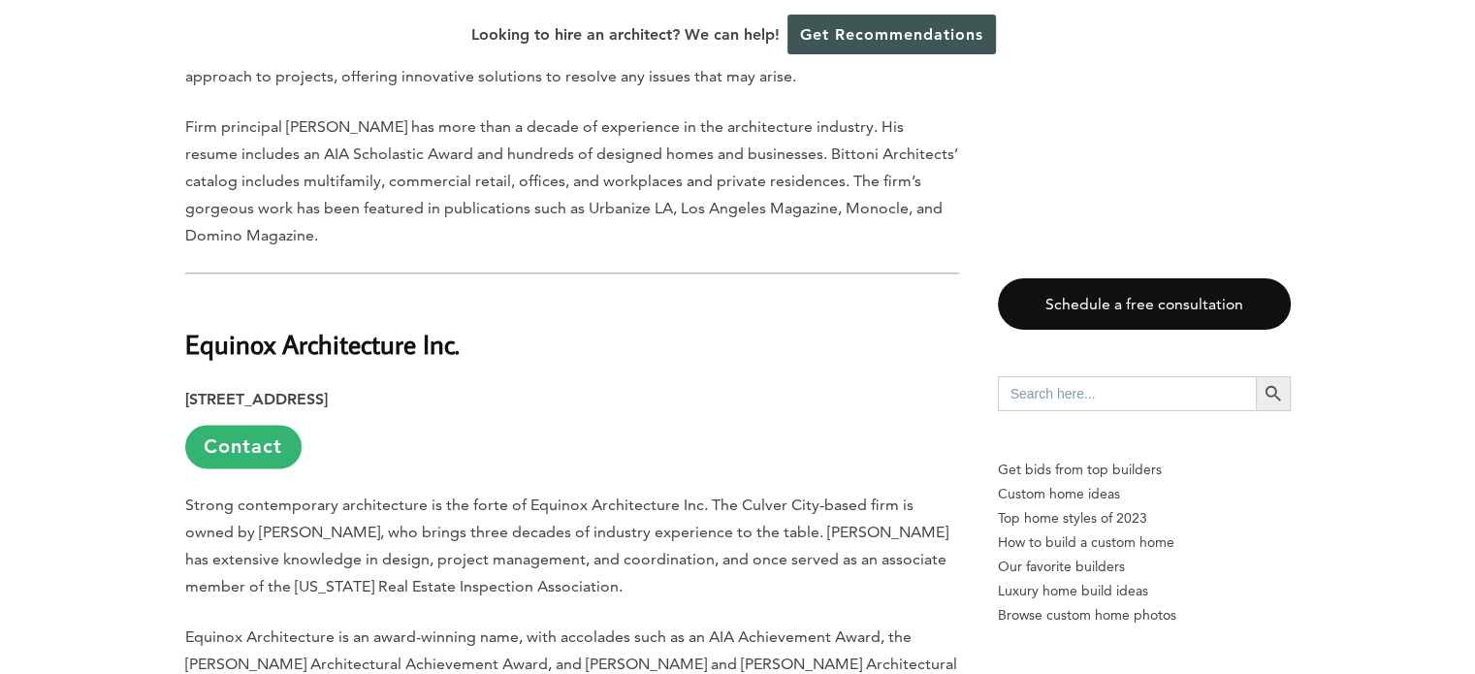
scroll to position [2521, 0]
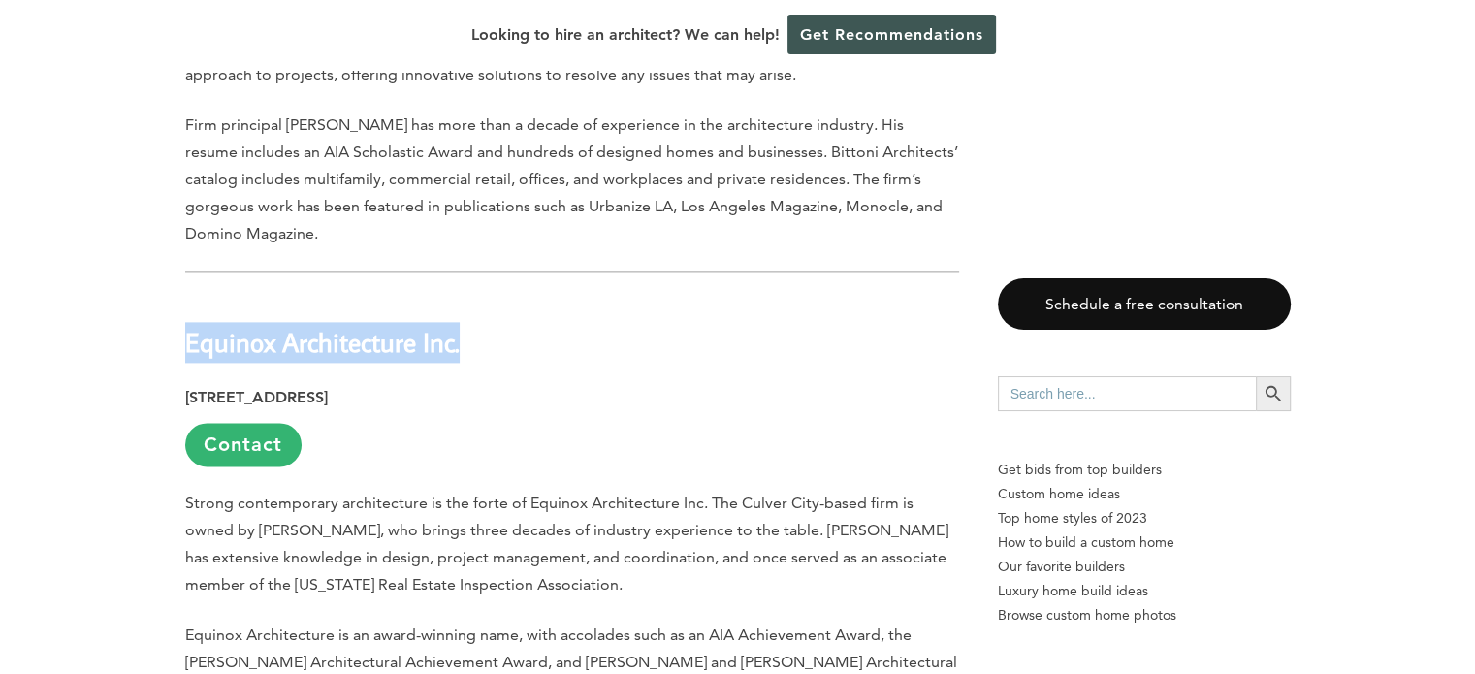
drag, startPoint x: 478, startPoint y: 290, endPoint x: 187, endPoint y: 300, distance: 291.0
click at [187, 300] on h2 "Equinox Architecture Inc." at bounding box center [572, 328] width 774 height 67
copy h2 "Equinox Architecture Inc."
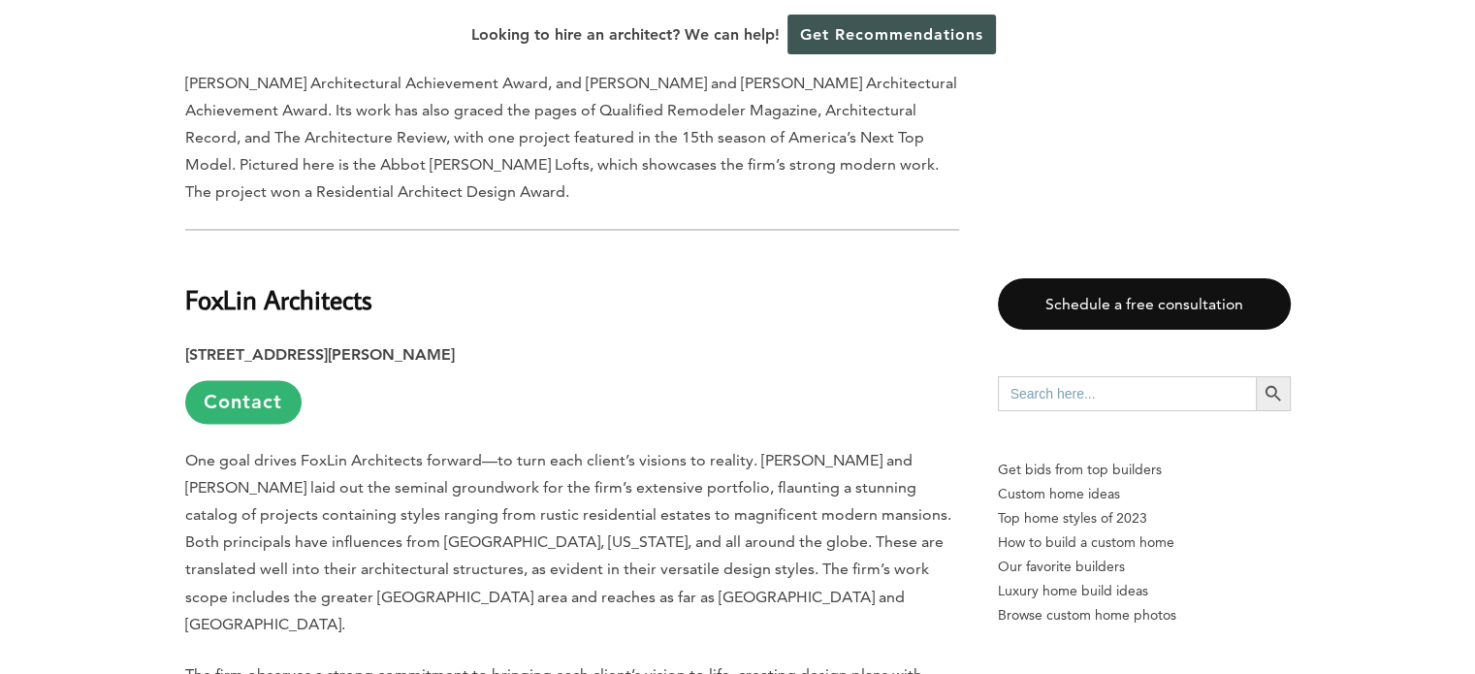
scroll to position [3103, 0]
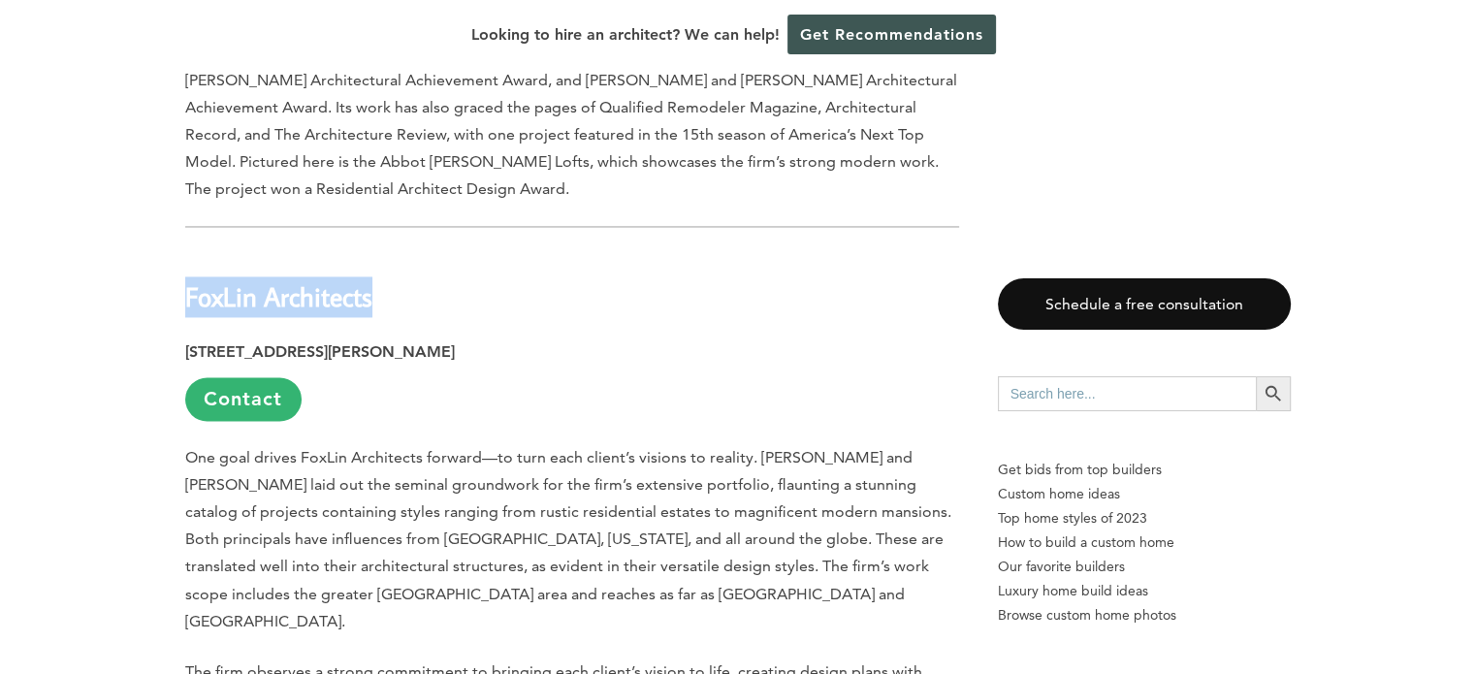
drag, startPoint x: 395, startPoint y: 253, endPoint x: 184, endPoint y: 254, distance: 210.4
click at [185, 254] on h2 "FoxLin Architects" at bounding box center [572, 283] width 774 height 67
copy h2 "FoxLin Architects"
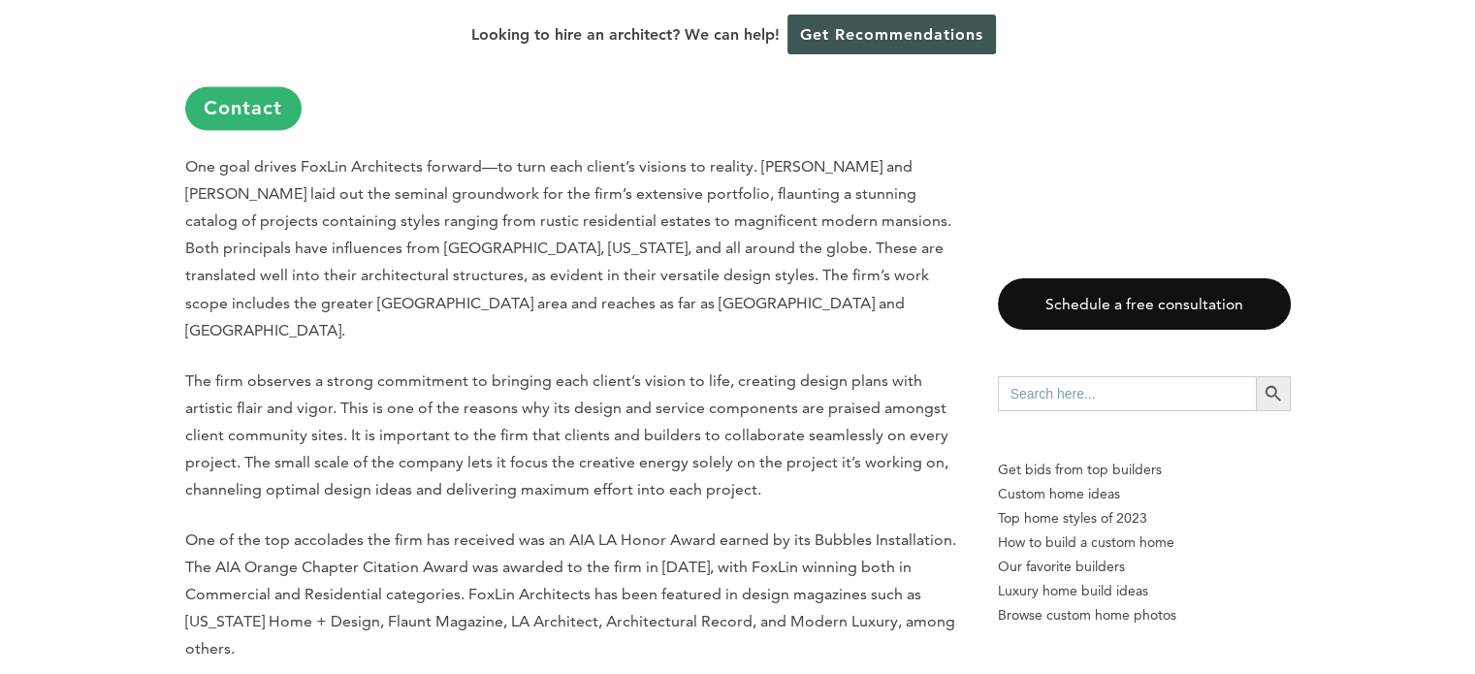
click at [518, 526] on p "One of the top accolades the firm has received was an AIA LA Honor Award earned…" at bounding box center [572, 594] width 774 height 136
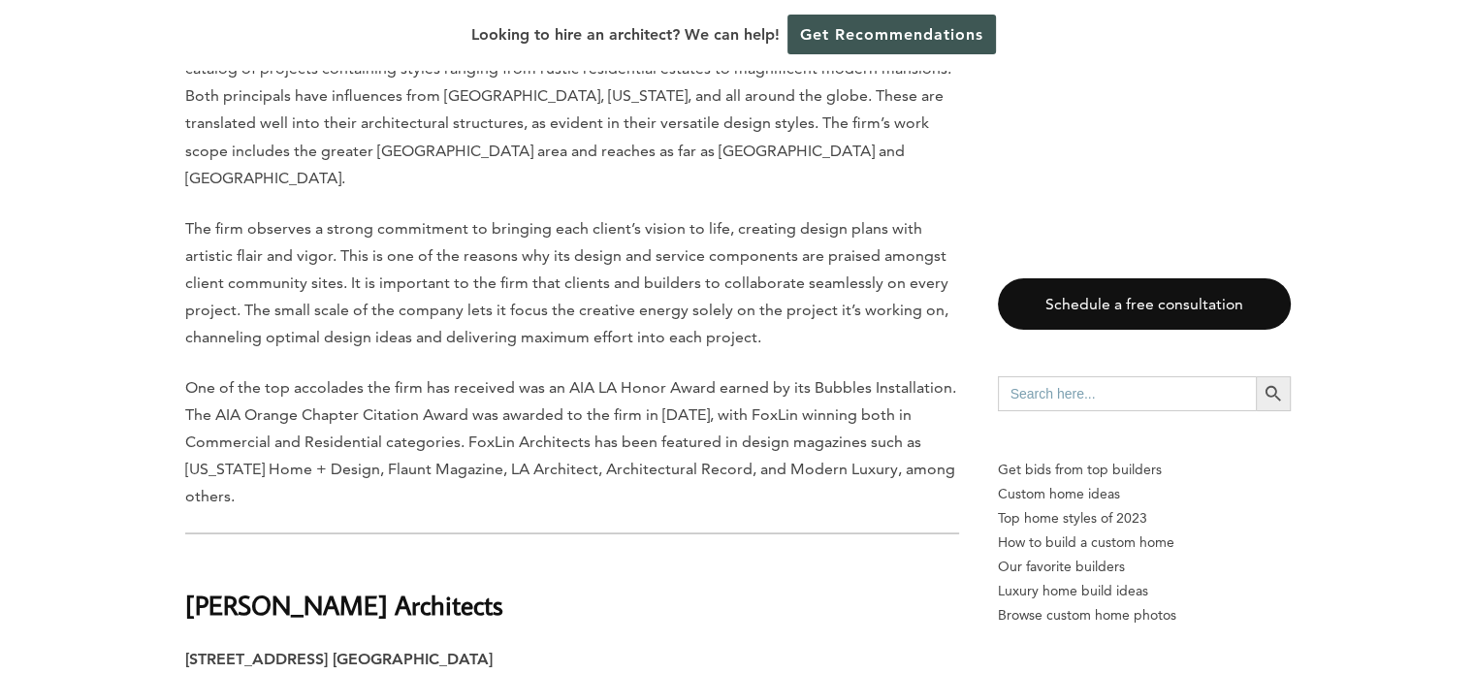
scroll to position [3685, 0]
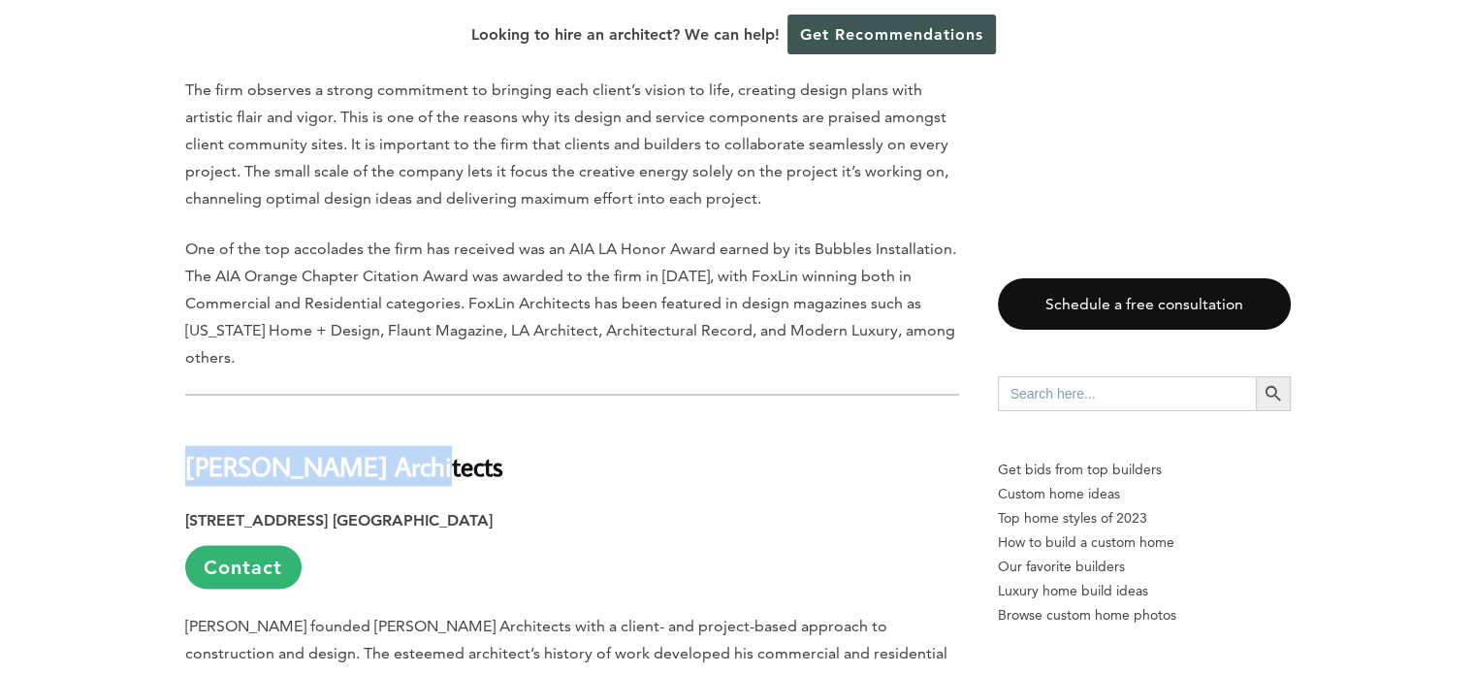
drag, startPoint x: 418, startPoint y: 392, endPoint x: 189, endPoint y: 393, distance: 228.8
click at [189, 418] on h2 "Hamilton Architects" at bounding box center [572, 451] width 774 height 67
copy h2 "Hamilton Architects"
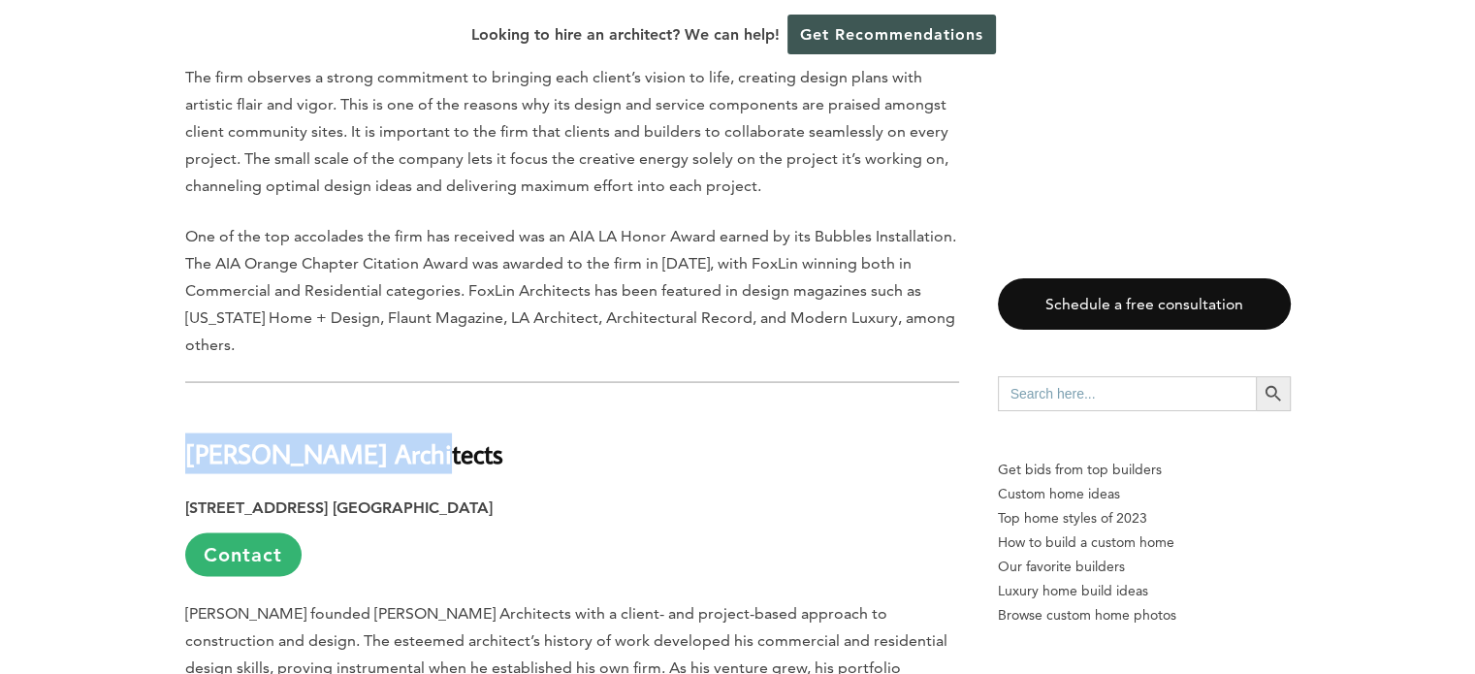
scroll to position [4266, 0]
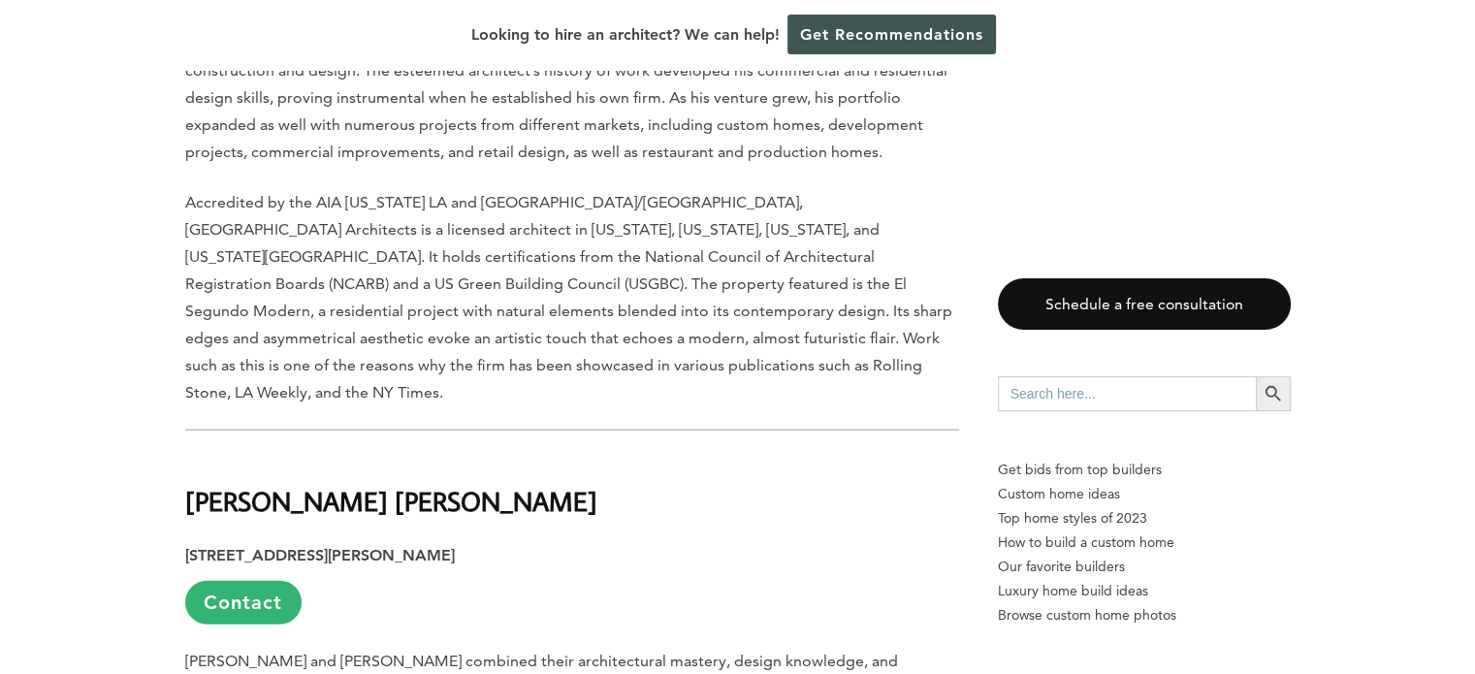
click at [408, 454] on h2 "Hsu McCullough" at bounding box center [572, 487] width 774 height 67
drag, startPoint x: 391, startPoint y: 401, endPoint x: 181, endPoint y: 406, distance: 209.5
copy h2 "Hsu McCullough"
click at [785, 454] on h2 "Hsu McCullough" at bounding box center [572, 487] width 774 height 67
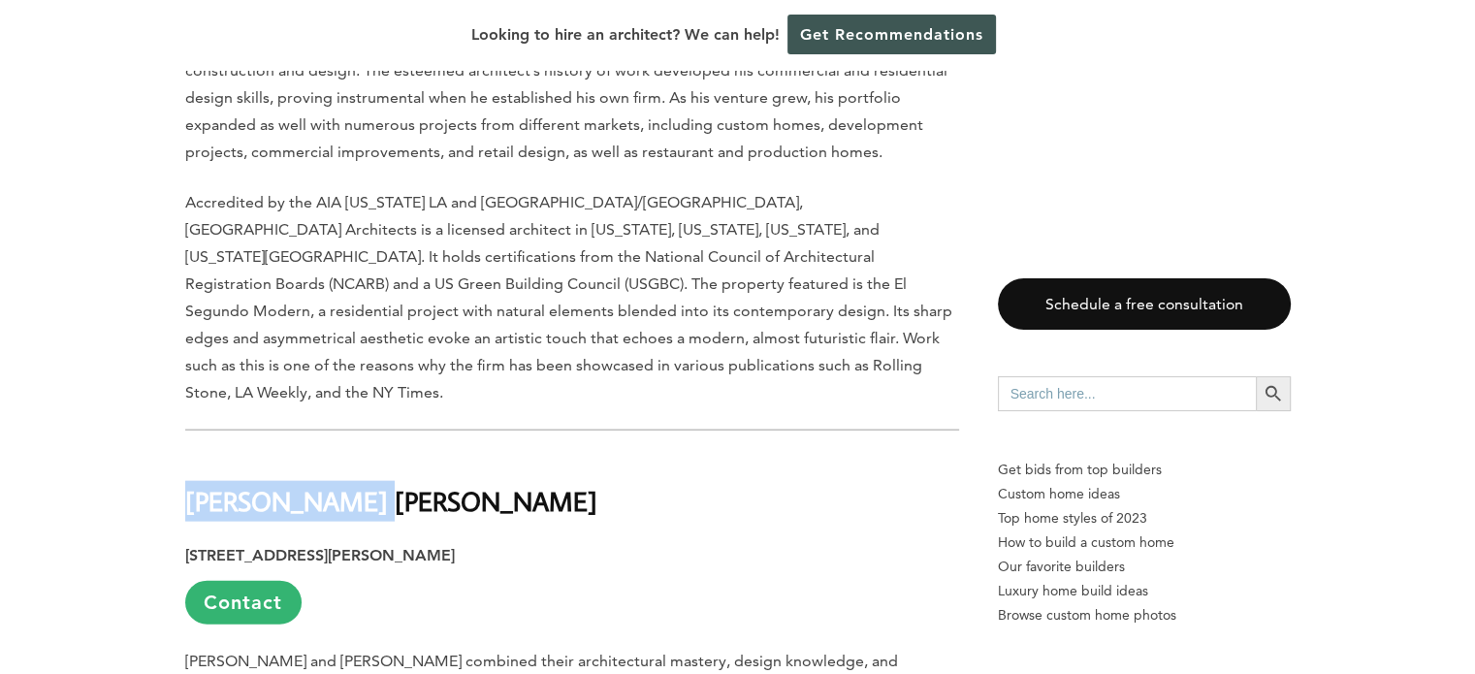
drag, startPoint x: 365, startPoint y: 401, endPoint x: 175, endPoint y: 398, distance: 189.1
copy h2 "Hsu McCullough"
click at [804, 454] on h2 "Hsu McCullough" at bounding box center [572, 487] width 774 height 67
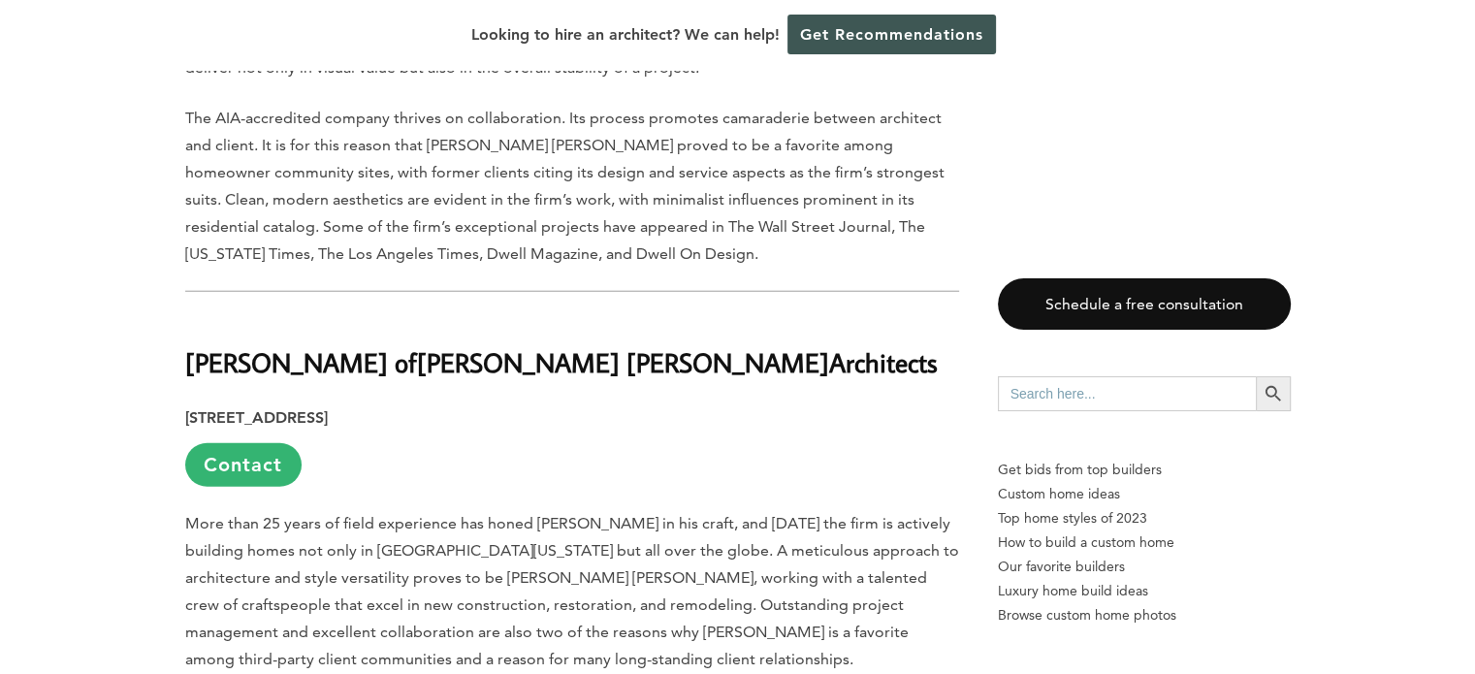
scroll to position [5042, 0]
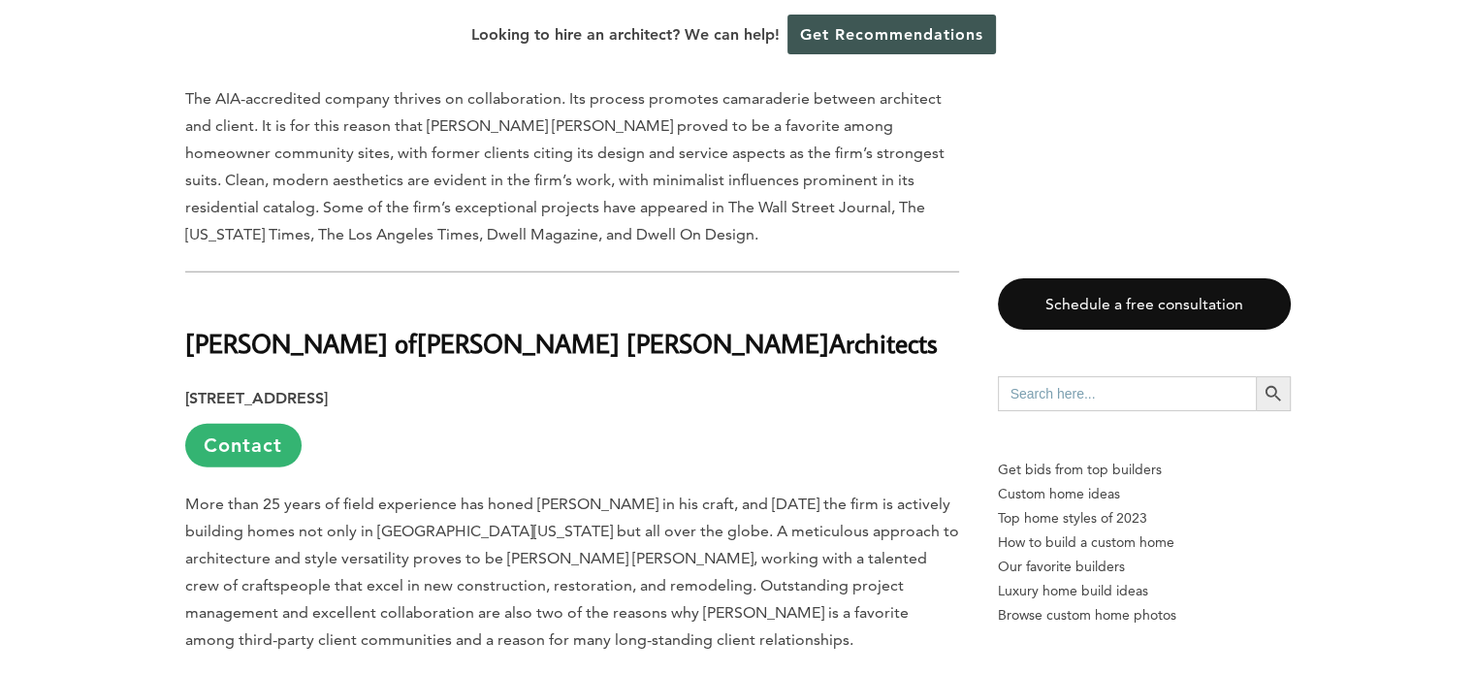
drag, startPoint x: 668, startPoint y: 241, endPoint x: 180, endPoint y: 236, distance: 487.7
click at [521, 491] on p "More than 25 years of field experience has honed Lewin Wertheimer in his craft,…" at bounding box center [572, 572] width 774 height 163
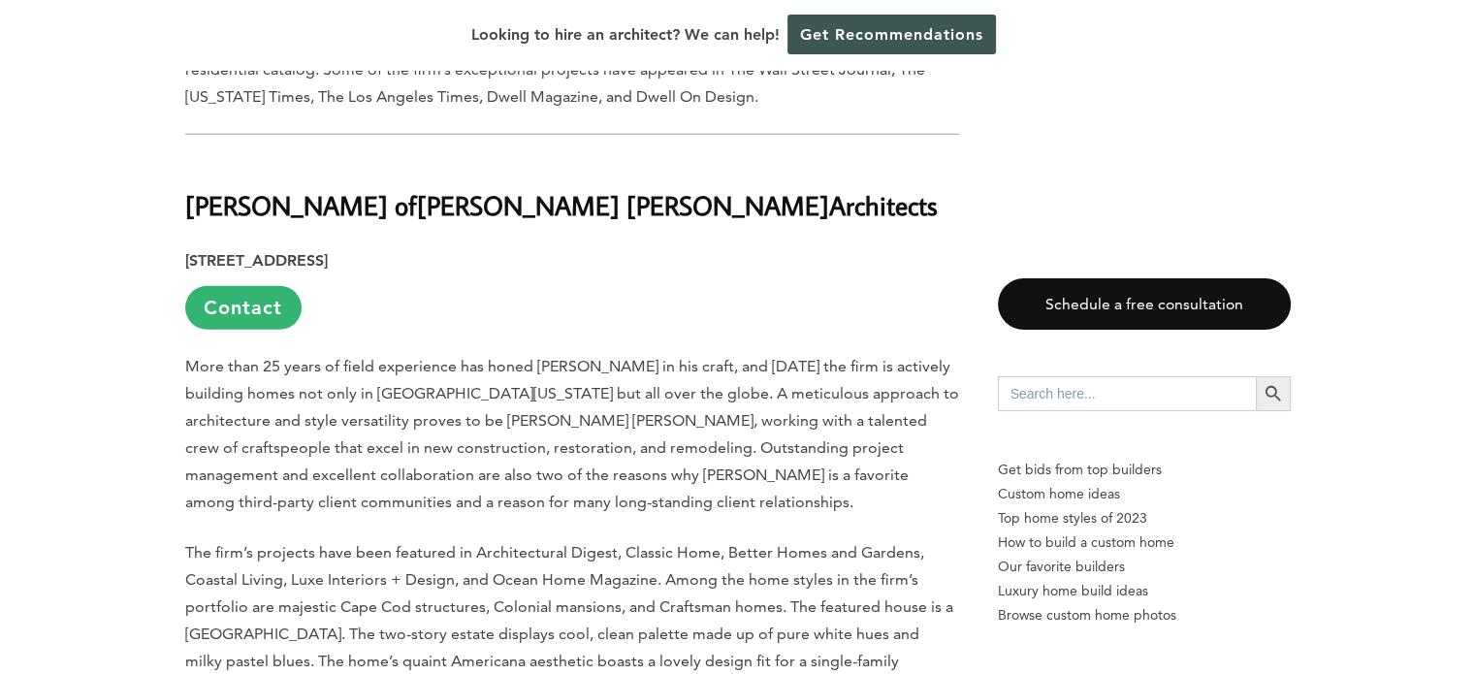
scroll to position [5236, 0]
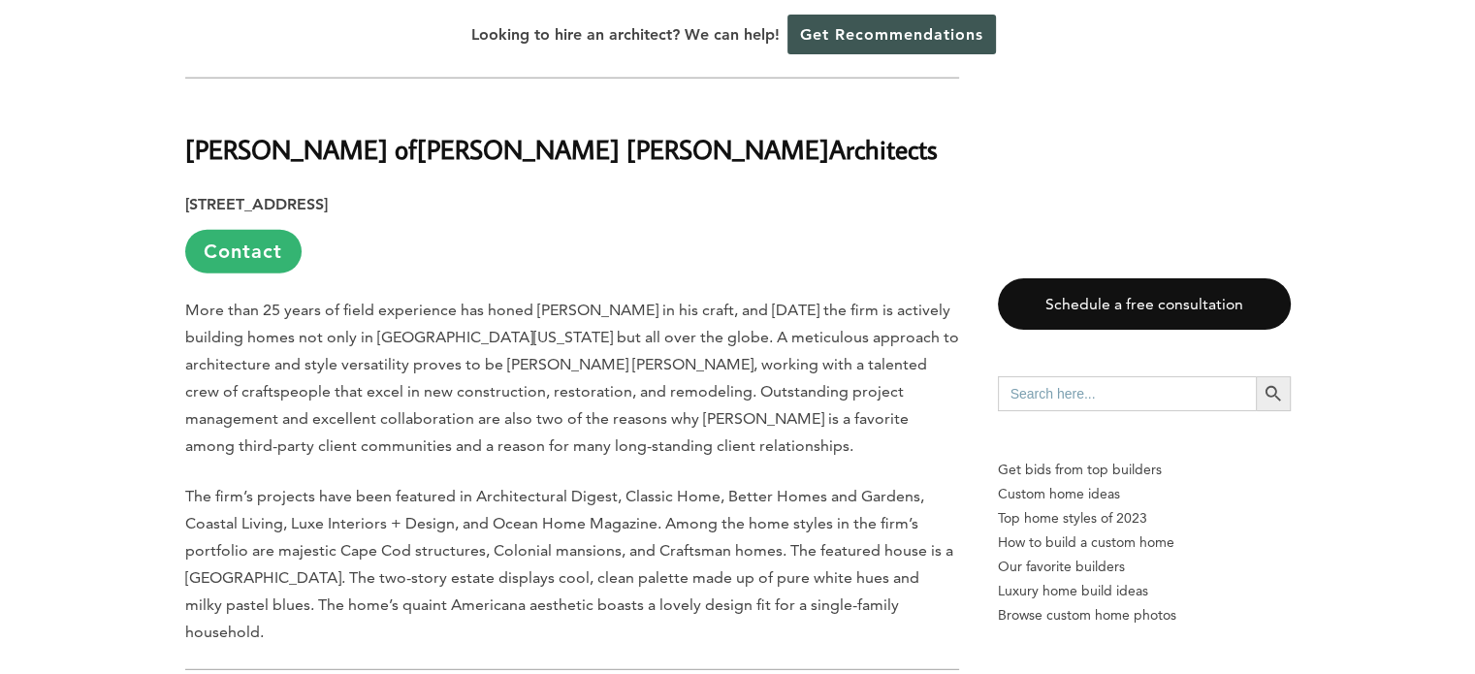
click at [751, 483] on p "The firm’s projects have been featured in Architectural Digest, Classic Home, B…" at bounding box center [572, 564] width 774 height 163
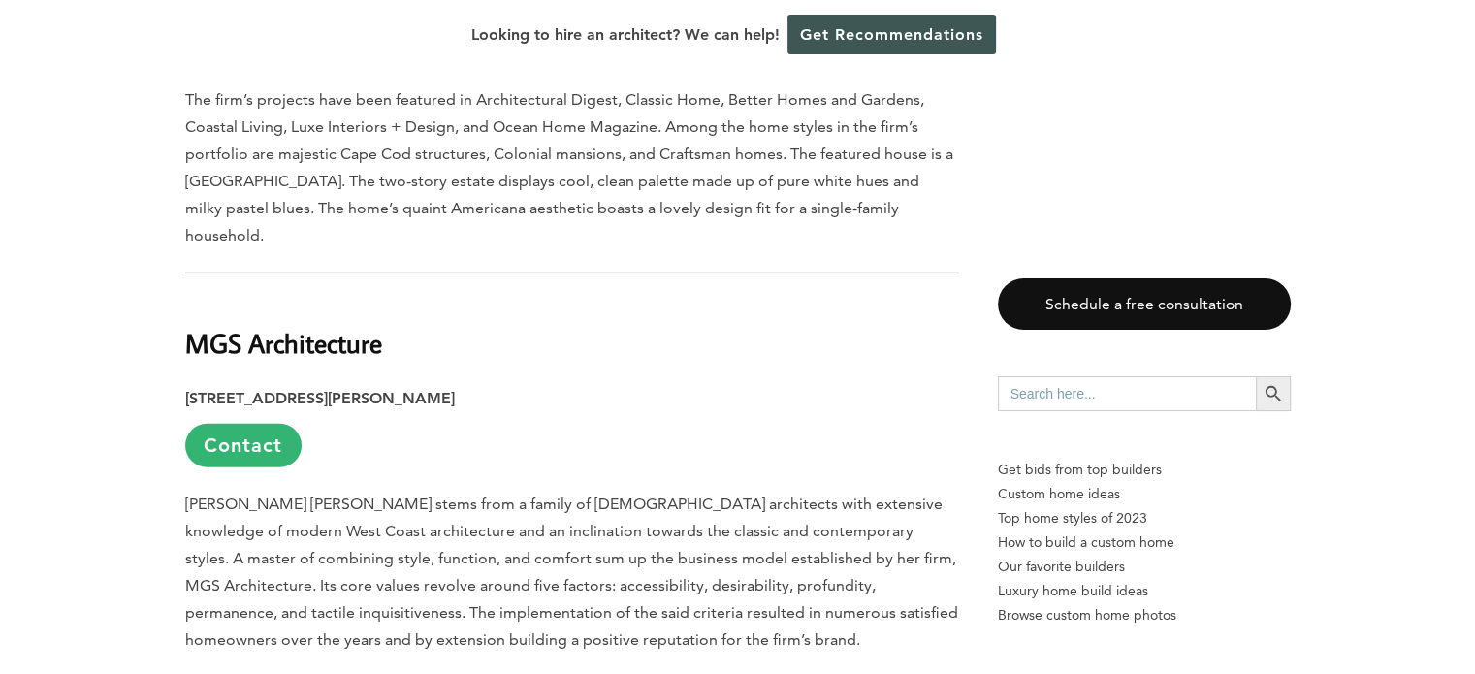
scroll to position [5721, 0]
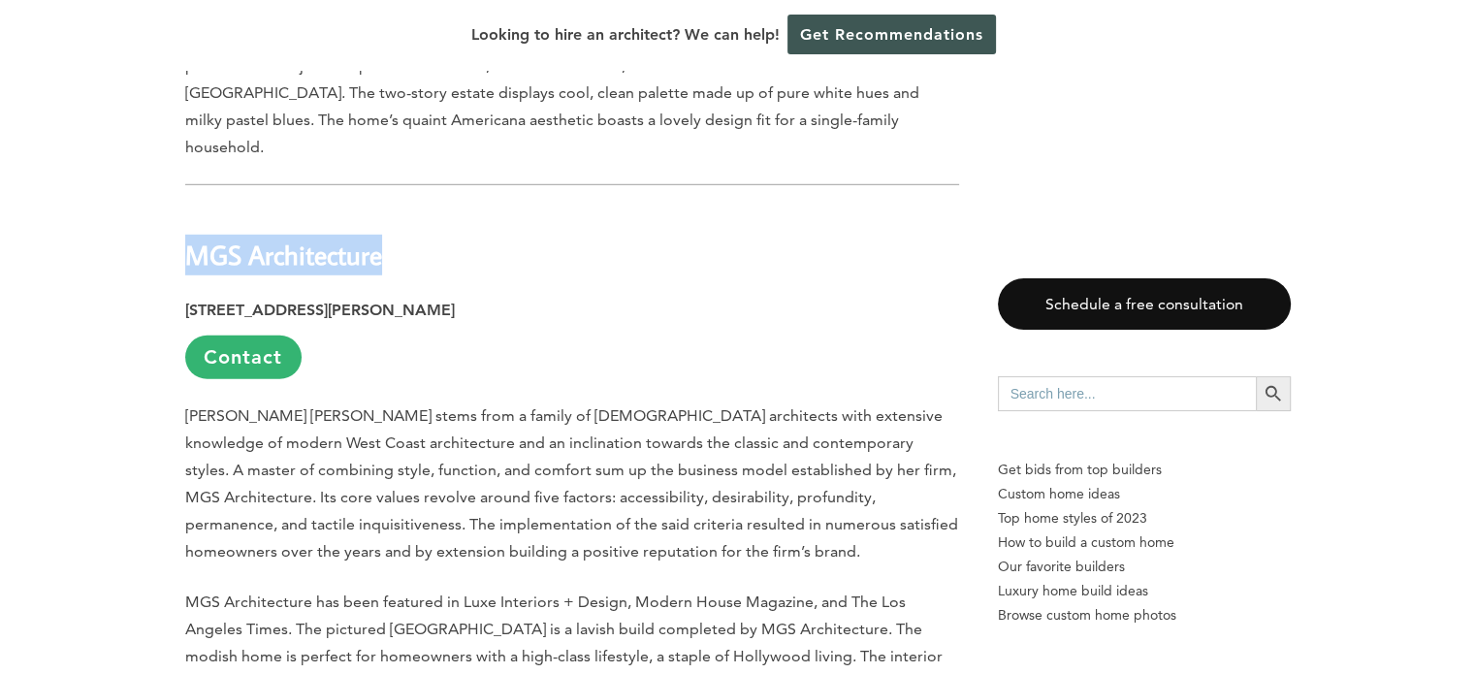
drag, startPoint x: 363, startPoint y: 158, endPoint x: 184, endPoint y: 155, distance: 178.4
click at [185, 208] on h2 "MGS Architecture" at bounding box center [572, 241] width 774 height 67
copy h2 "MGS Architecture"
click at [469, 418] on p "Magdalena Glen-Schieneman stems from a family of European architects with exten…" at bounding box center [572, 483] width 774 height 163
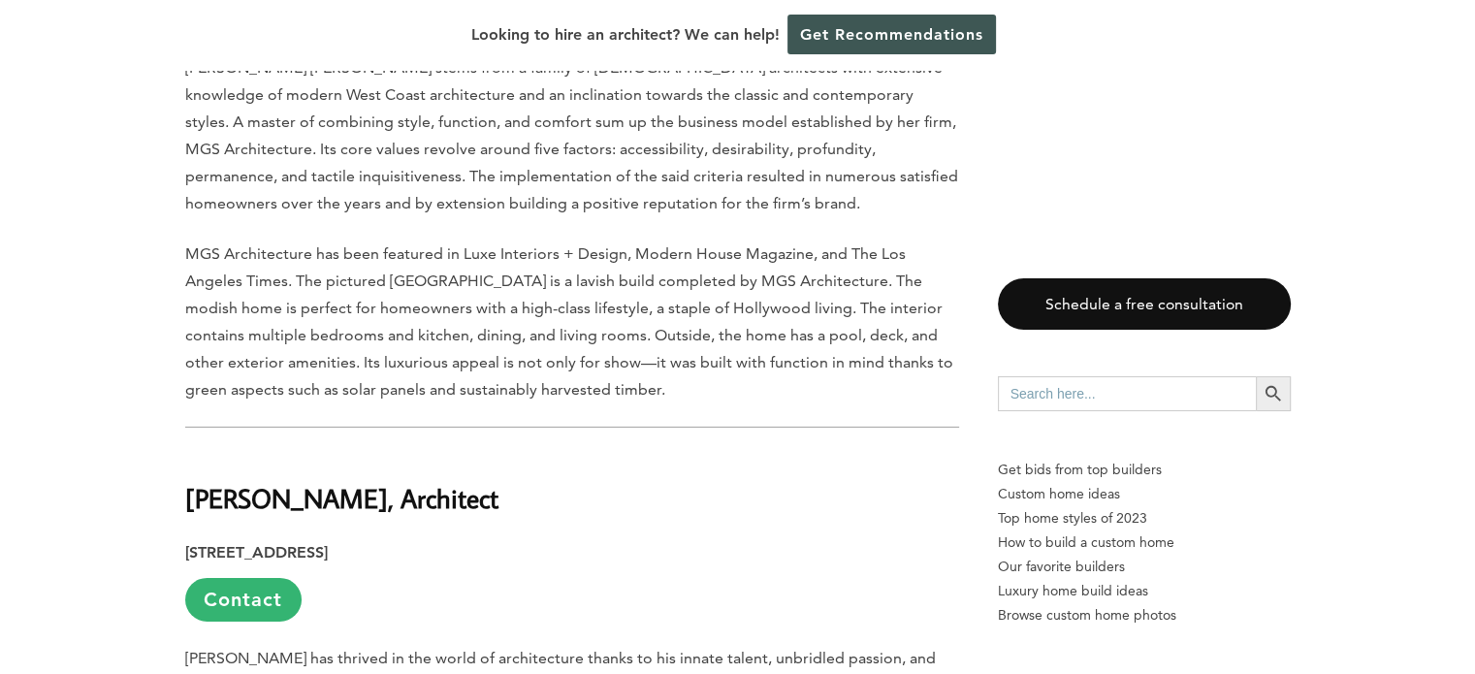
scroll to position [6205, 0]
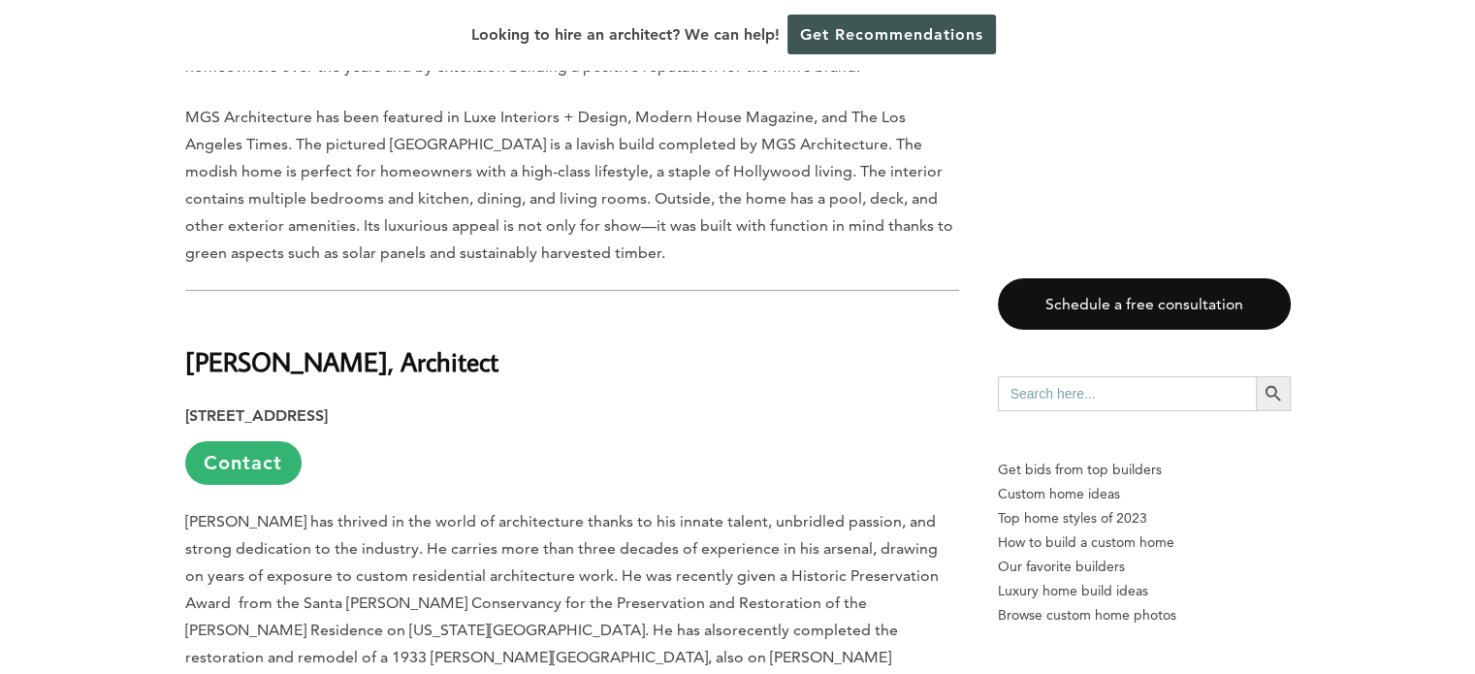
drag, startPoint x: 507, startPoint y: 261, endPoint x: 190, endPoint y: 261, distance: 317.1
click at [190, 314] on h2 "Paul Brant Williger, Architect" at bounding box center [572, 347] width 774 height 67
copy h2 "Paul Brant Williger, Architect"
click at [527, 542] on p "Paul Brant Williger has thrived in the world of architecture thanks to his inna…" at bounding box center [572, 657] width 774 height 299
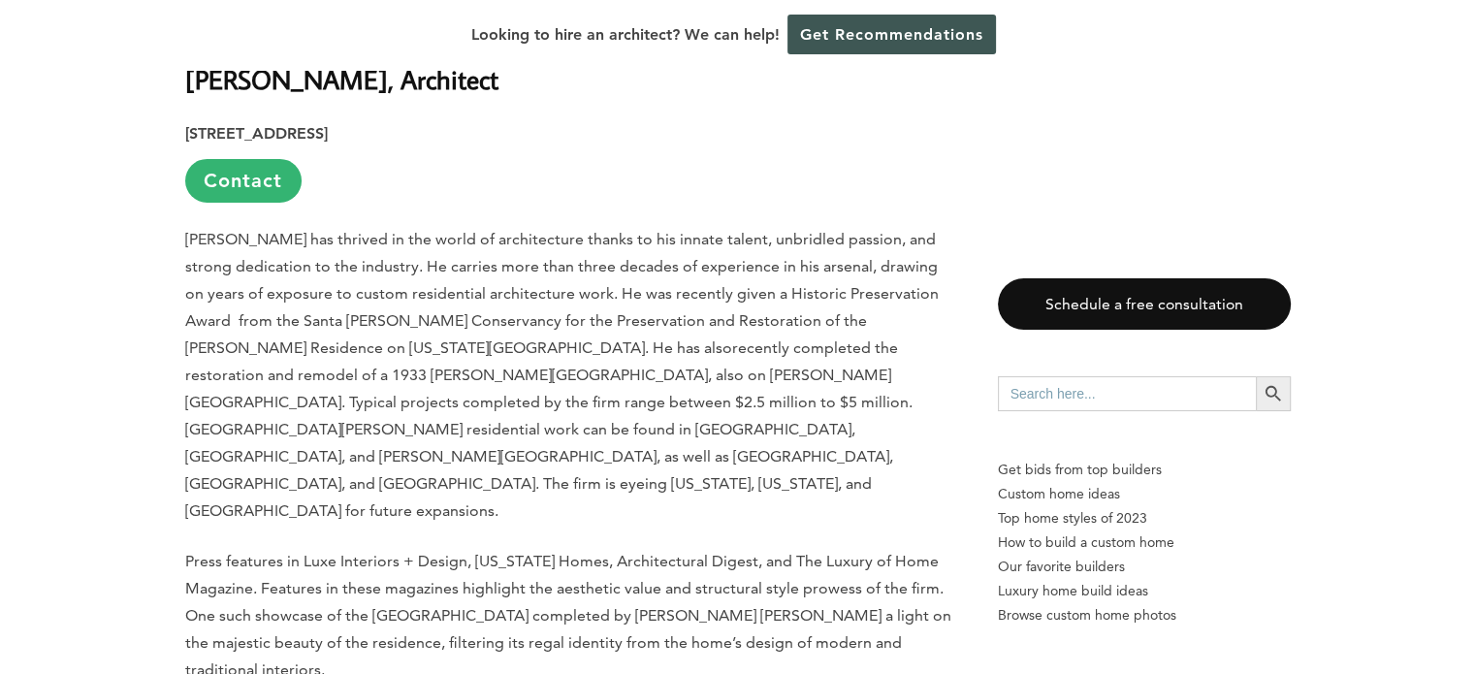
scroll to position [6690, 0]
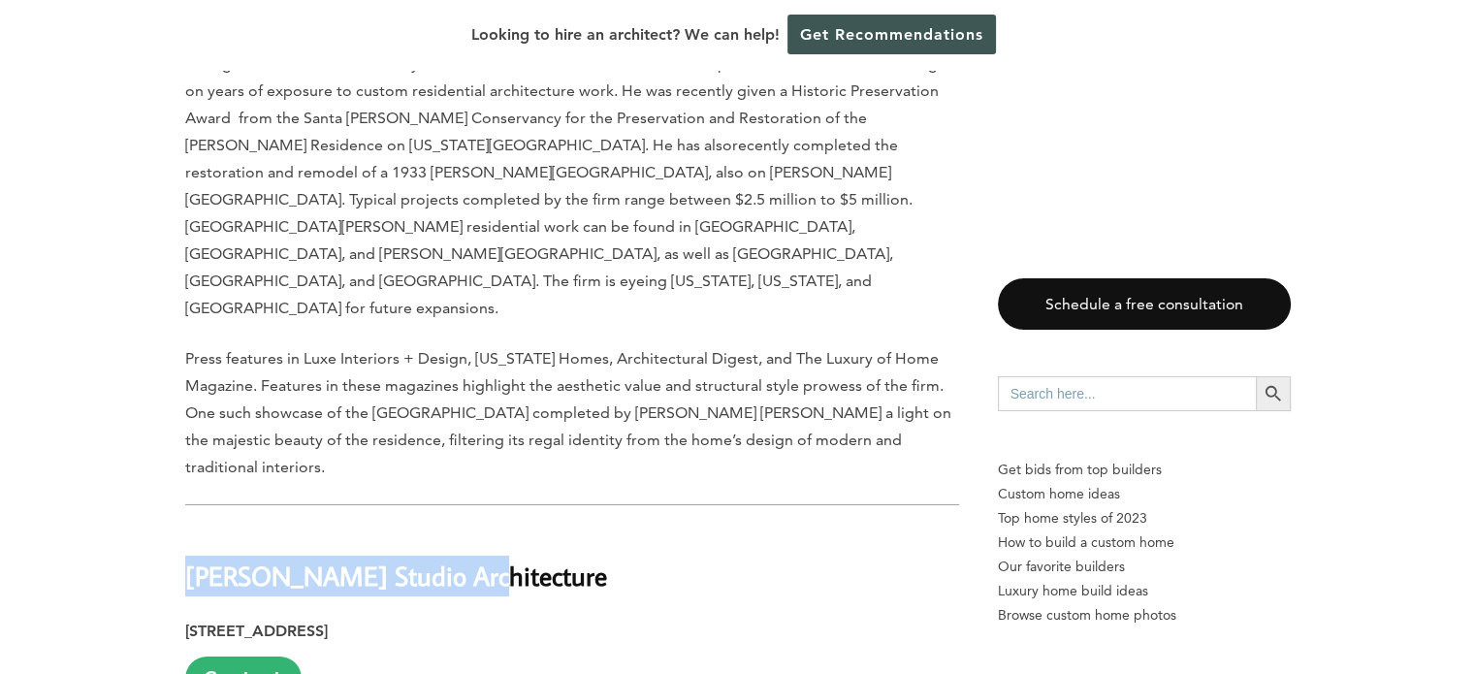
drag, startPoint x: 466, startPoint y: 364, endPoint x: 187, endPoint y: 360, distance: 279.3
click at [187, 528] on h2 "Rees Studio Architecture" at bounding box center [572, 561] width 774 height 67
copy h2 "Rees Studio Architecture"
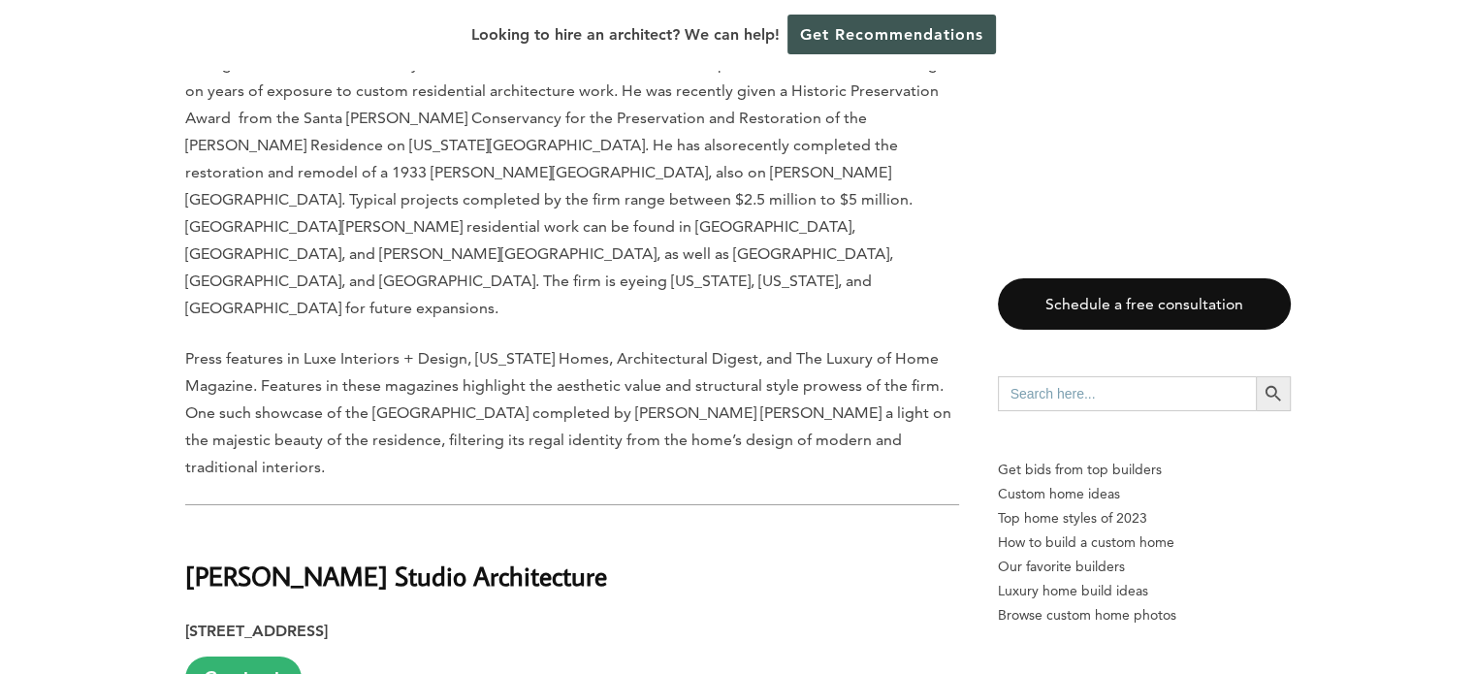
click at [694, 618] on p "2605 17th St., Santa Monica, CA 90405 Contact" at bounding box center [572, 659] width 774 height 82
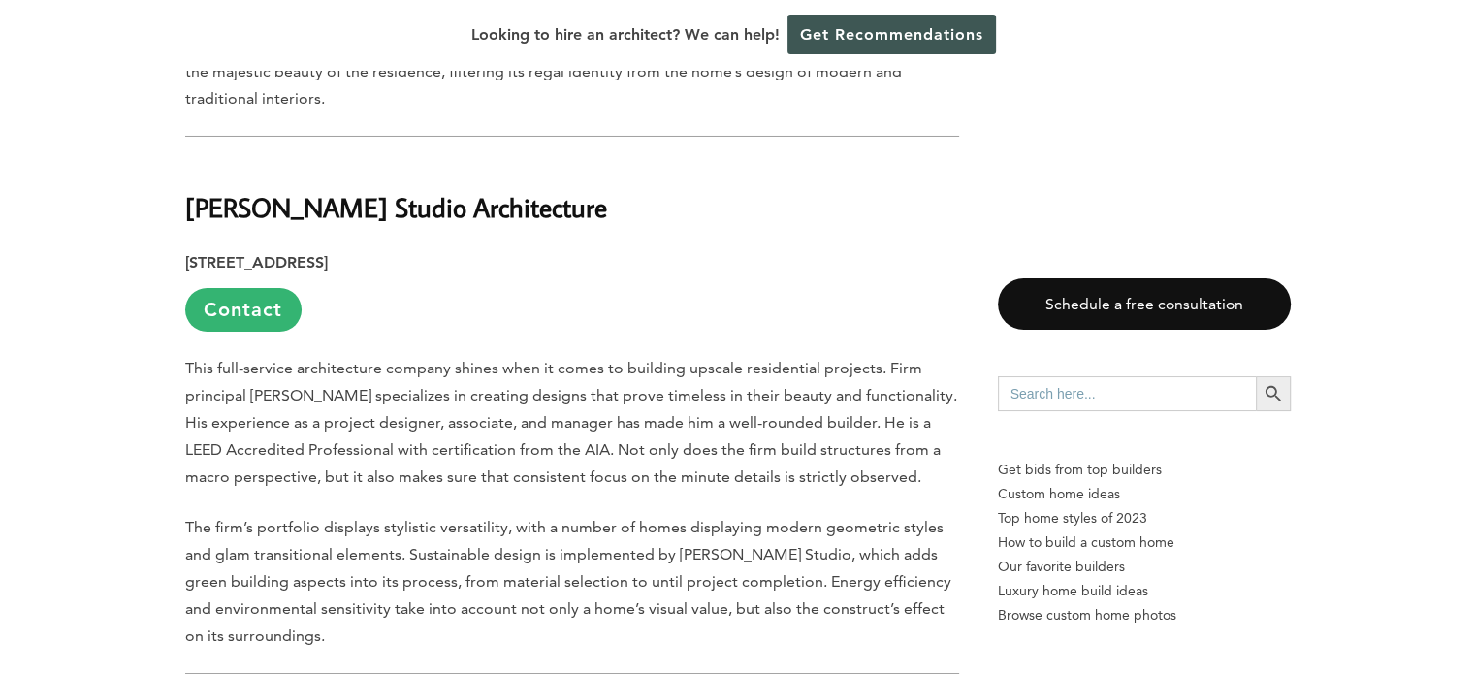
scroll to position [7272, 0]
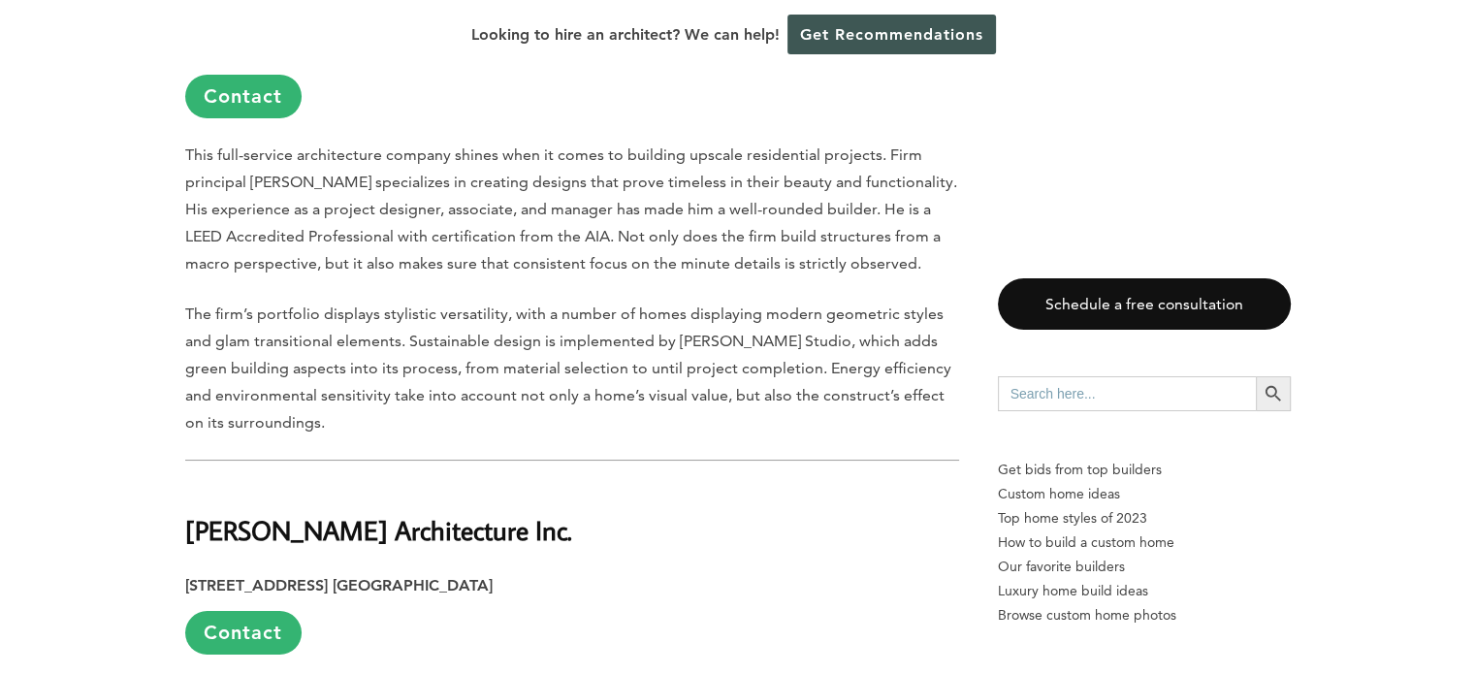
drag, startPoint x: 557, startPoint y: 319, endPoint x: 182, endPoint y: 314, distance: 374.3
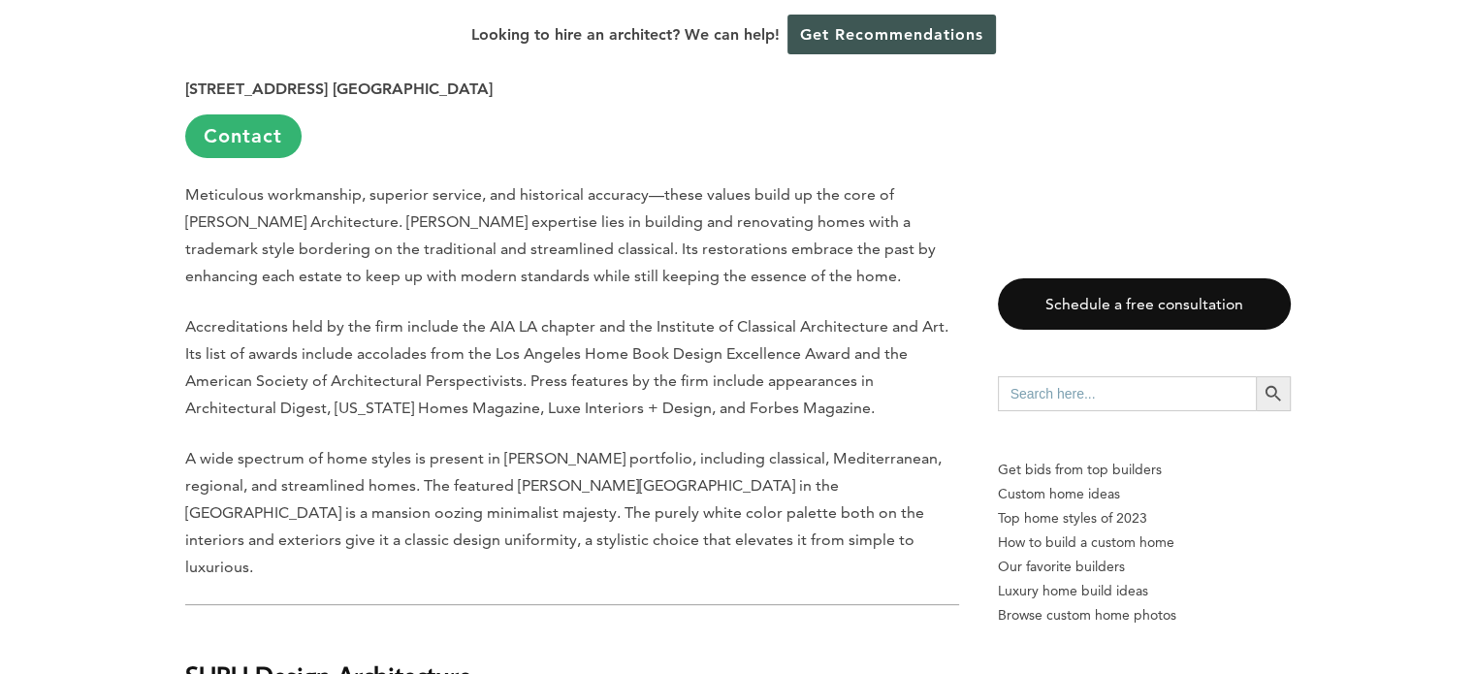
scroll to position [7854, 0]
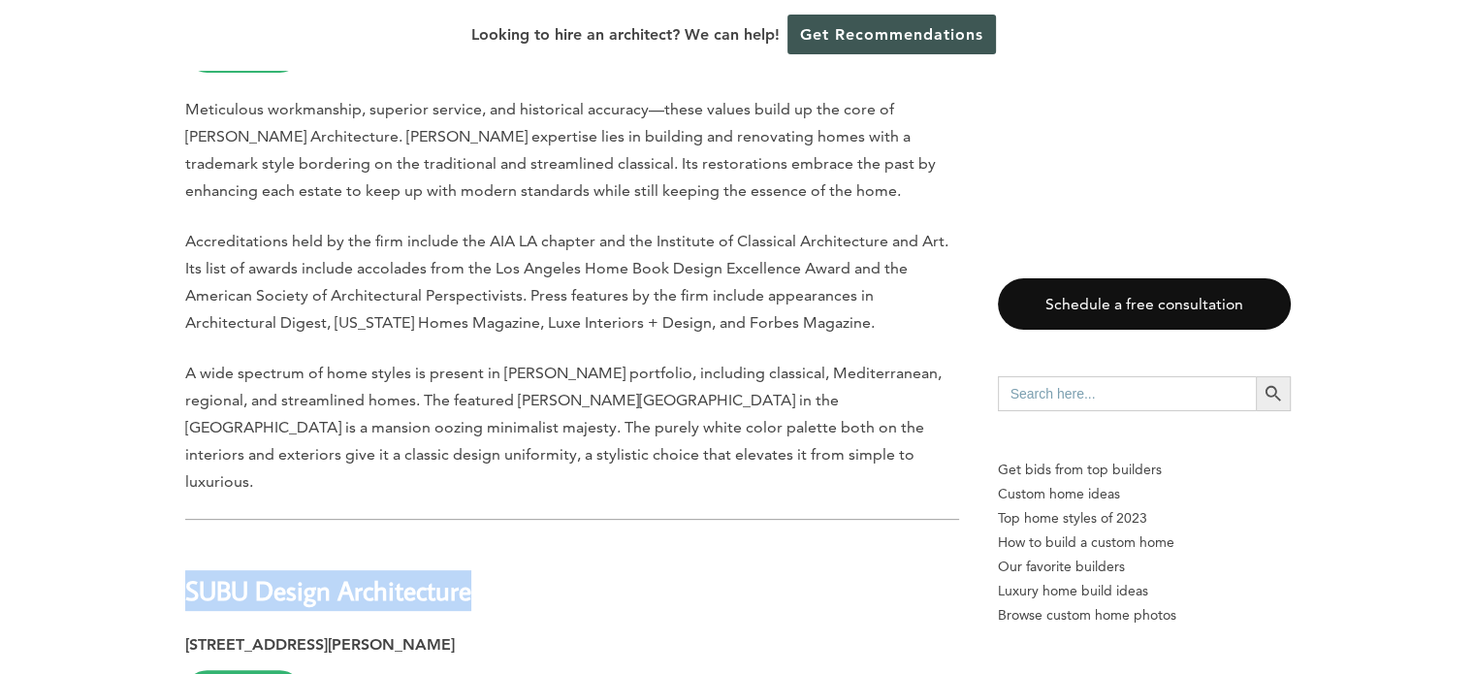
drag, startPoint x: 493, startPoint y: 351, endPoint x: 178, endPoint y: 348, distance: 314.2
click at [621, 631] on p "15243 La Cruz Dr. Unit #908, Pacific Palisades, CA 90272 Contact" at bounding box center [572, 672] width 774 height 82
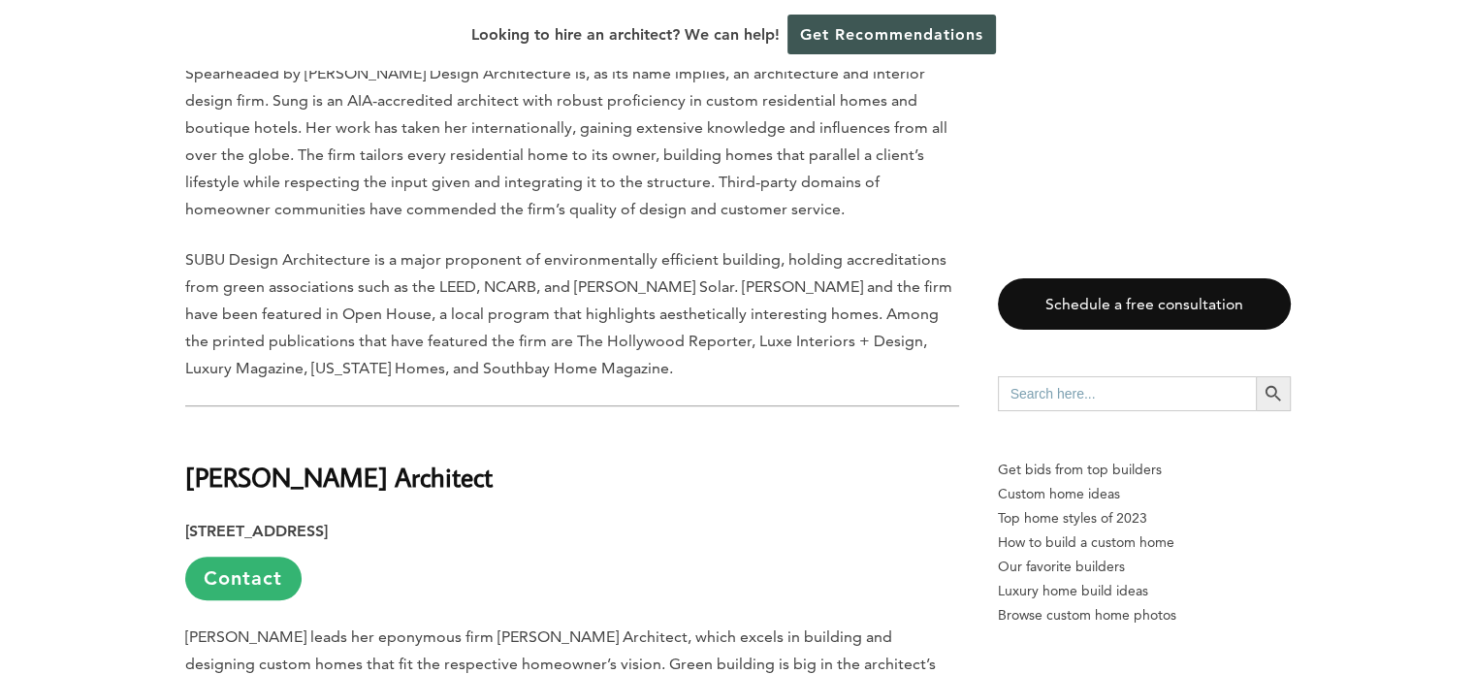
scroll to position [8533, 0]
drag, startPoint x: 426, startPoint y: 230, endPoint x: 188, endPoint y: 232, distance: 237.6
click at [188, 428] on h2 "Tracy A. Stone Architect" at bounding box center [572, 461] width 774 height 67
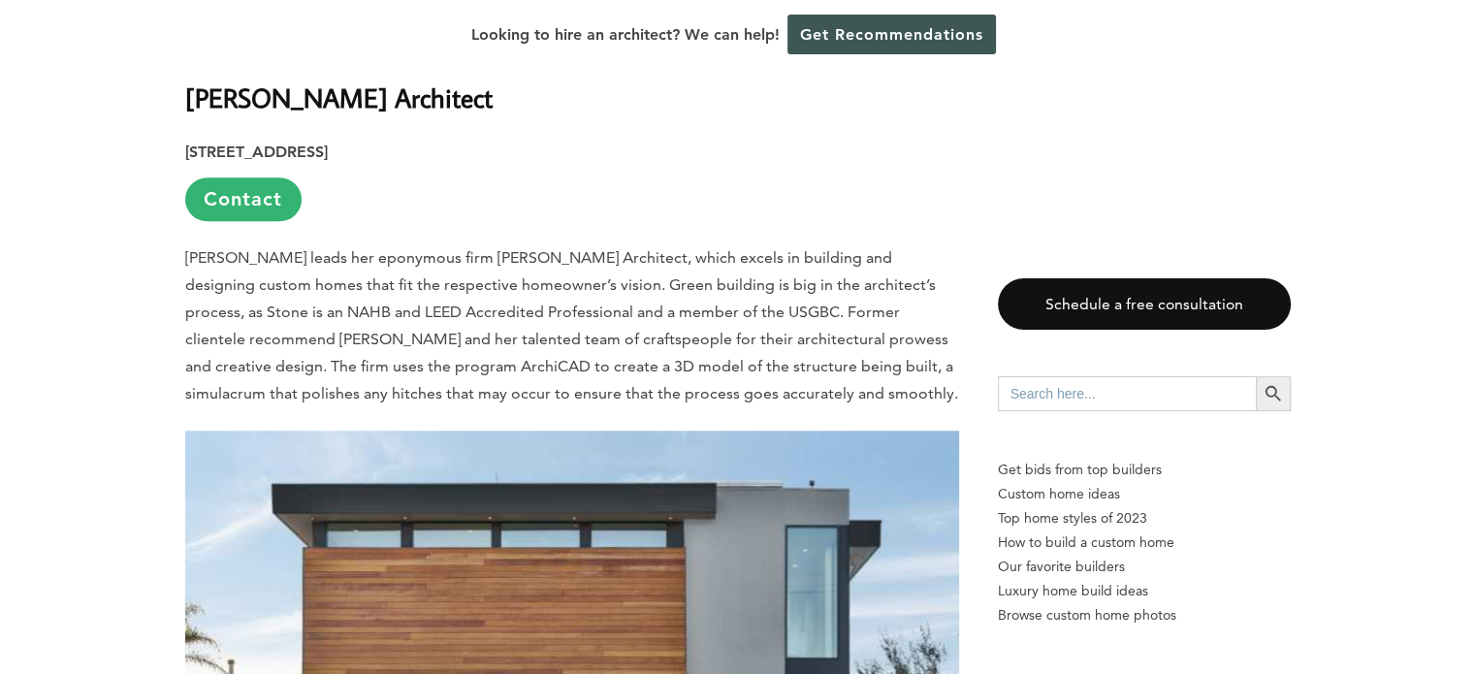
scroll to position [8920, 0]
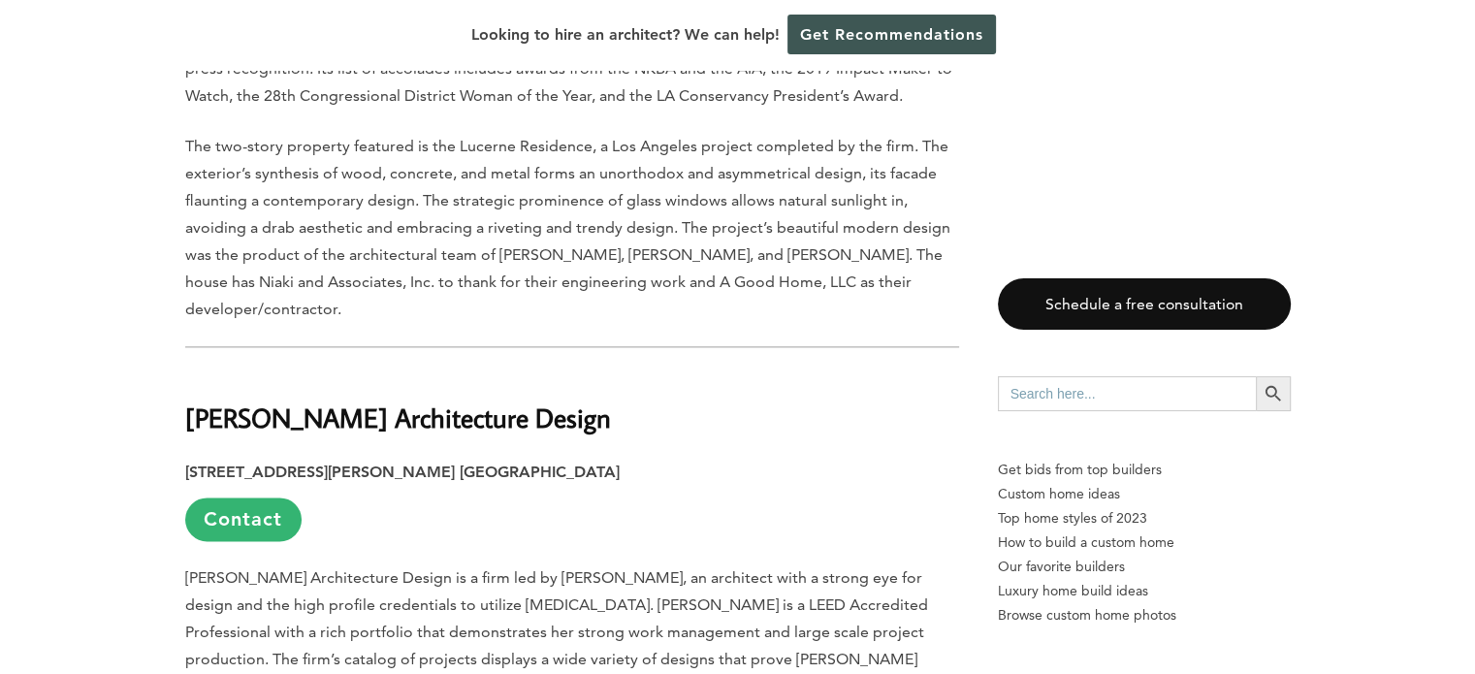
scroll to position [9890, 0]
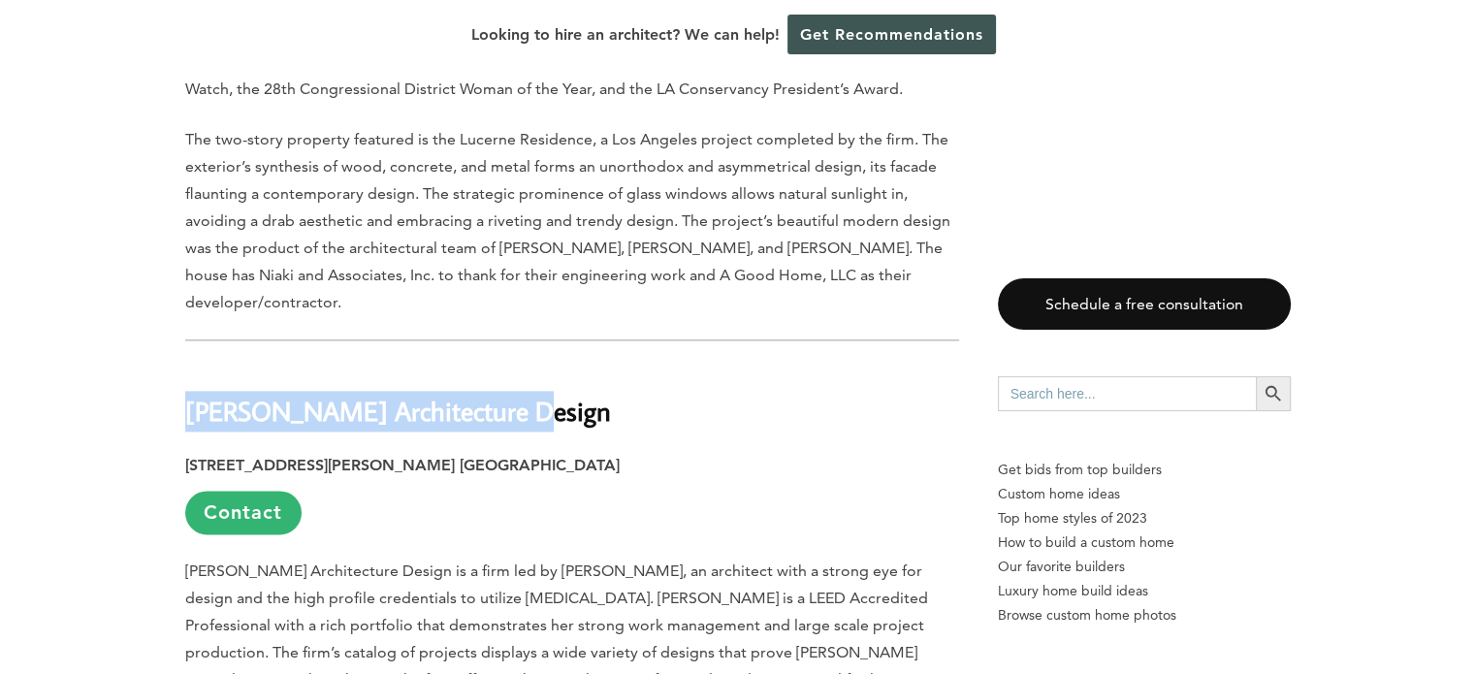
drag, startPoint x: 531, startPoint y: 179, endPoint x: 189, endPoint y: 178, distance: 342.3
click at [189, 364] on h2 "Trelease Architecture Design" at bounding box center [572, 397] width 774 height 67
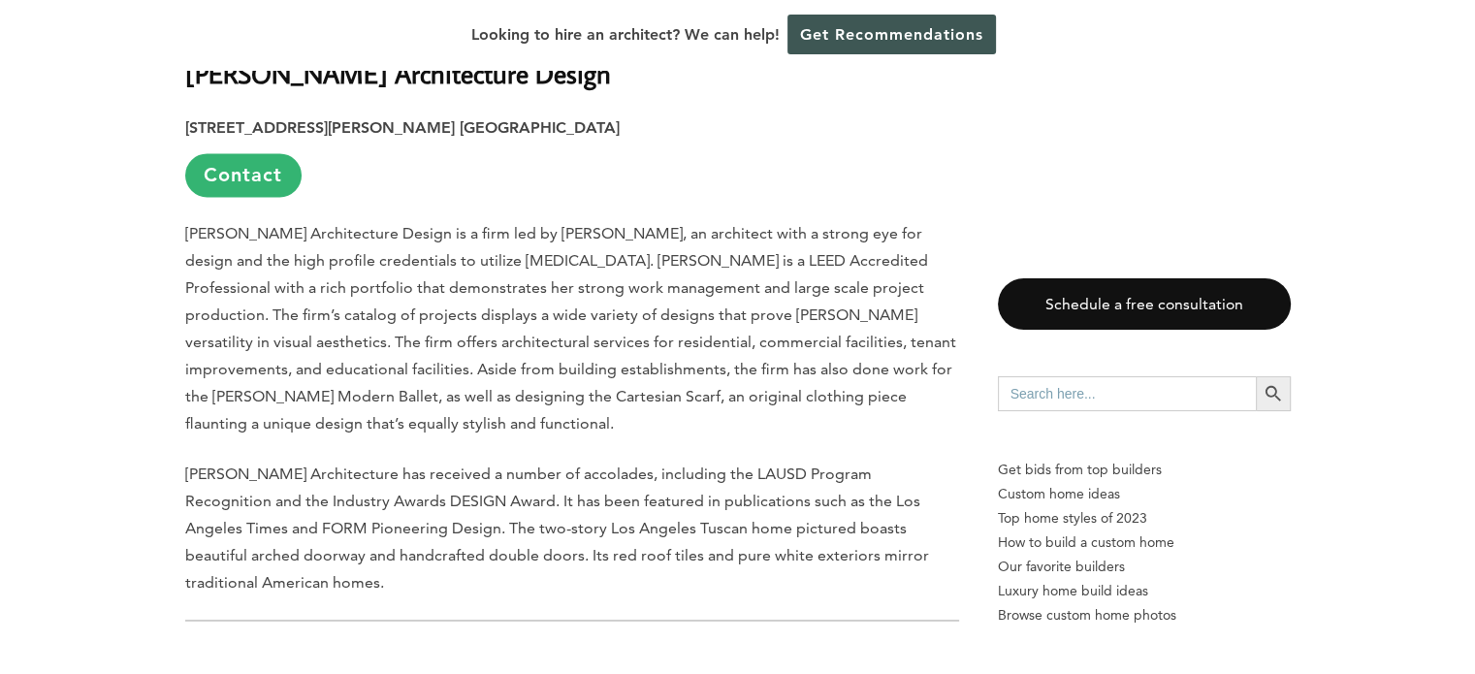
scroll to position [10278, 0]
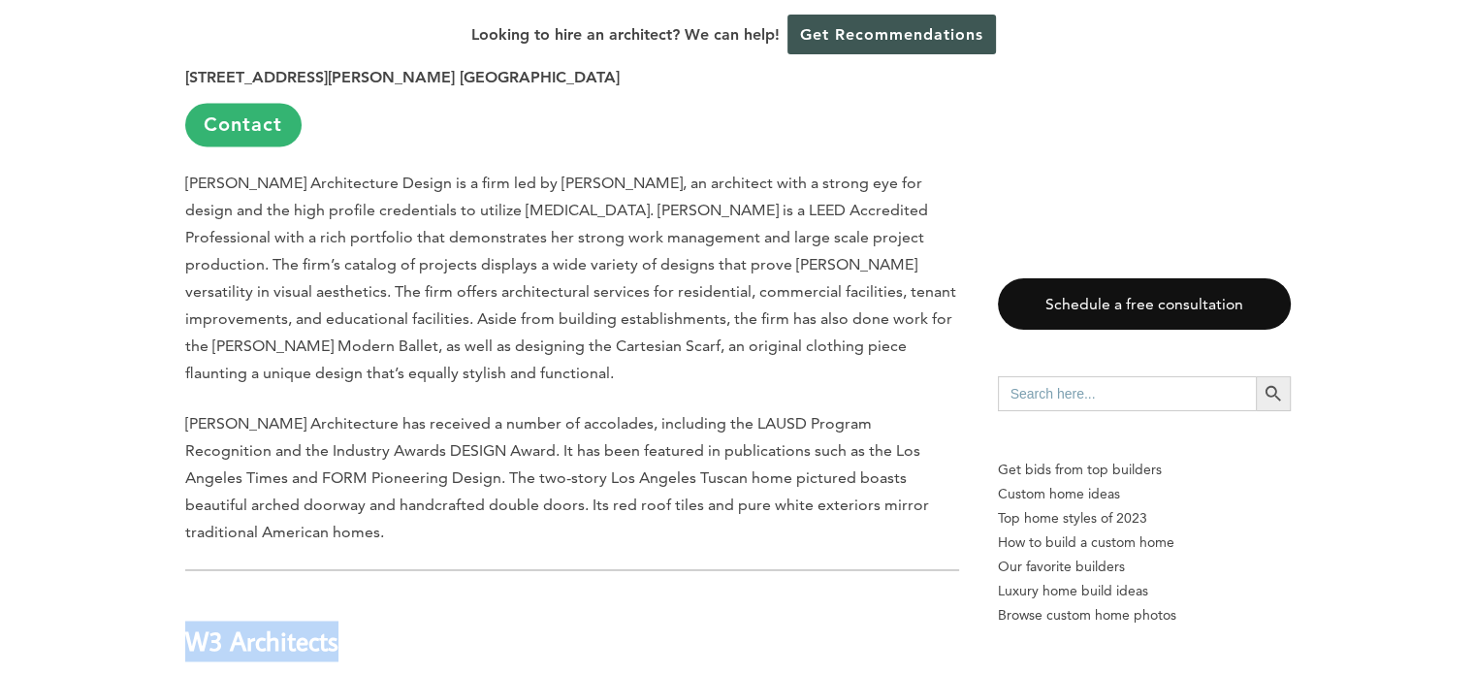
drag, startPoint x: 213, startPoint y: 384, endPoint x: 178, endPoint y: 385, distance: 34.9
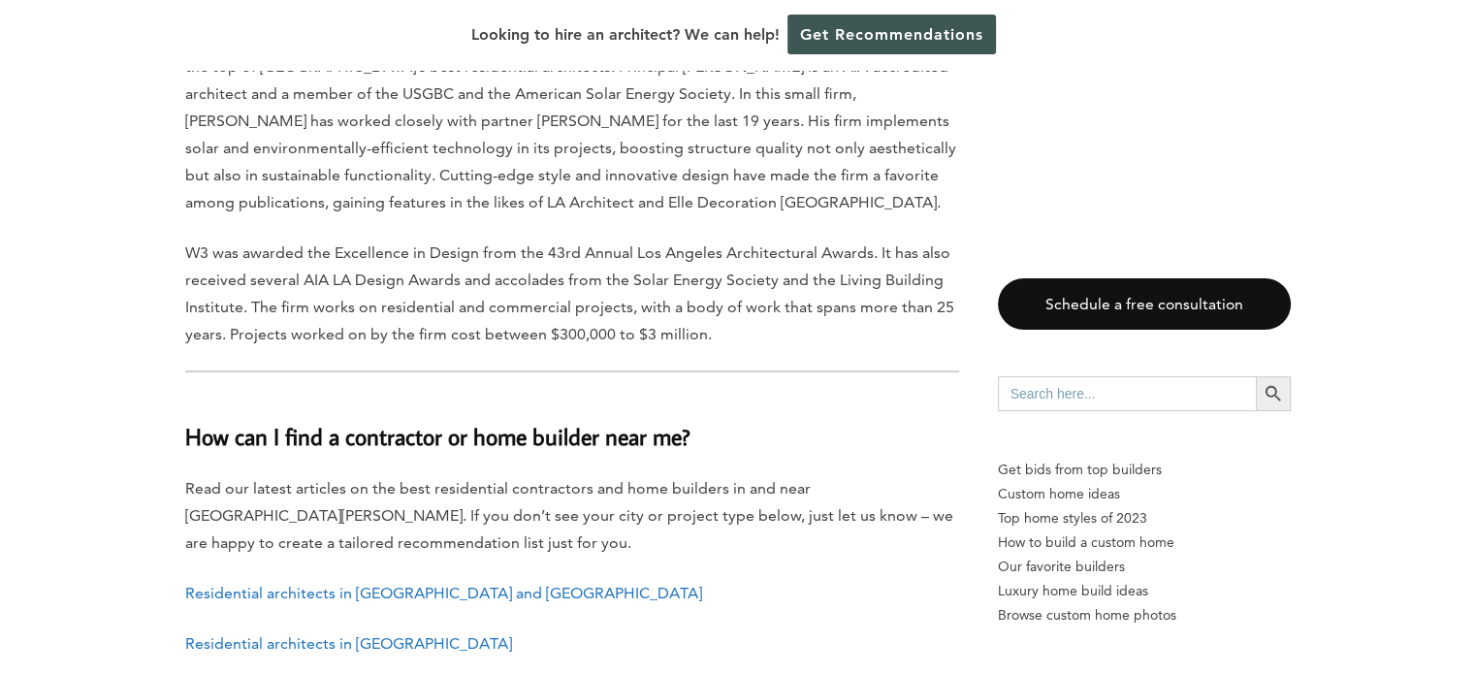
scroll to position [11054, 0]
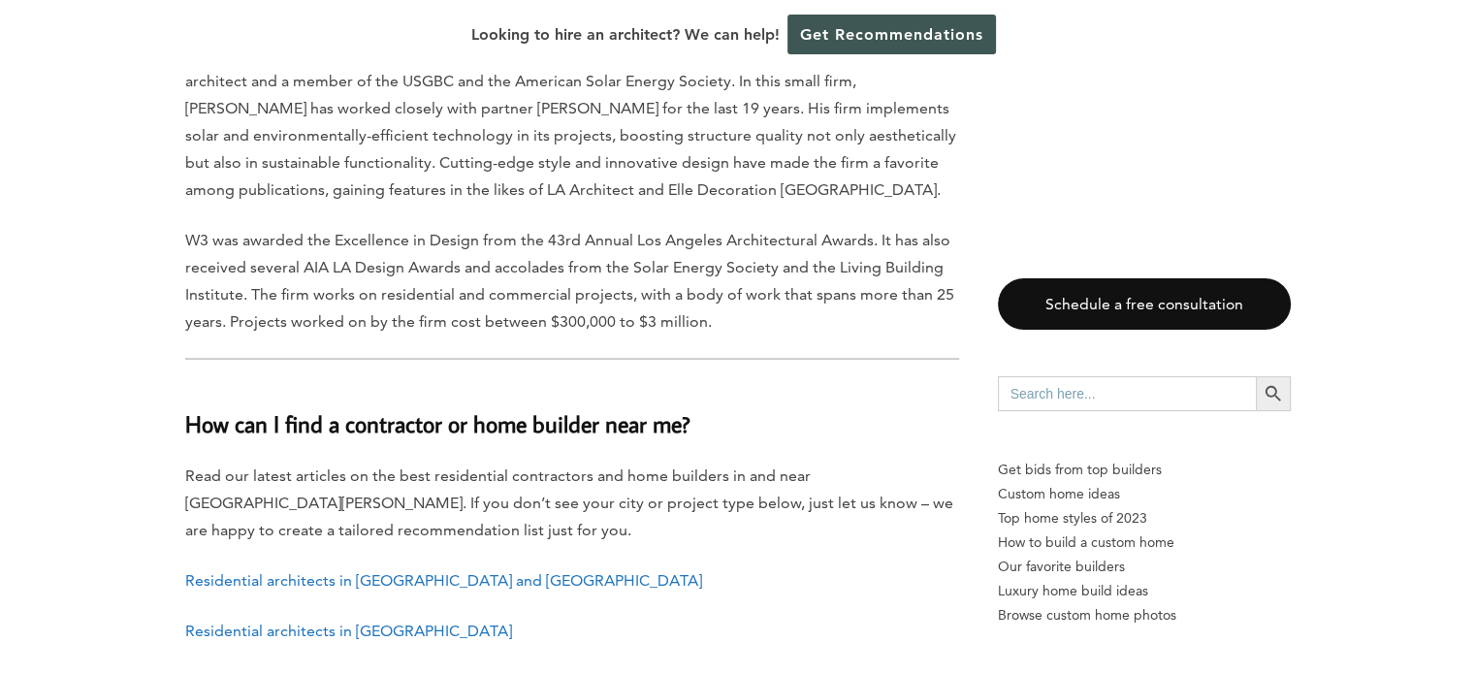
click at [329, 621] on link "Residential architects in [GEOGRAPHIC_DATA]" at bounding box center [348, 630] width 327 height 18
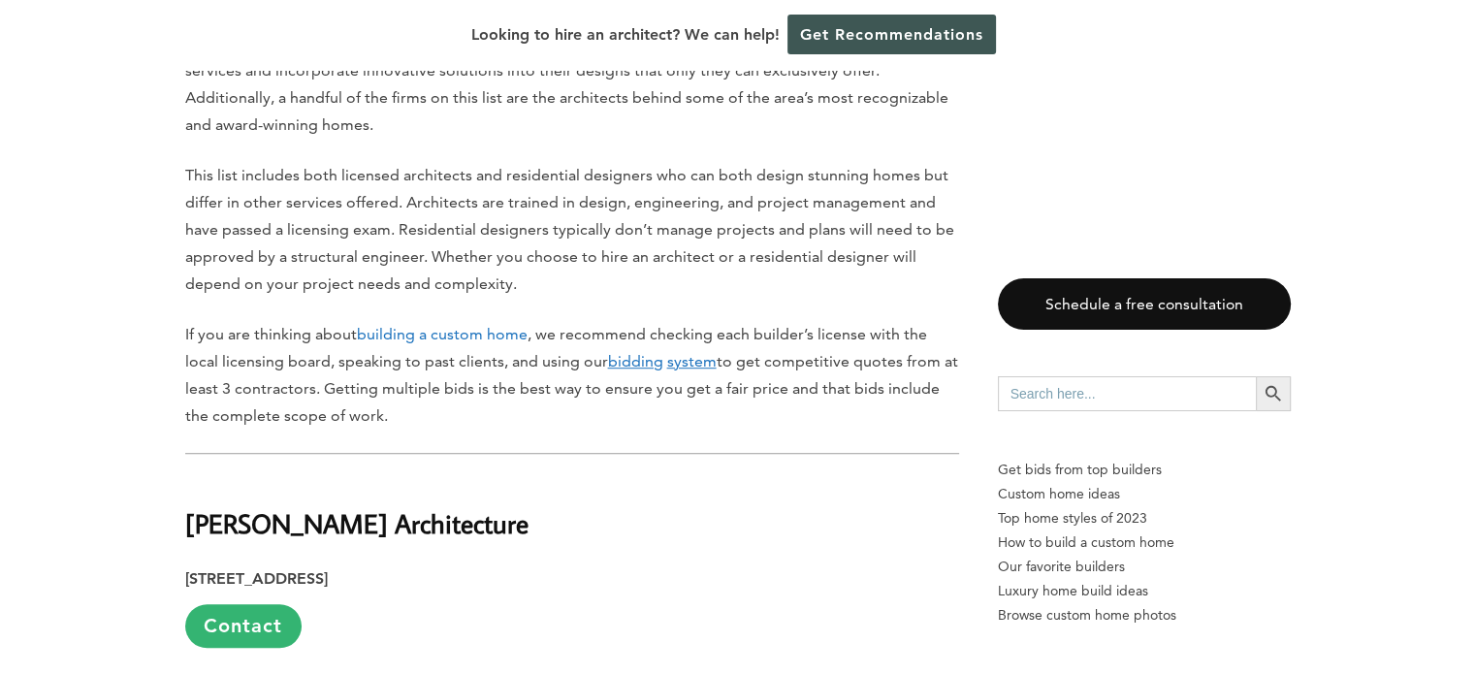
scroll to position [1357, 0]
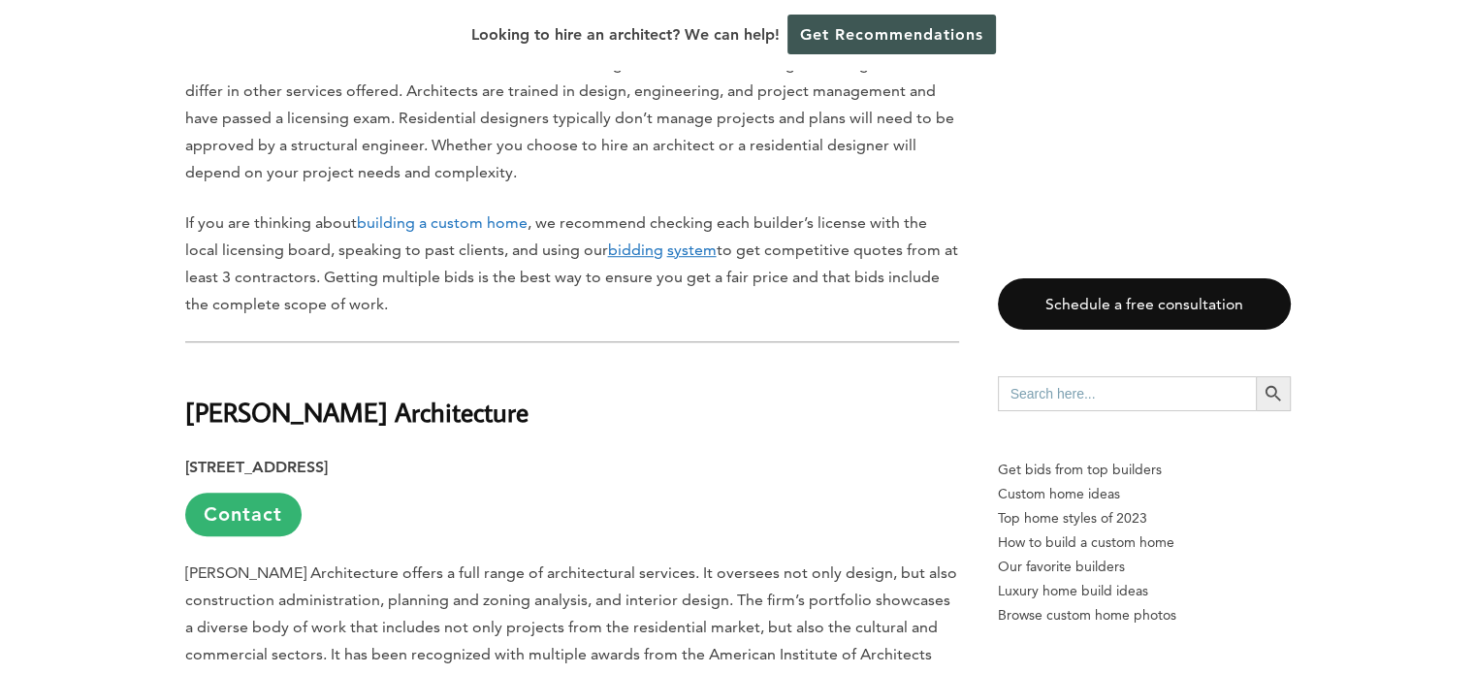
drag, startPoint x: 541, startPoint y: 384, endPoint x: 178, endPoint y: 400, distance: 363.0
copy b "Alexander Jermyn Architecture"
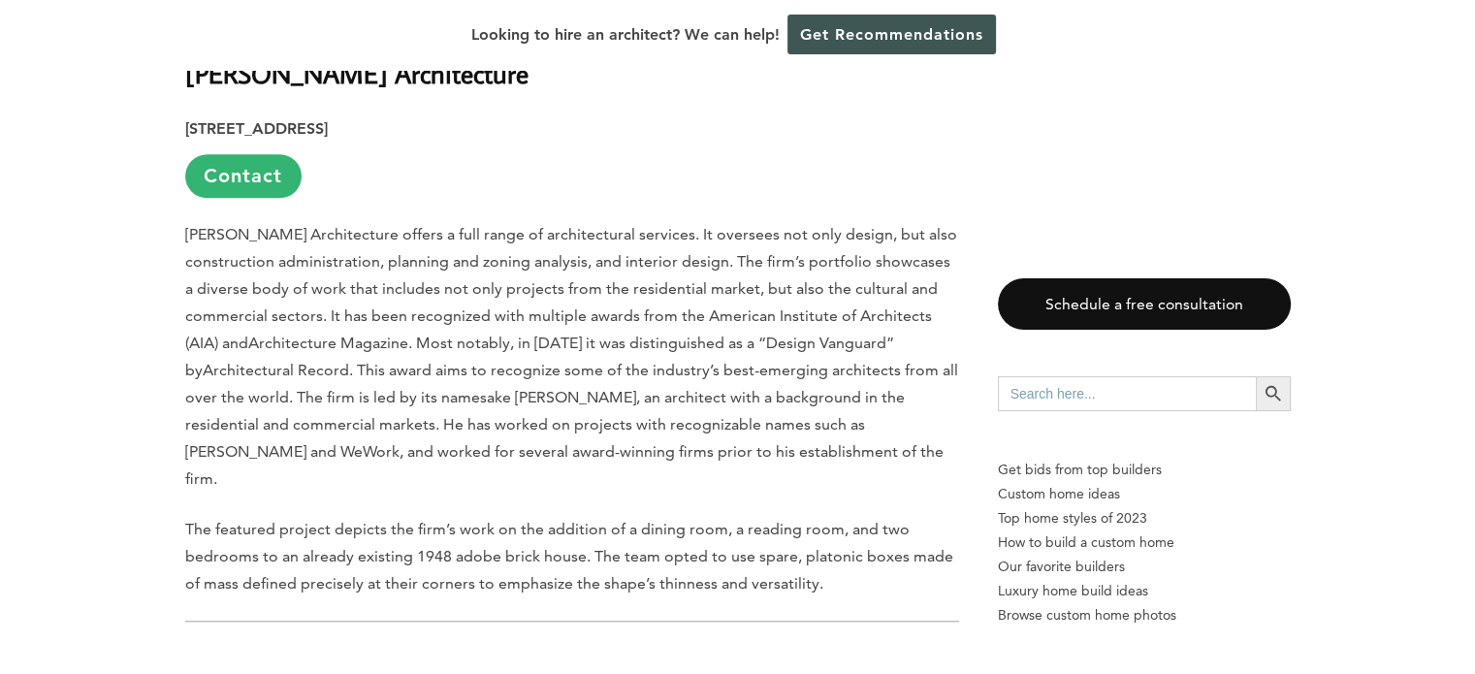
scroll to position [1842, 0]
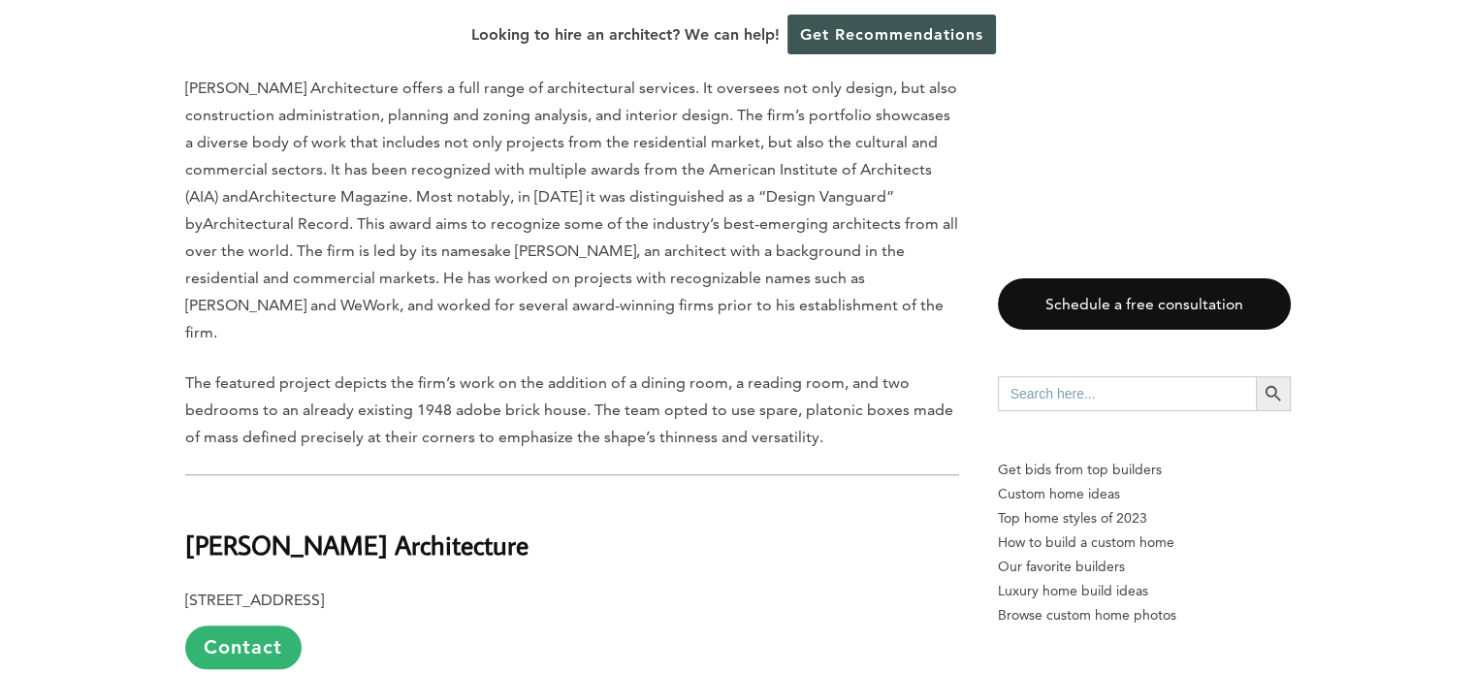
drag, startPoint x: 494, startPoint y: 503, endPoint x: 183, endPoint y: 497, distance: 311.3
copy b "Charles Debbas Architecture"
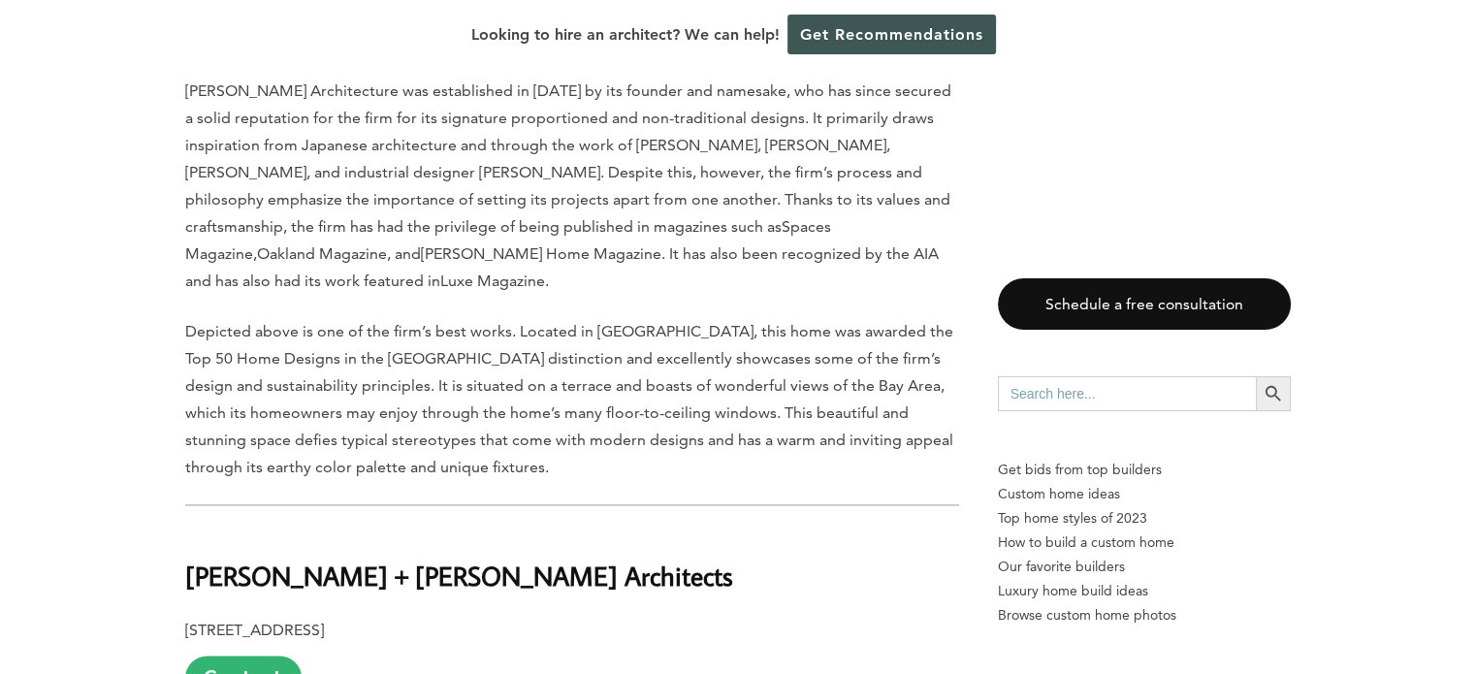
scroll to position [2618, 0]
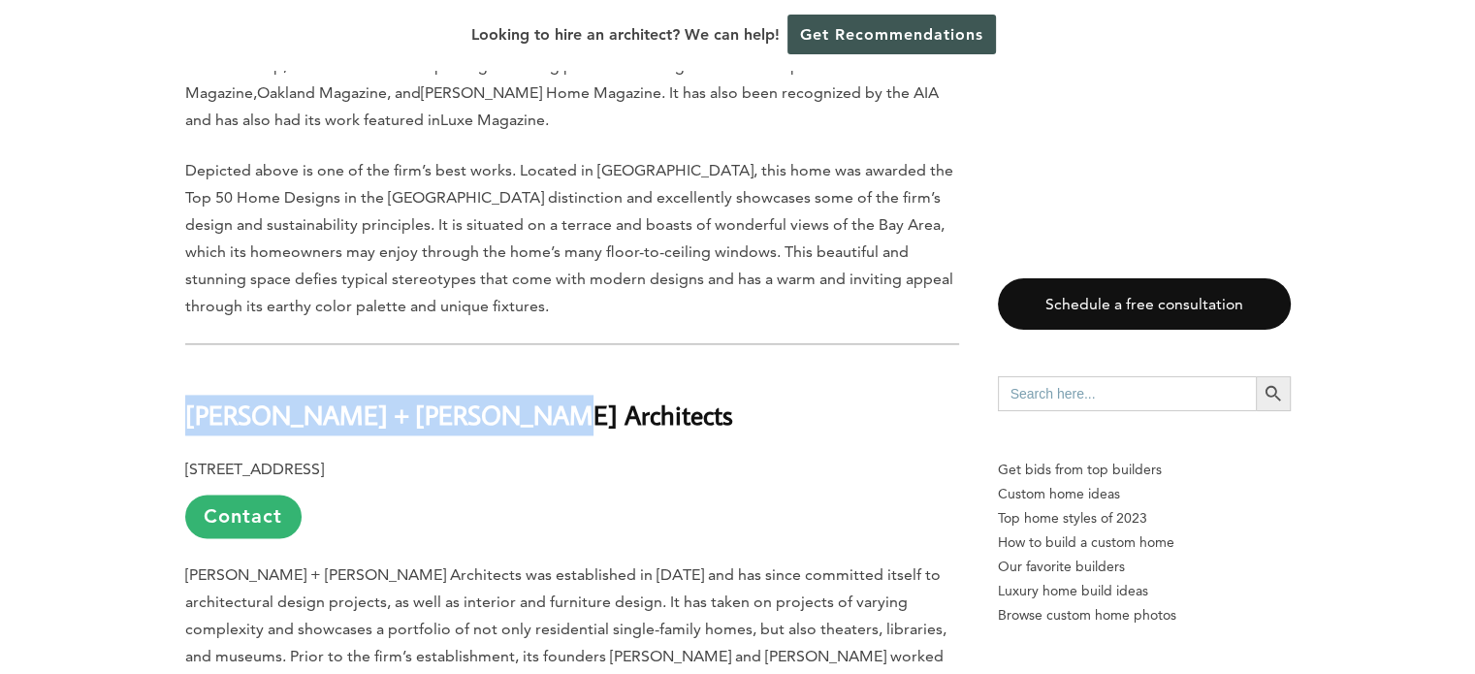
drag, startPoint x: 503, startPoint y: 350, endPoint x: 163, endPoint y: 340, distance: 340.5
copy b "Fernau + Hartman Architects"
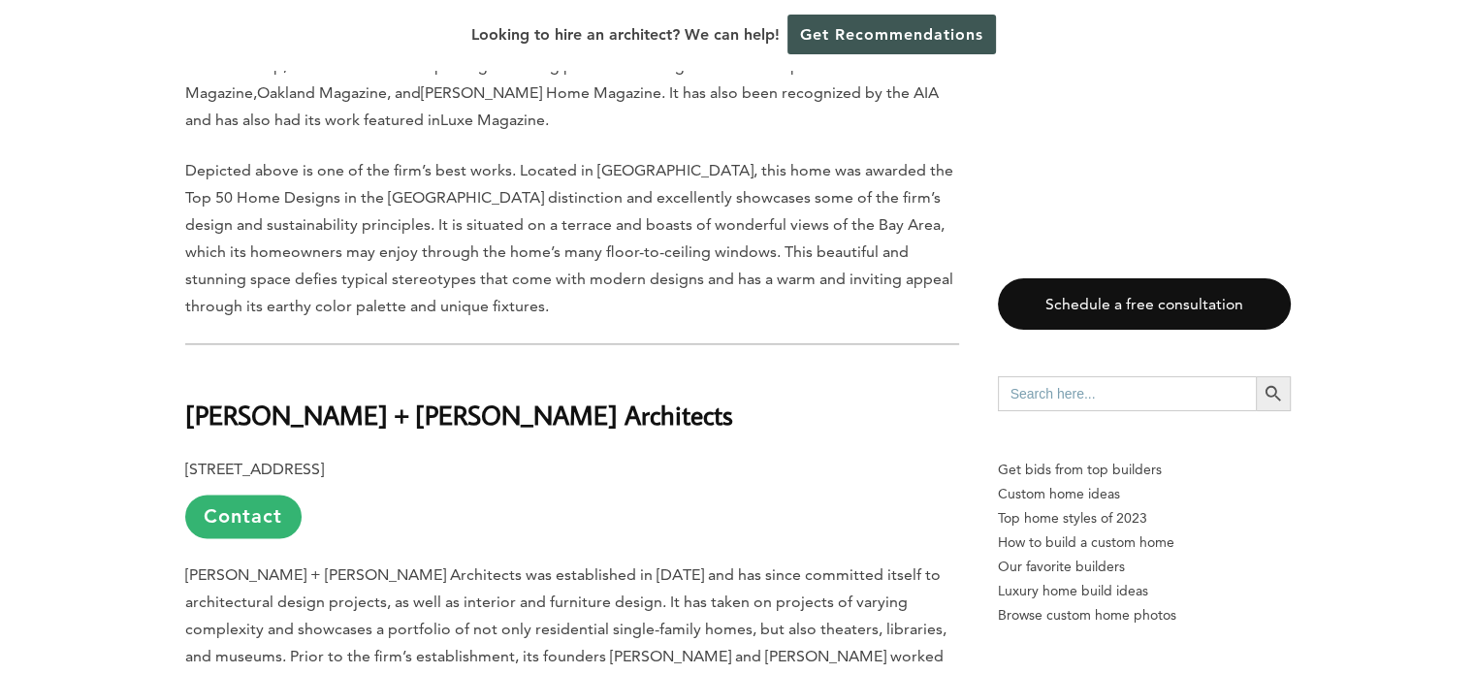
click at [842, 456] on p "2512 Ninth St. #2, Berkeley, CA 94710 Contact" at bounding box center [572, 497] width 774 height 82
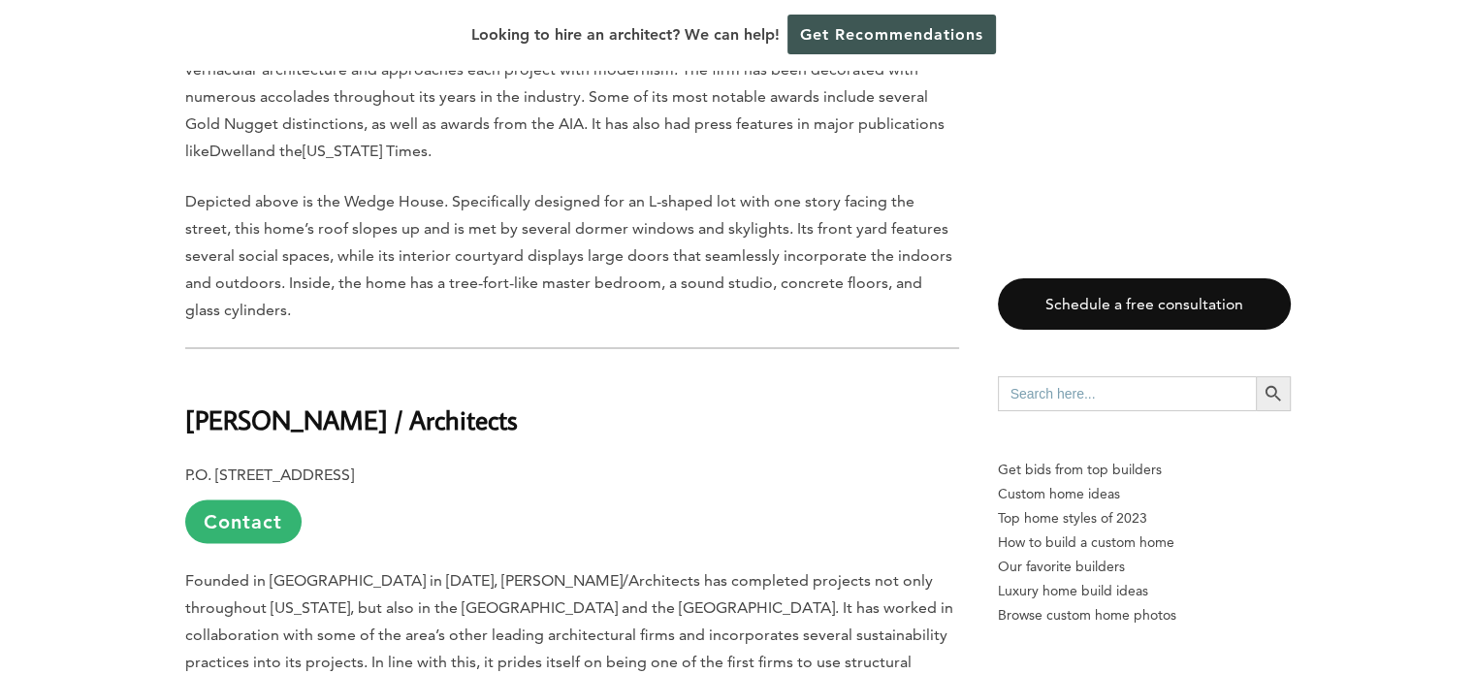
scroll to position [3297, 0]
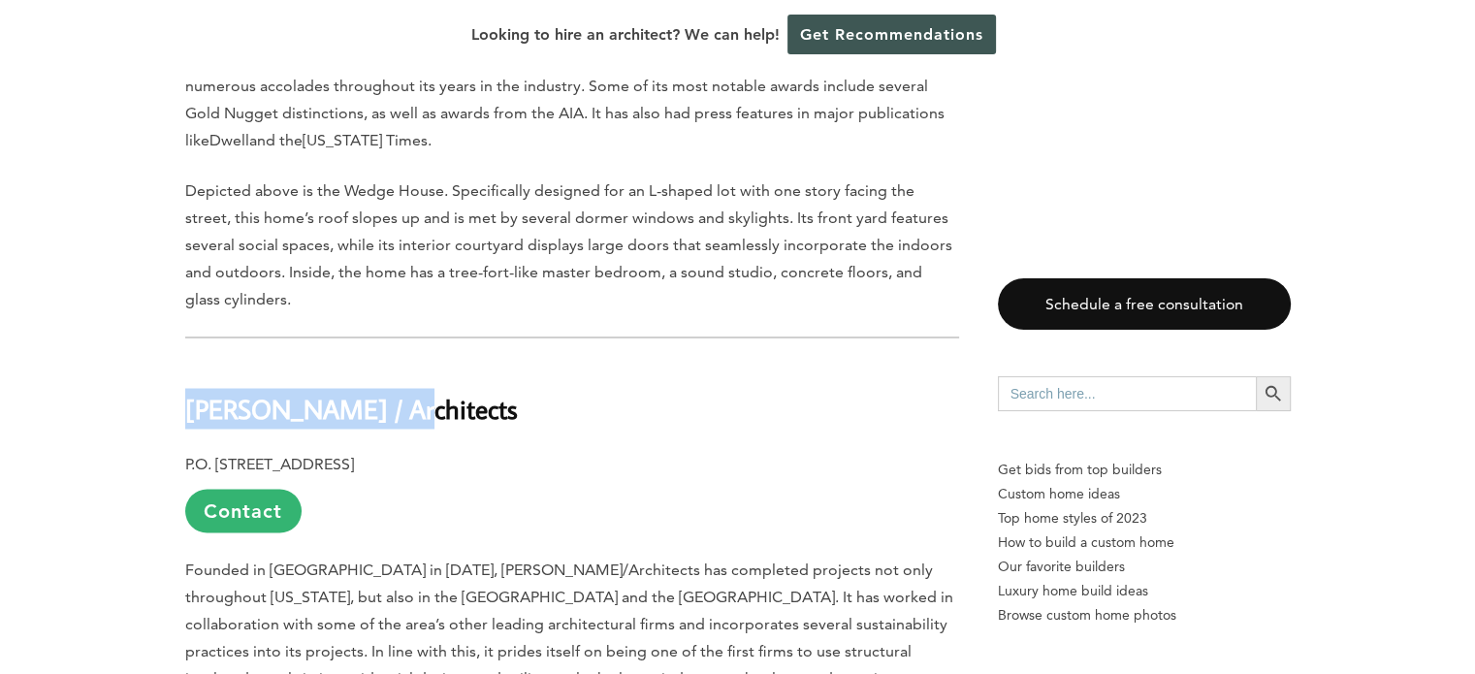
drag, startPoint x: 425, startPoint y: 311, endPoint x: 184, endPoint y: 312, distance: 240.5
click at [185, 361] on h2 "Frank / Architects" at bounding box center [572, 394] width 774 height 67
copy b "Frank / Architects"
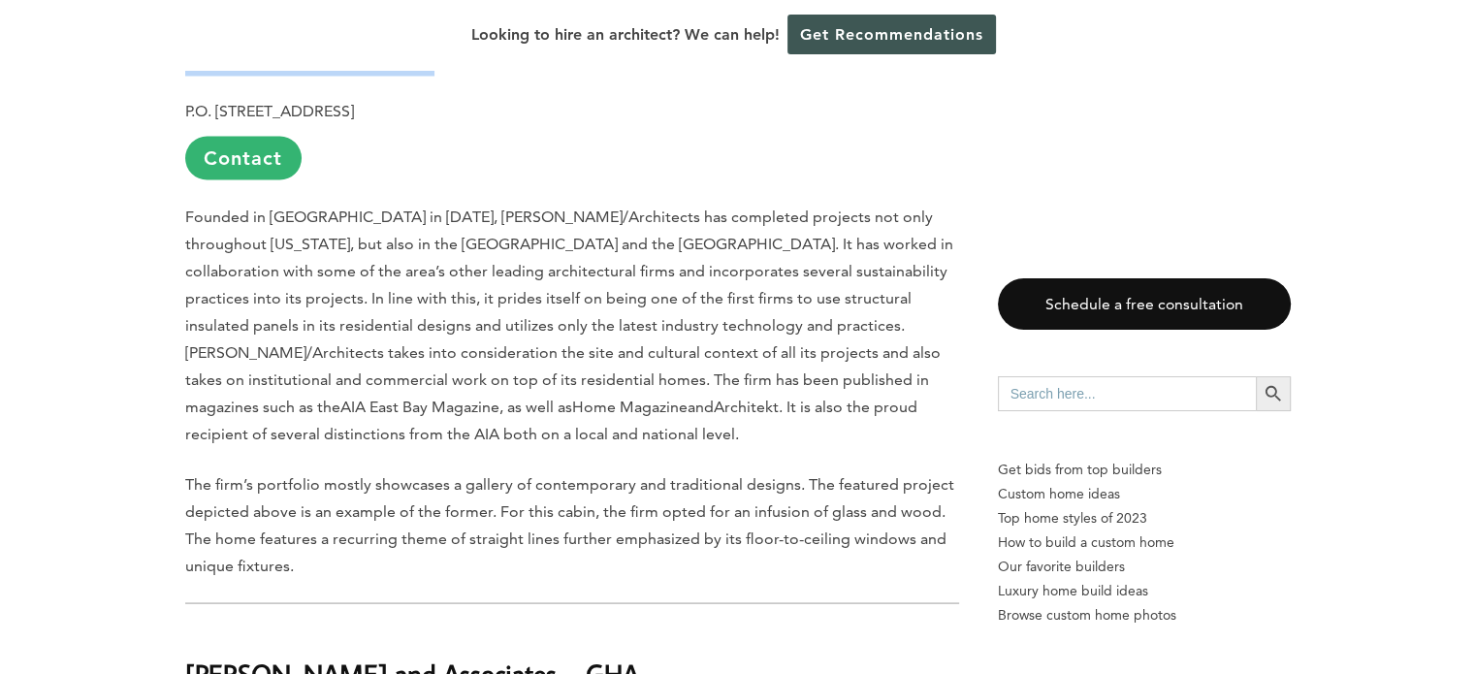
scroll to position [3781, 0]
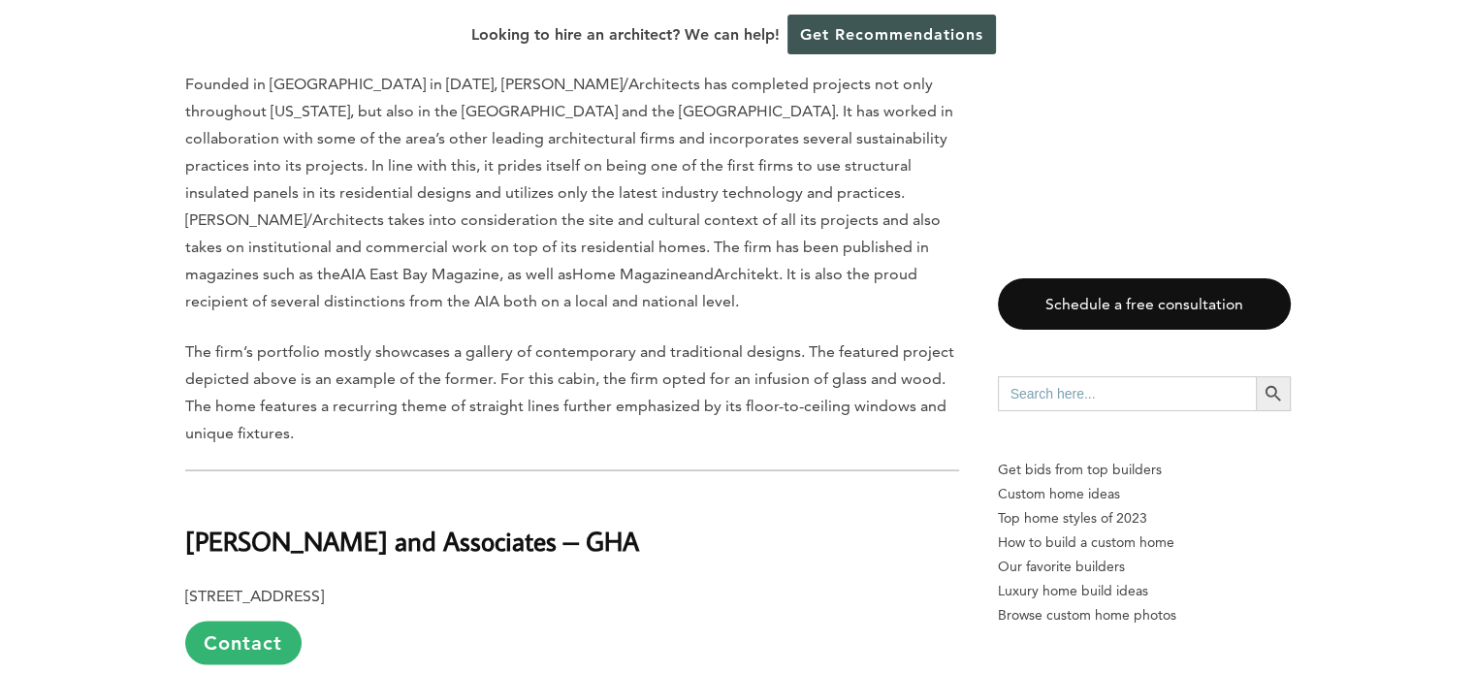
drag, startPoint x: 613, startPoint y: 410, endPoint x: 186, endPoint y: 412, distance: 426.6
click at [186, 524] on b "Geoffrey Holton and Associates – GHA" at bounding box center [412, 541] width 454 height 34
click at [429, 524] on b "Geoffrey Holton and Associates – GHA" at bounding box center [412, 541] width 454 height 34
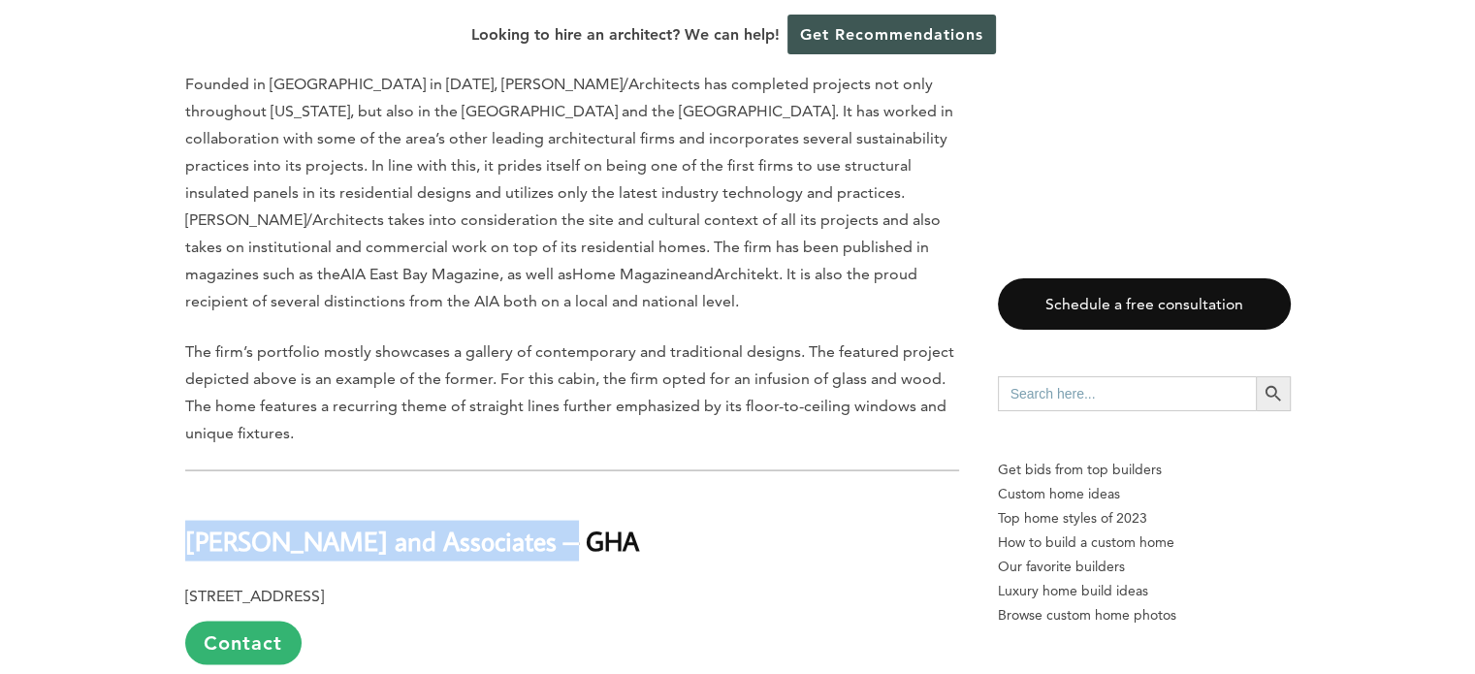
drag, startPoint x: 489, startPoint y: 412, endPoint x: 167, endPoint y: 412, distance: 321.9
copy b "Geoffrey Holton and Associates"
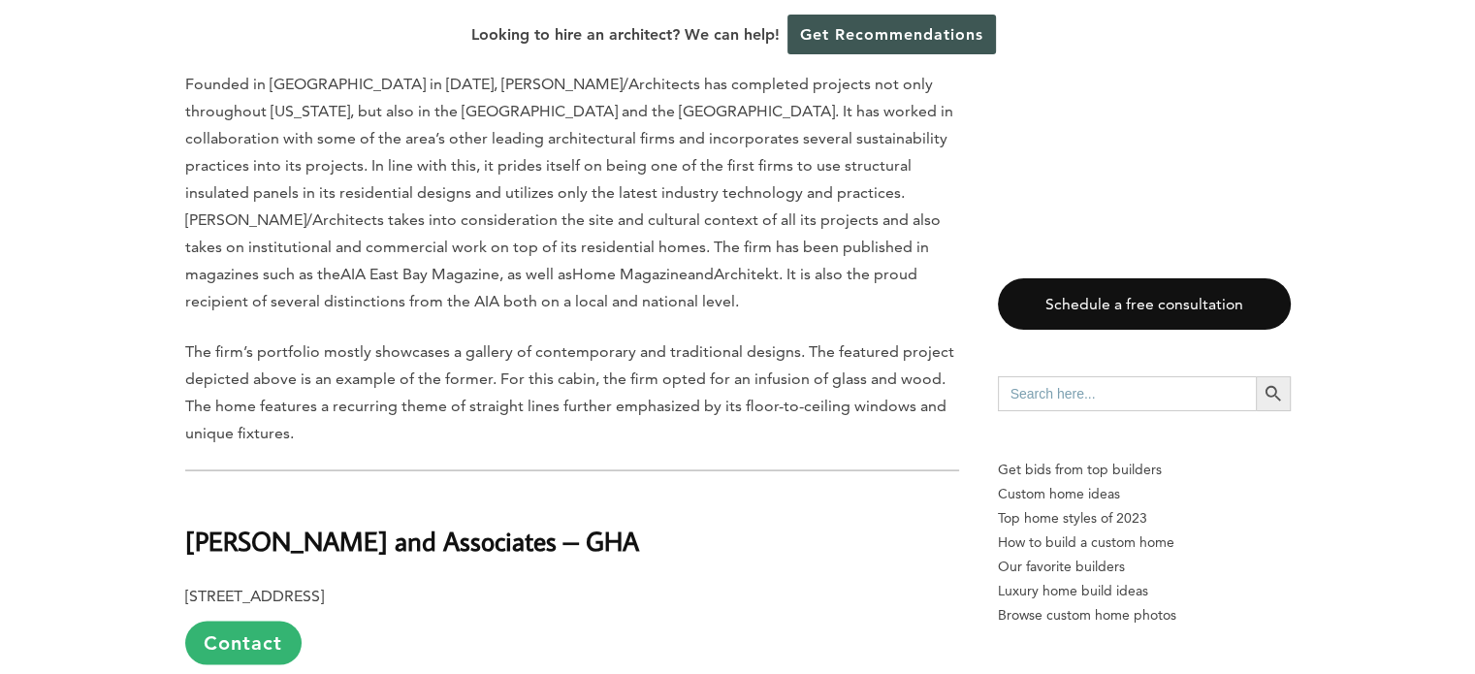
click at [760, 583] on p "1743 Alcatraz Ave., Berkeley, CA 94703 Contact" at bounding box center [572, 624] width 774 height 82
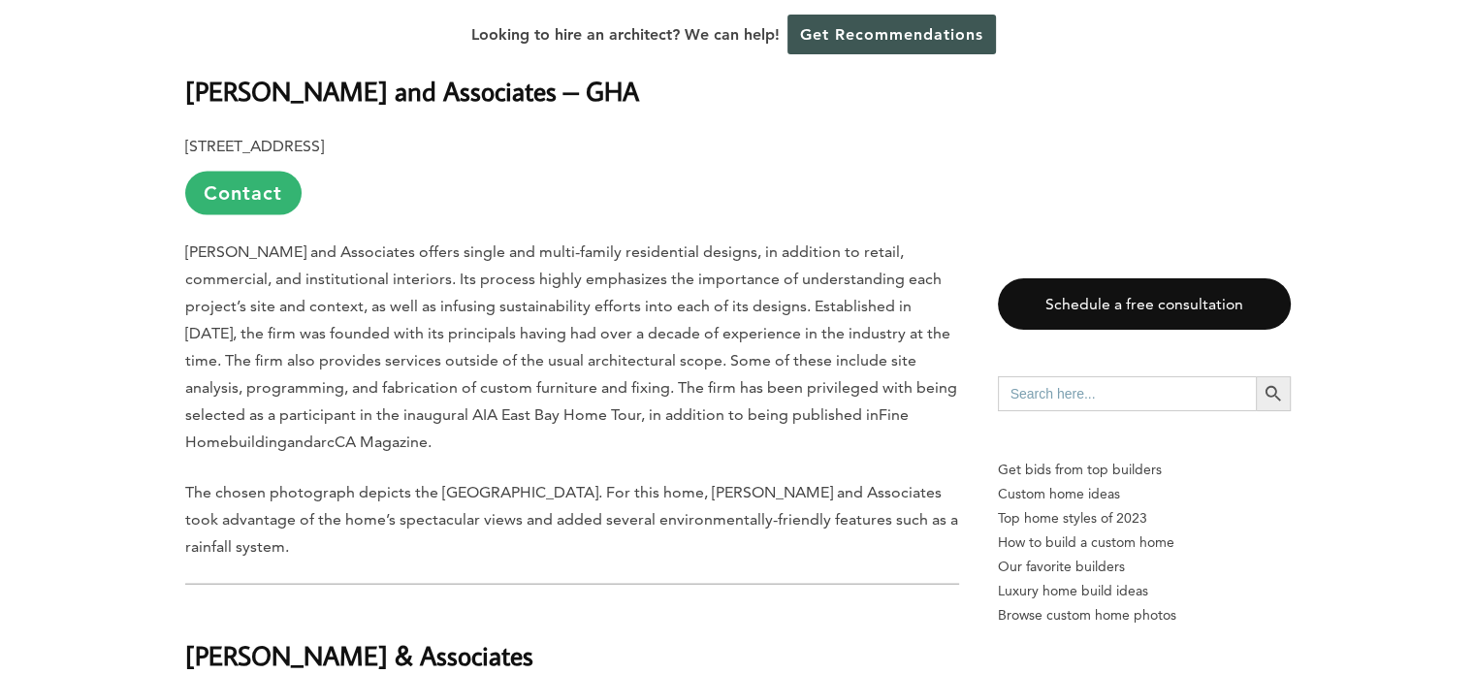
scroll to position [4266, 0]
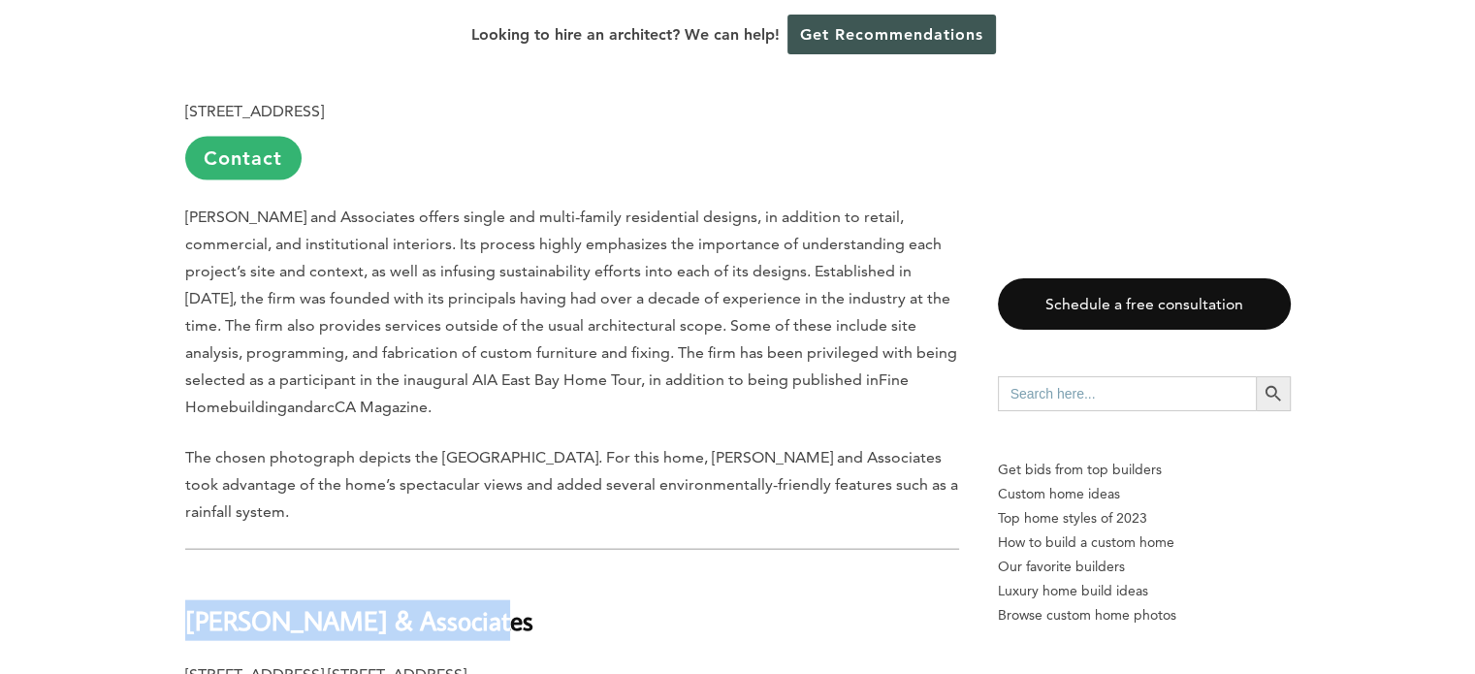
drag, startPoint x: 456, startPoint y: 488, endPoint x: 141, endPoint y: 495, distance: 315.2
copy b "John Malick & Associates"
click at [691, 573] on h2 "John Malick & Associates" at bounding box center [572, 606] width 774 height 67
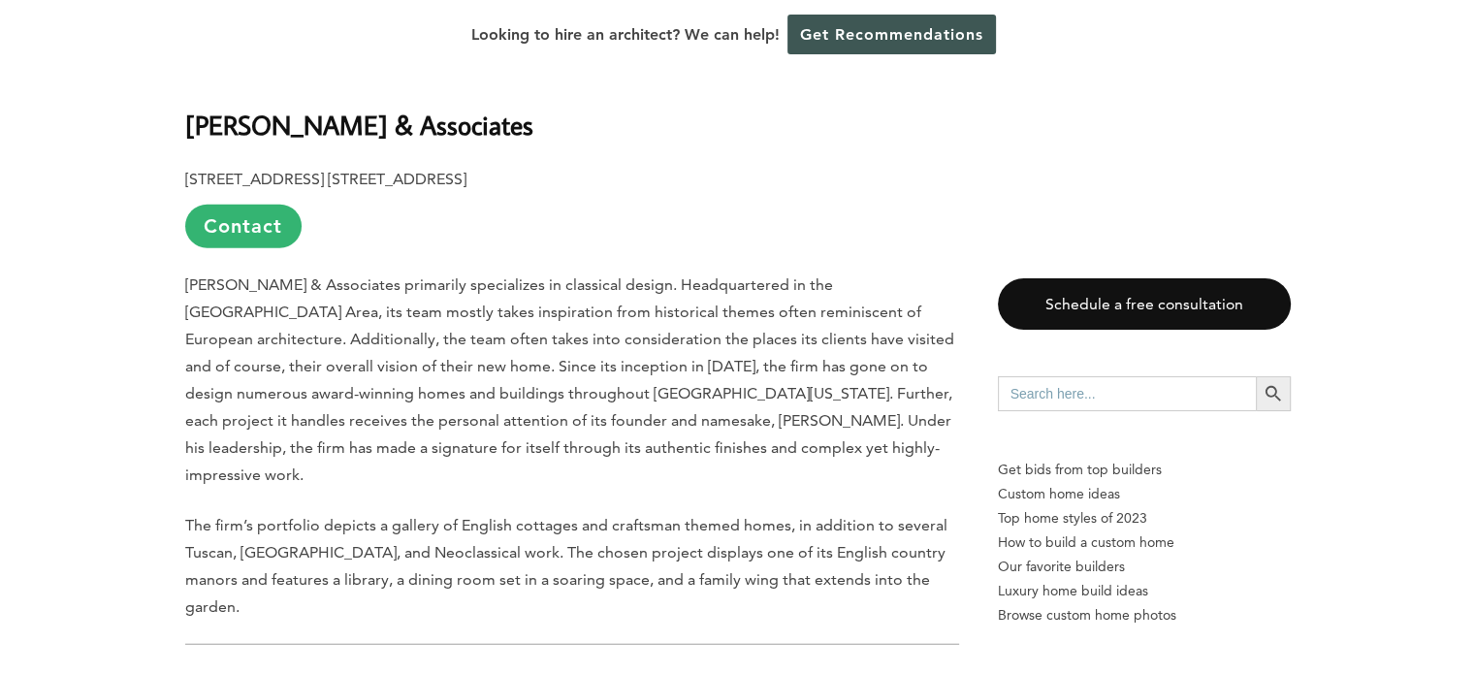
scroll to position [4848, 0]
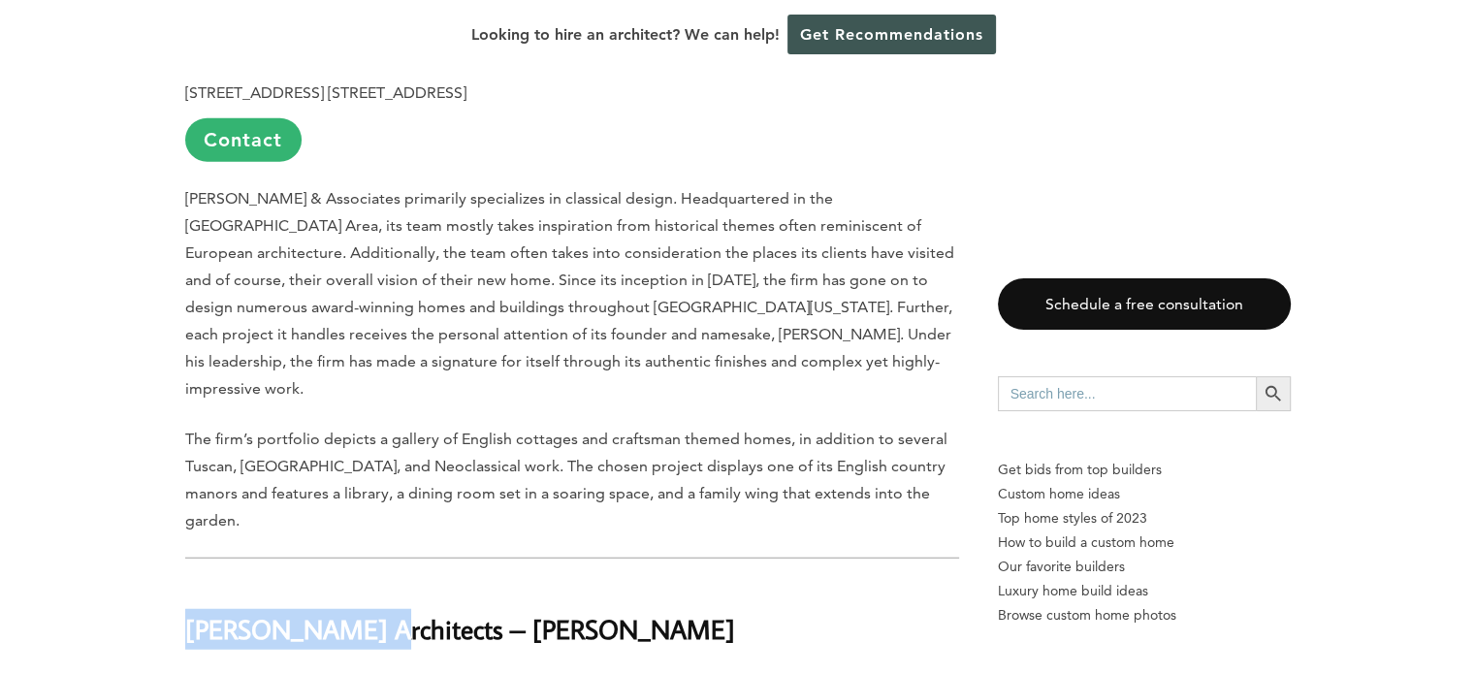
drag, startPoint x: 353, startPoint y: 440, endPoint x: 186, endPoint y: 441, distance: 166.8
click at [186, 612] on b "Koch Architects – Joanne Koch" at bounding box center [460, 629] width 550 height 34
copy b "Koch Architects"
click at [562, 582] on h2 "Koch Architects – Joanne Koch" at bounding box center [572, 615] width 774 height 67
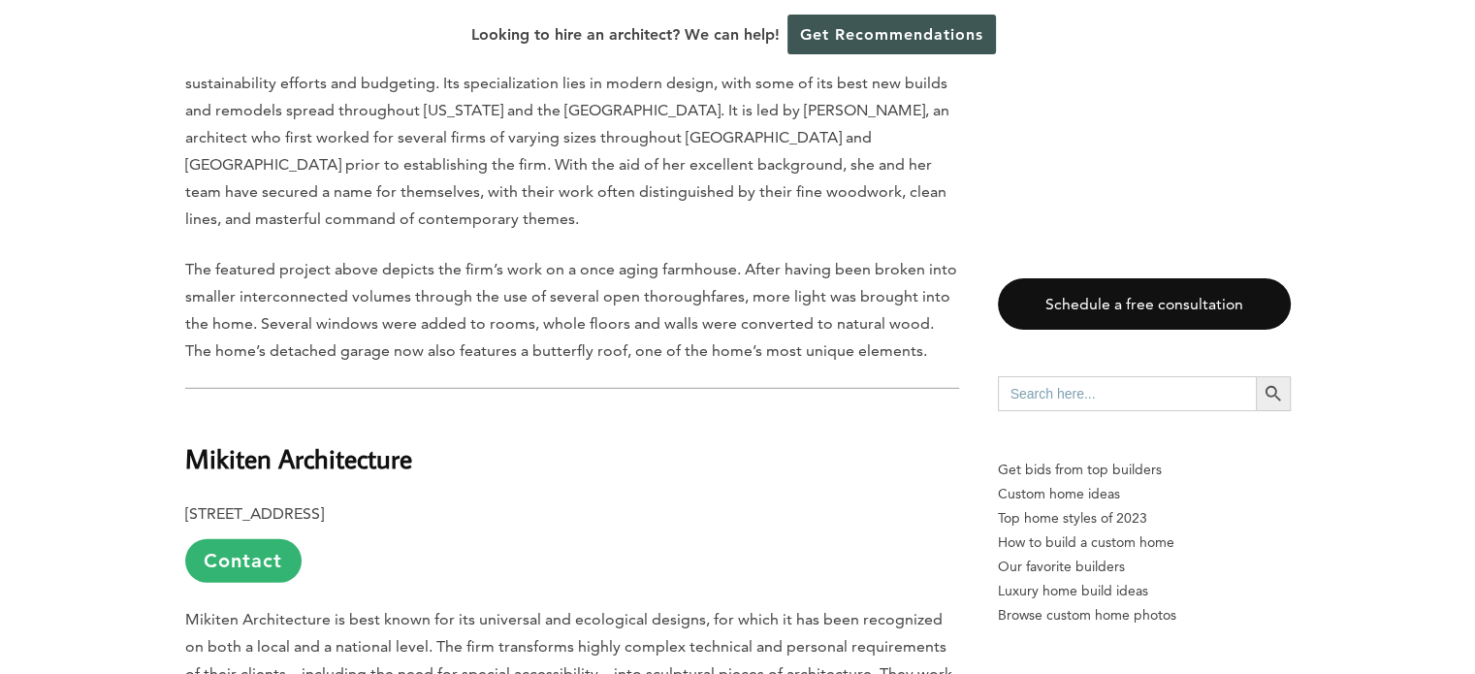
scroll to position [5624, 0]
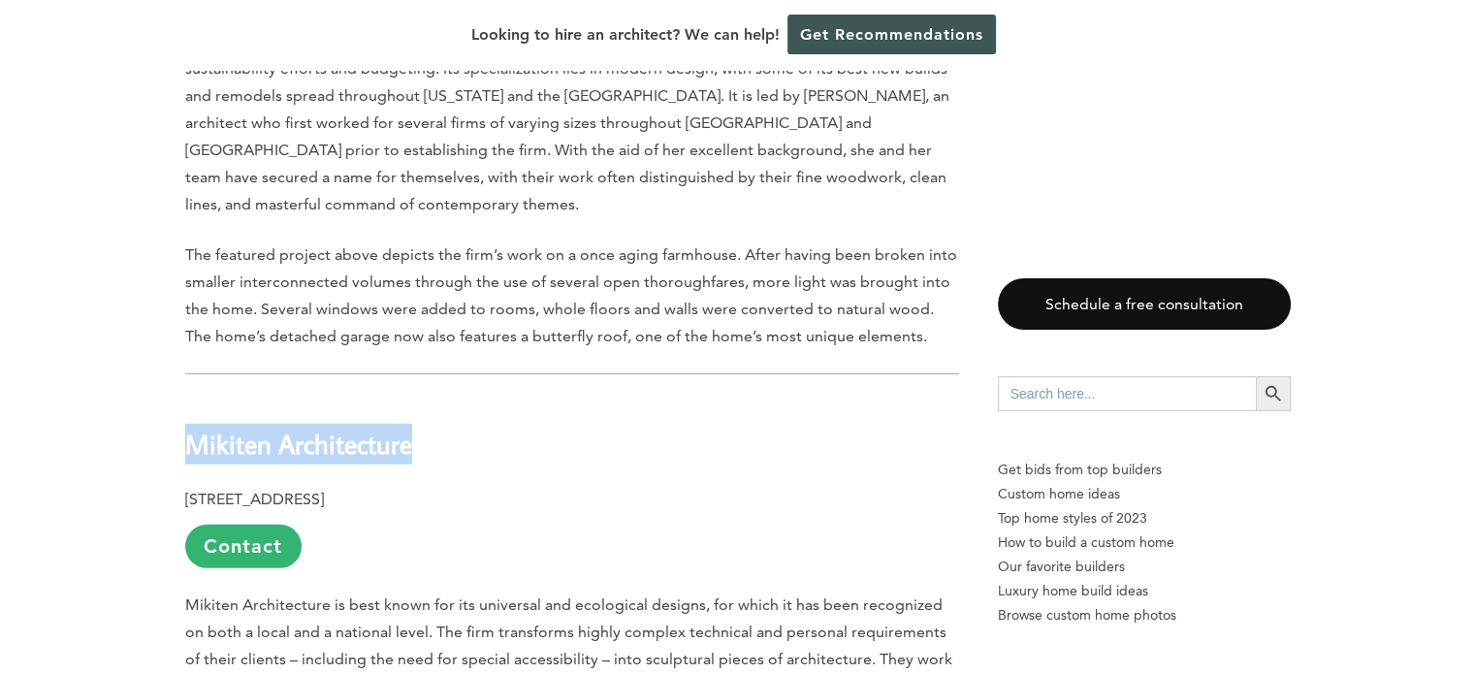
drag, startPoint x: 260, startPoint y: 231, endPoint x: 149, endPoint y: 235, distance: 110.6
copy b "Mikiten Architecture"
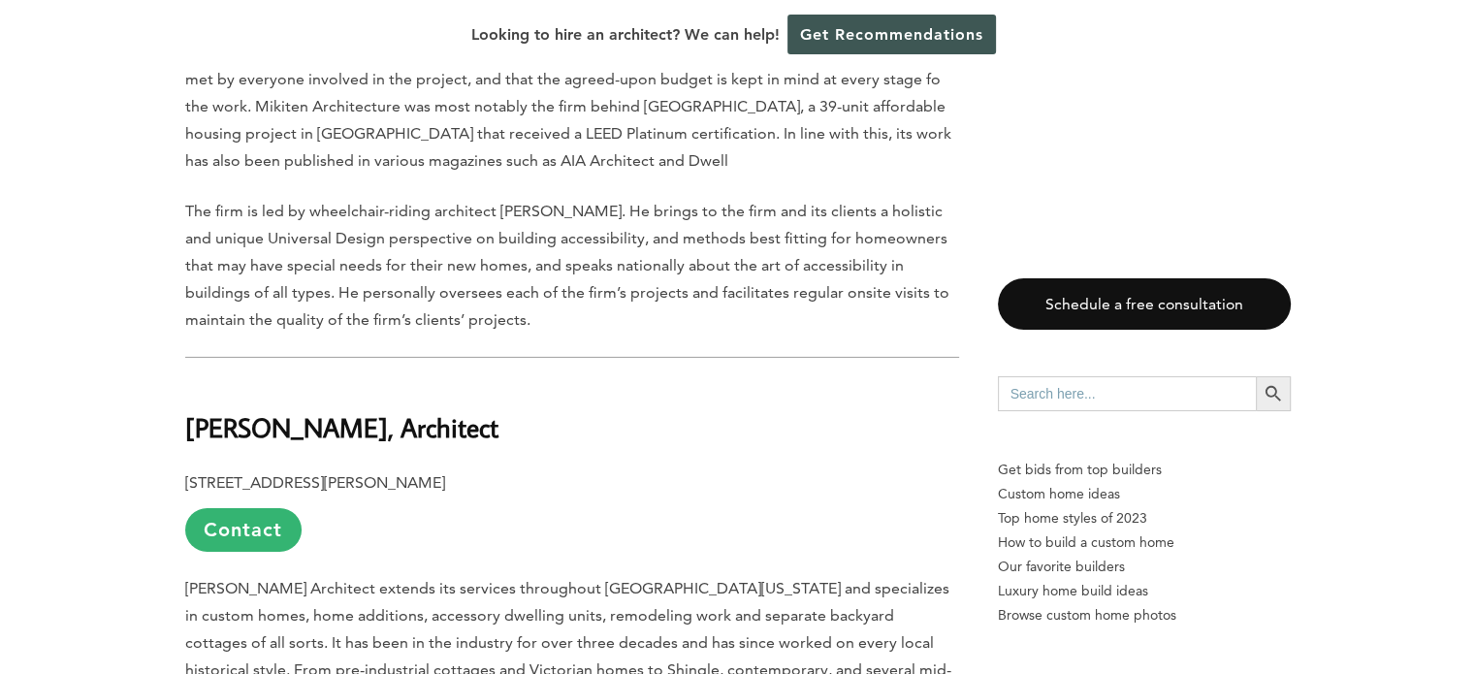
scroll to position [6205, 0]
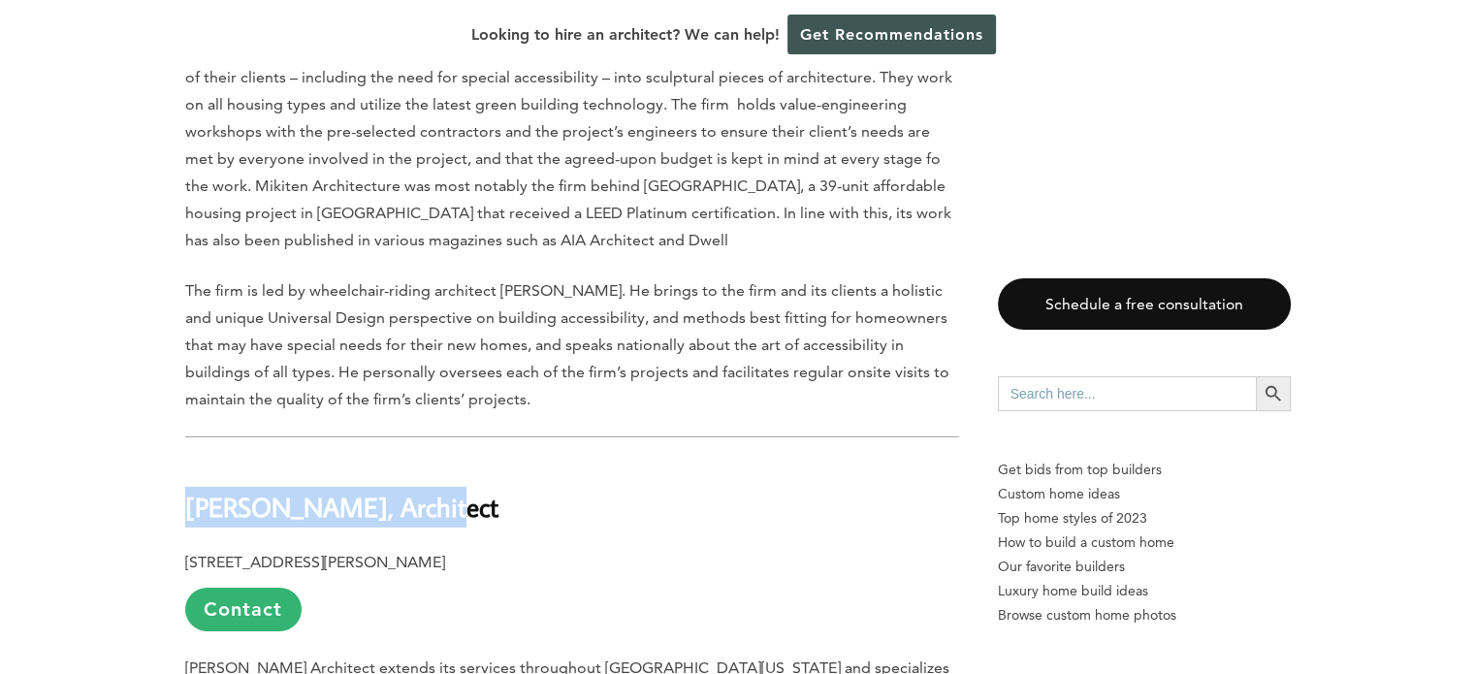
drag, startPoint x: 423, startPoint y: 295, endPoint x: 196, endPoint y: 295, distance: 226.9
click at [182, 298] on div "Last updated on April 8th, 2025 at 04:19 pm Home to the University of Californi…" at bounding box center [737, 517] width 1167 height 11356
copy b "Ron Bogley, Architect"
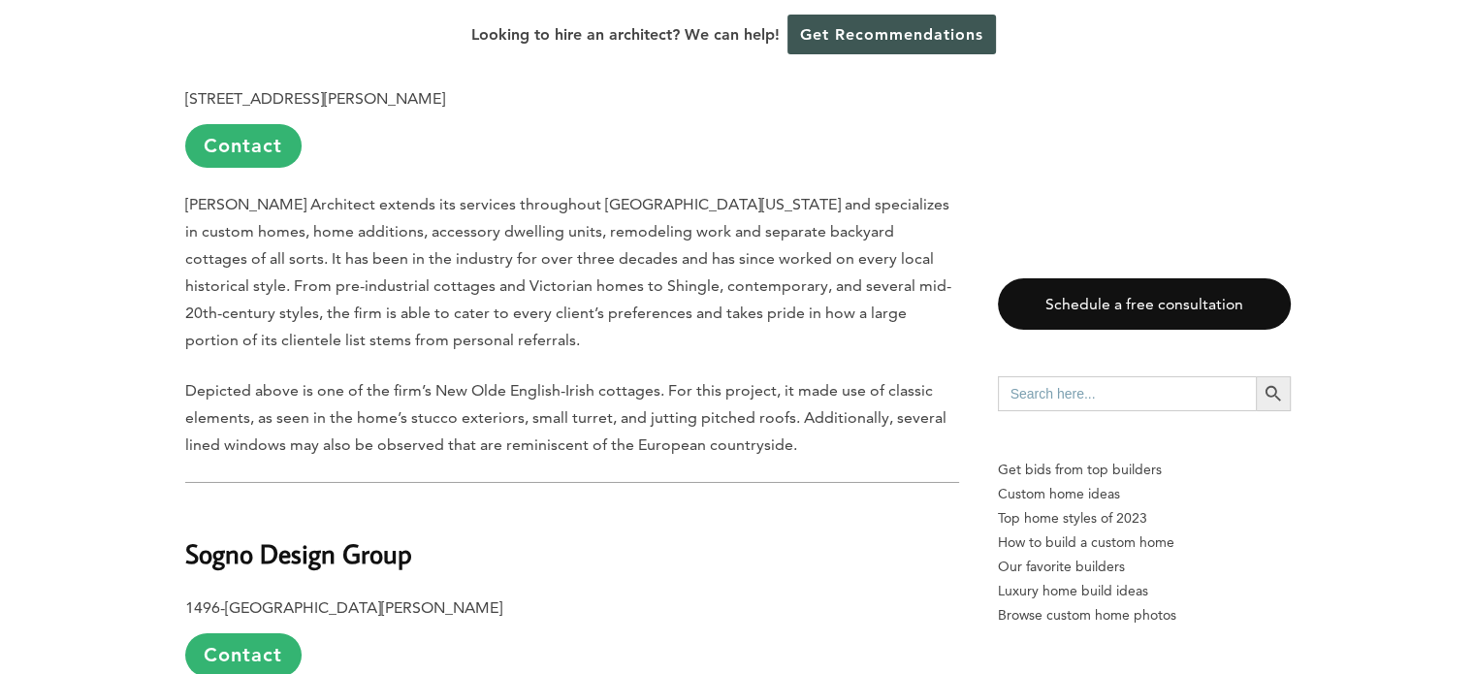
scroll to position [6690, 0]
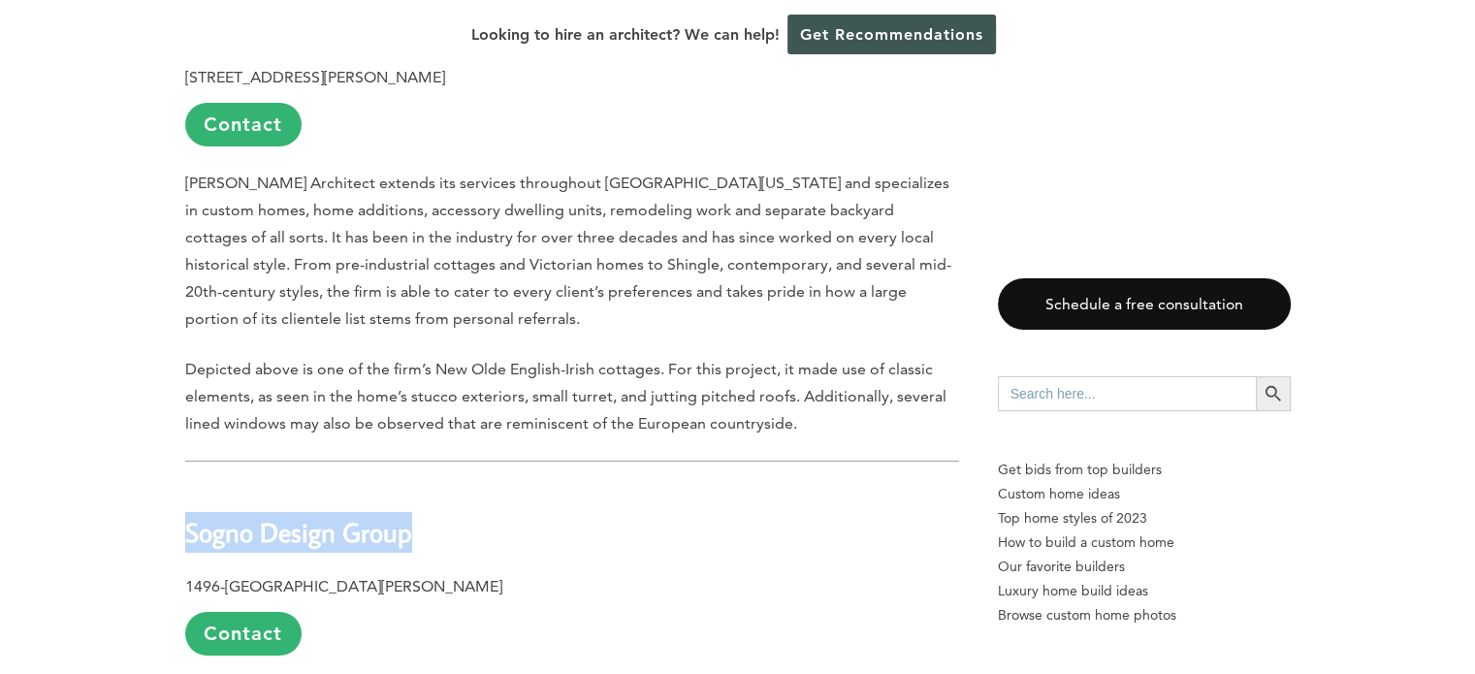
drag, startPoint x: 397, startPoint y: 321, endPoint x: 179, endPoint y: 321, distance: 217.2
click at [179, 321] on div "Last updated on April 8th, 2025 at 04:19 pm Home to the University of Californi…" at bounding box center [737, 32] width 1167 height 11356
copy b "Sogno Design Group"
click at [547, 573] on p "1496-C Solano Ave., Albany, CA 94706 Contact" at bounding box center [572, 614] width 774 height 82
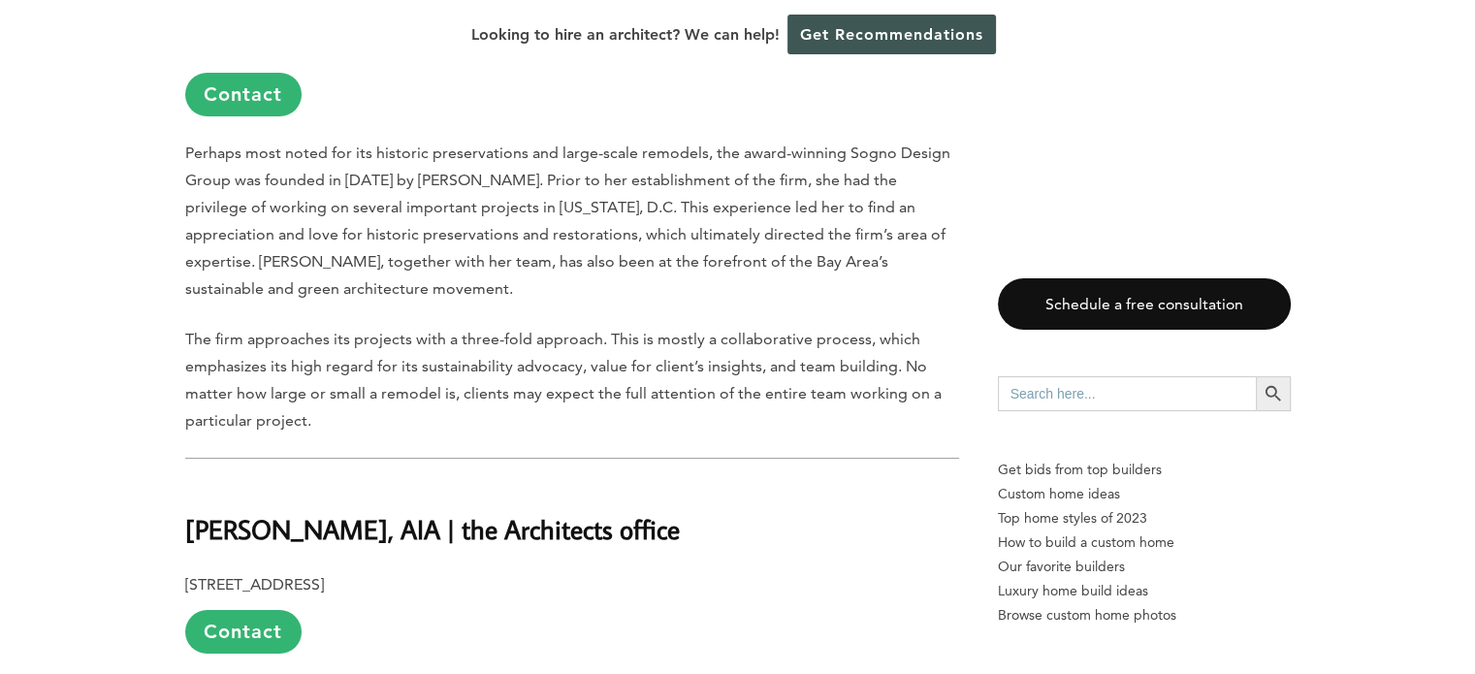
scroll to position [7272, 0]
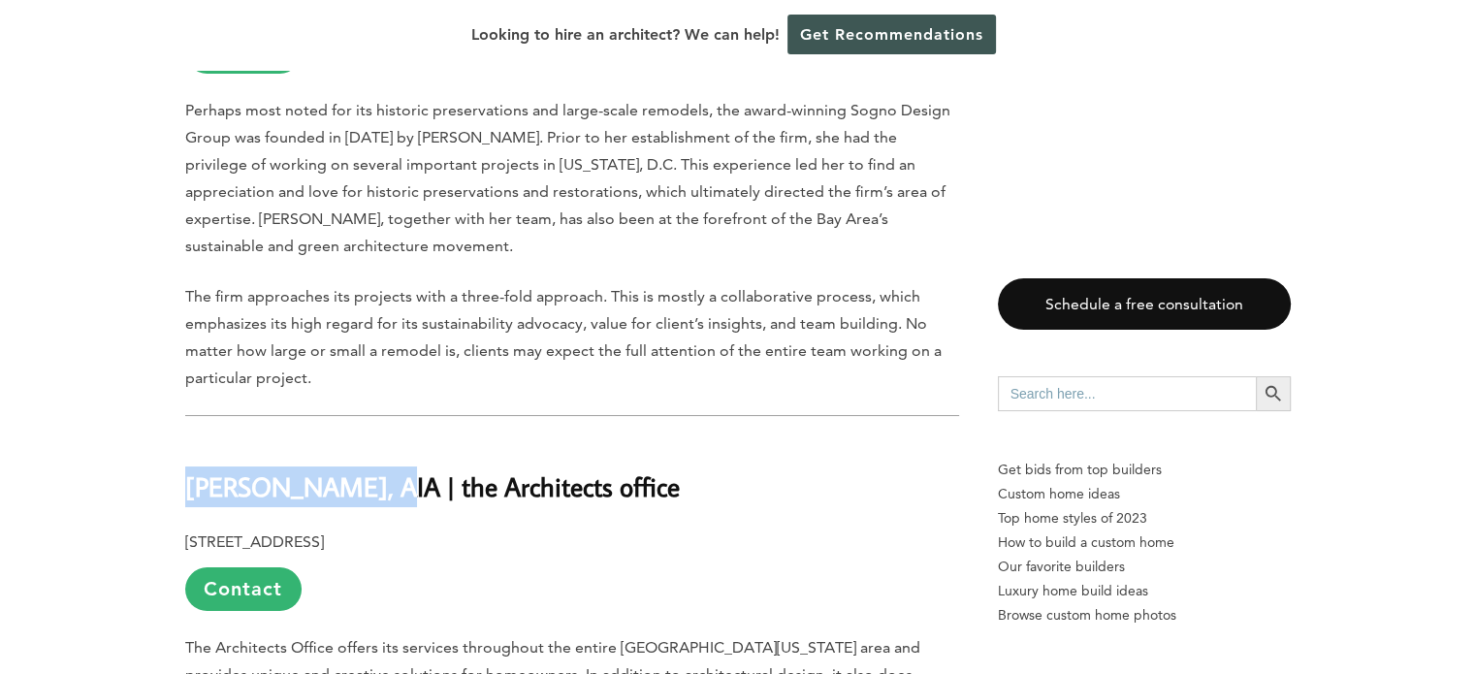
drag, startPoint x: 382, startPoint y: 271, endPoint x: 148, endPoint y: 278, distance: 233.8
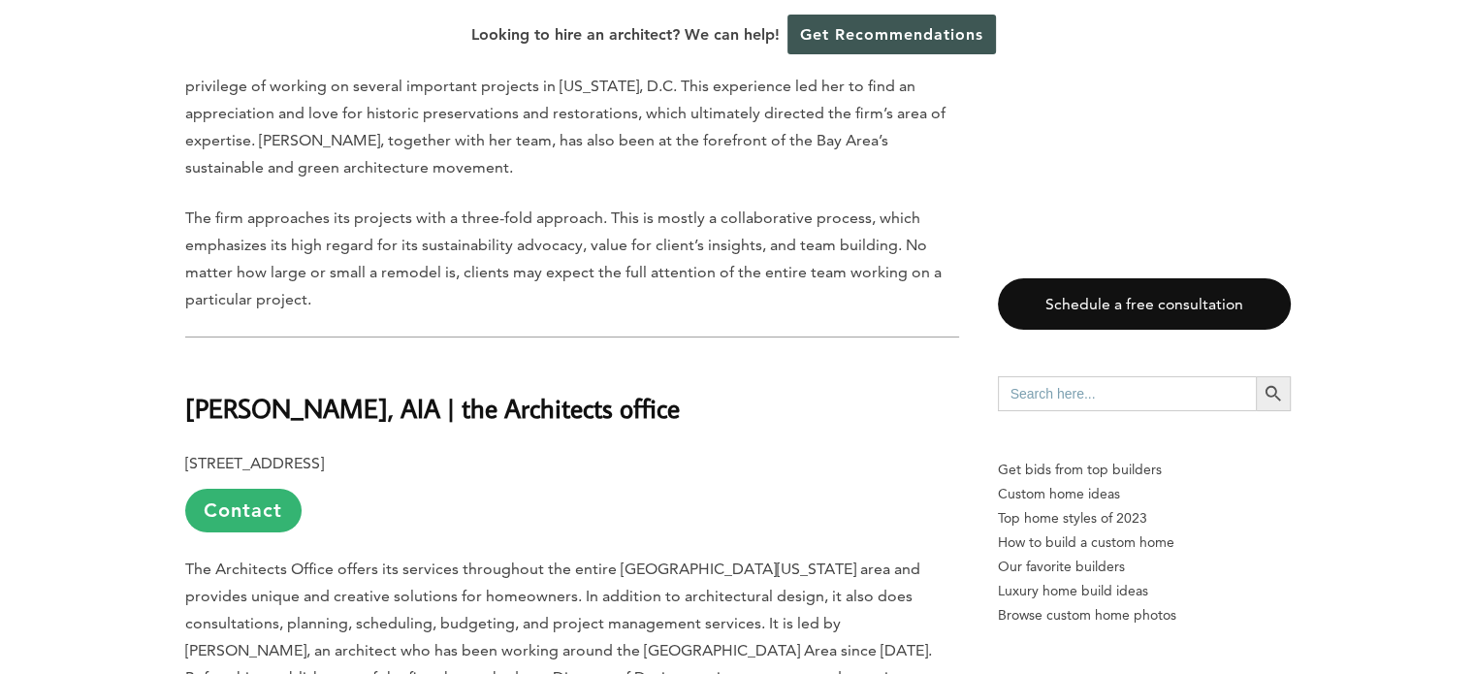
scroll to position [7660, 0]
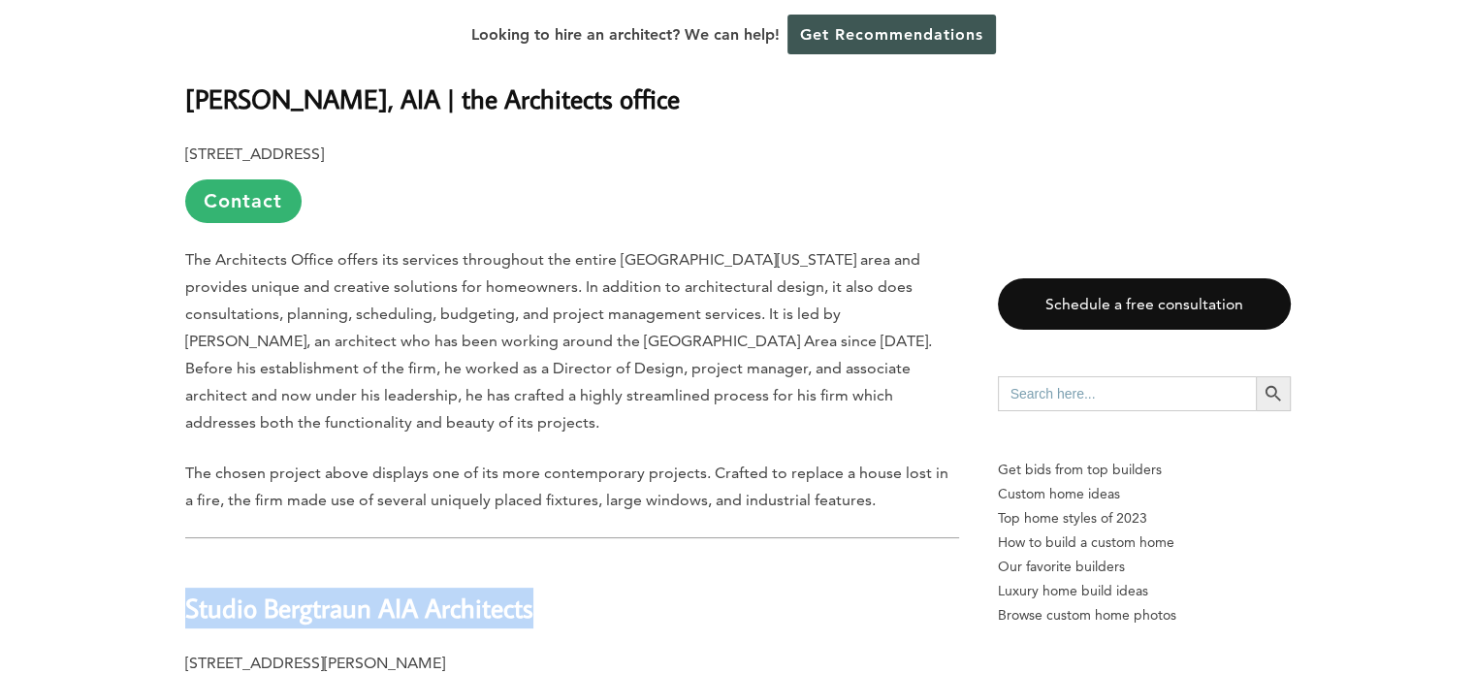
drag, startPoint x: 175, startPoint y: 367, endPoint x: 535, endPoint y: 367, distance: 360.7
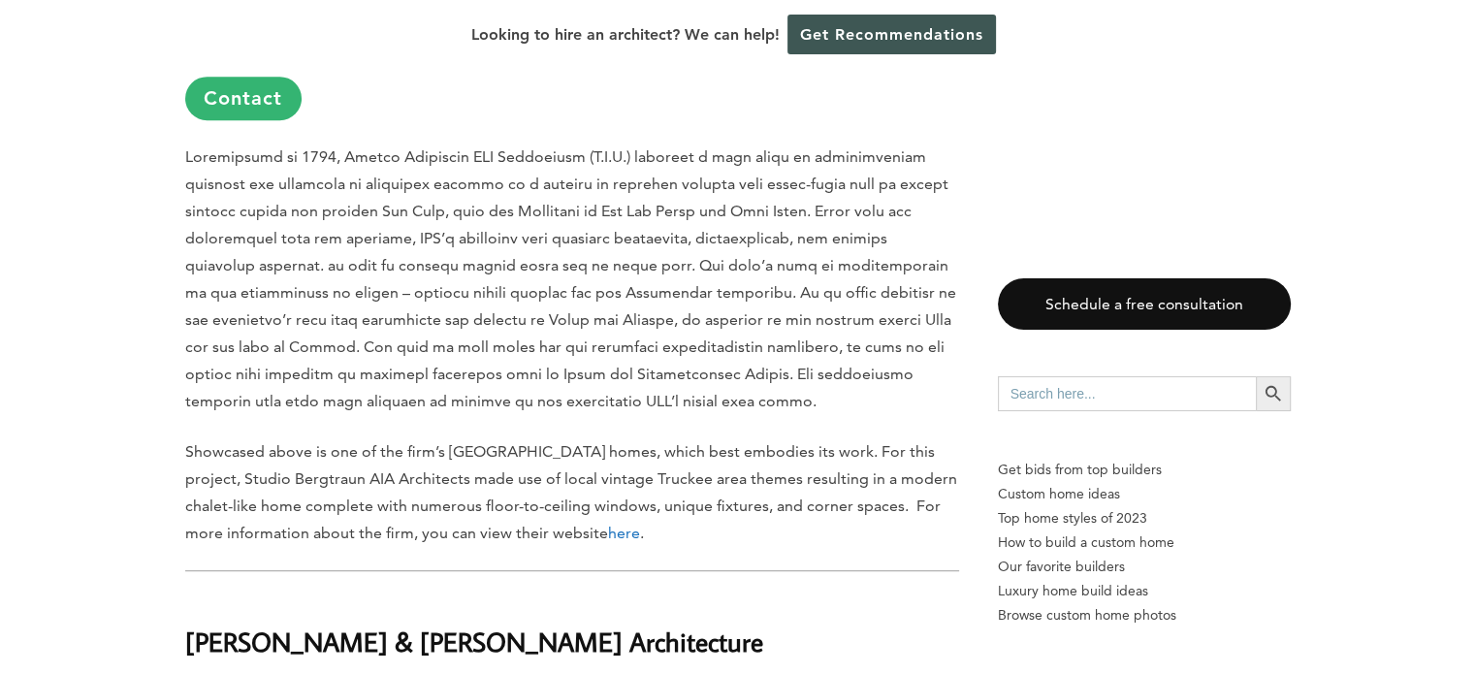
scroll to position [8339, 0]
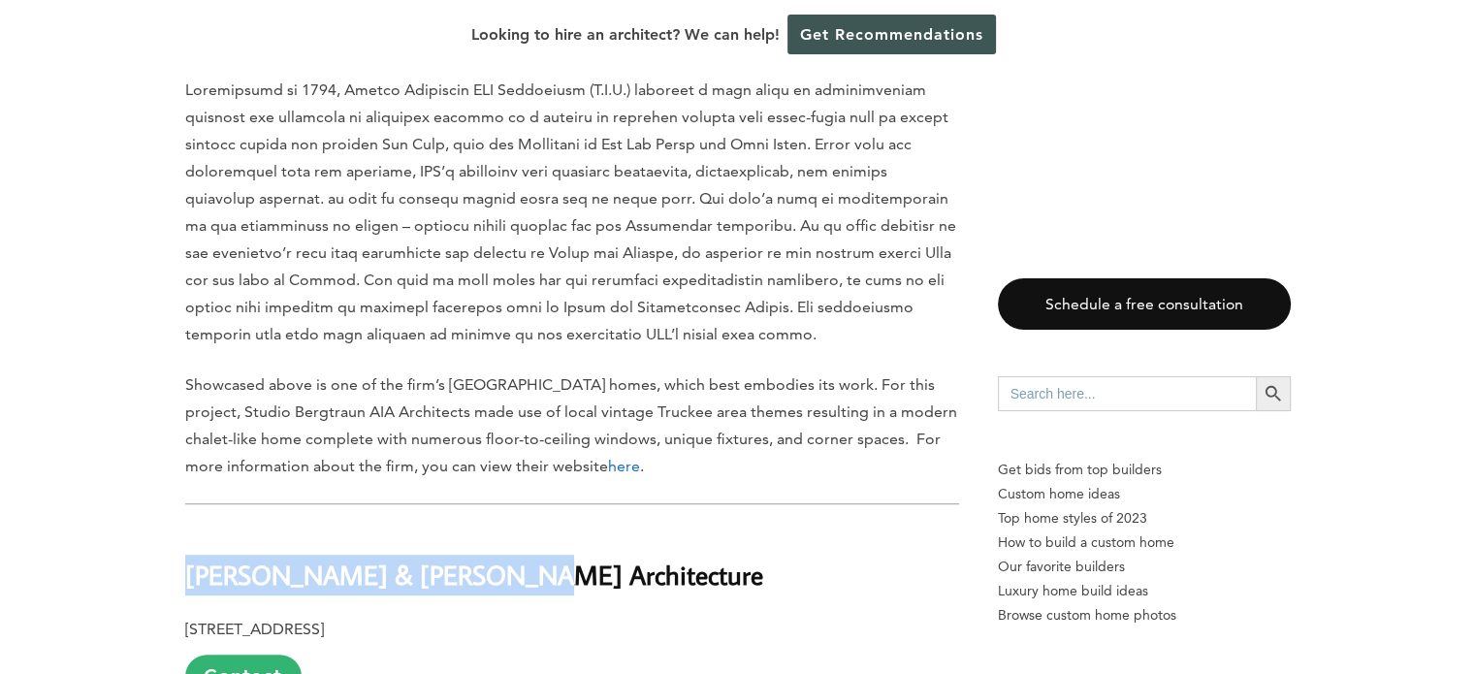
drag, startPoint x: 465, startPoint y: 339, endPoint x: 165, endPoint y: 338, distance: 300.6
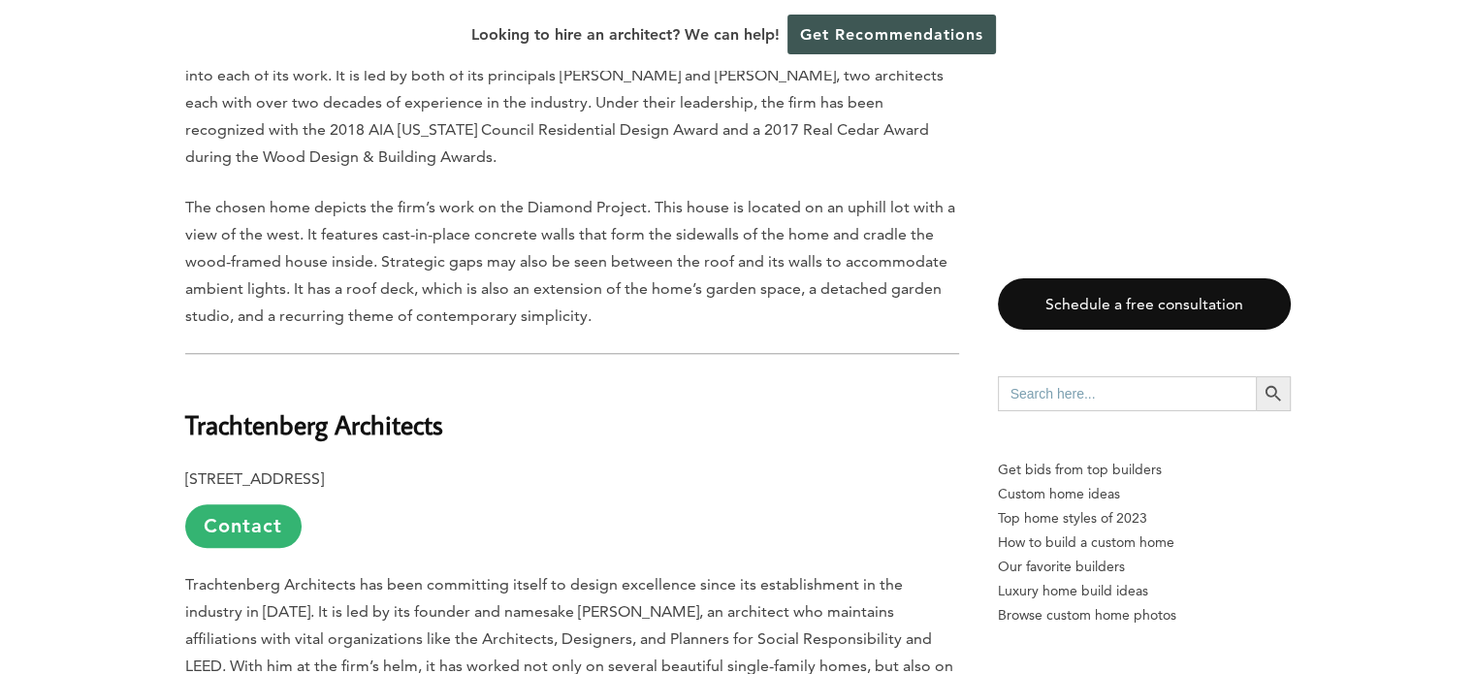
scroll to position [9114, 0]
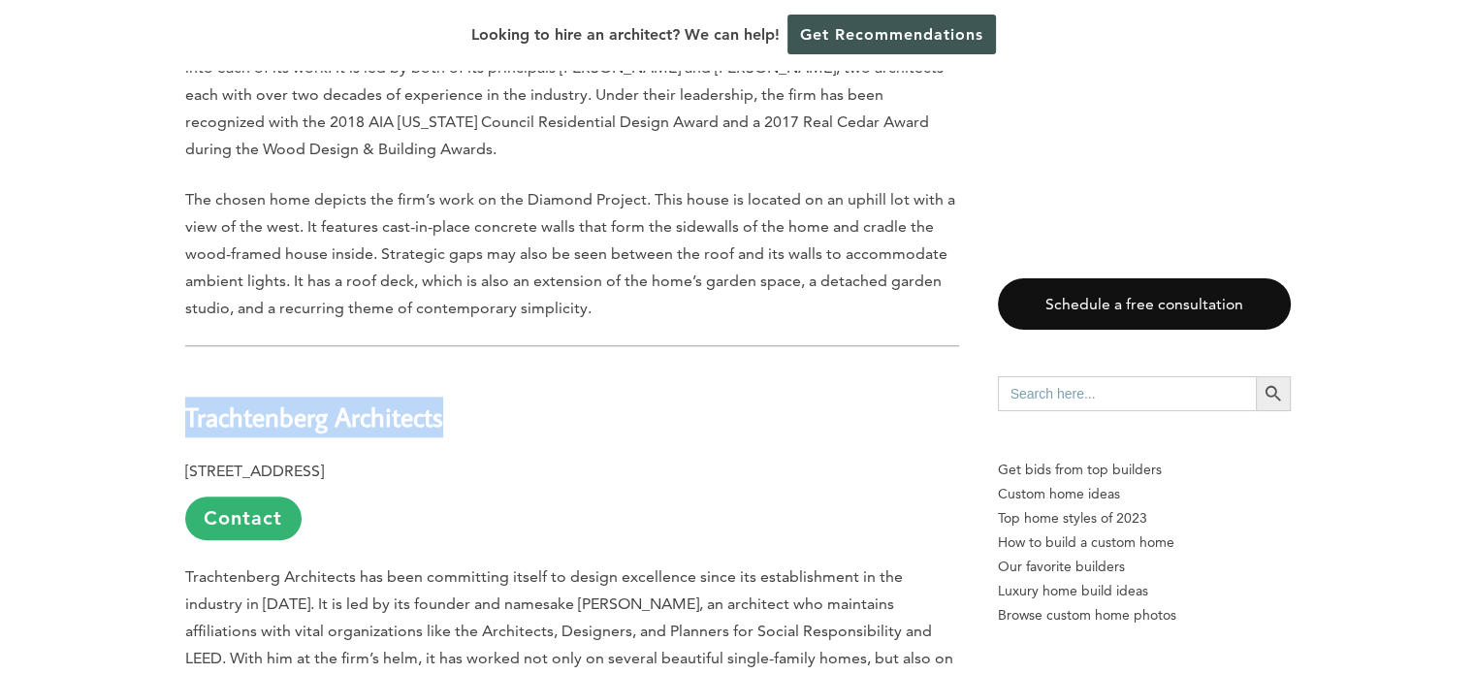
drag, startPoint x: 470, startPoint y: 160, endPoint x: 182, endPoint y: 148, distance: 288.2
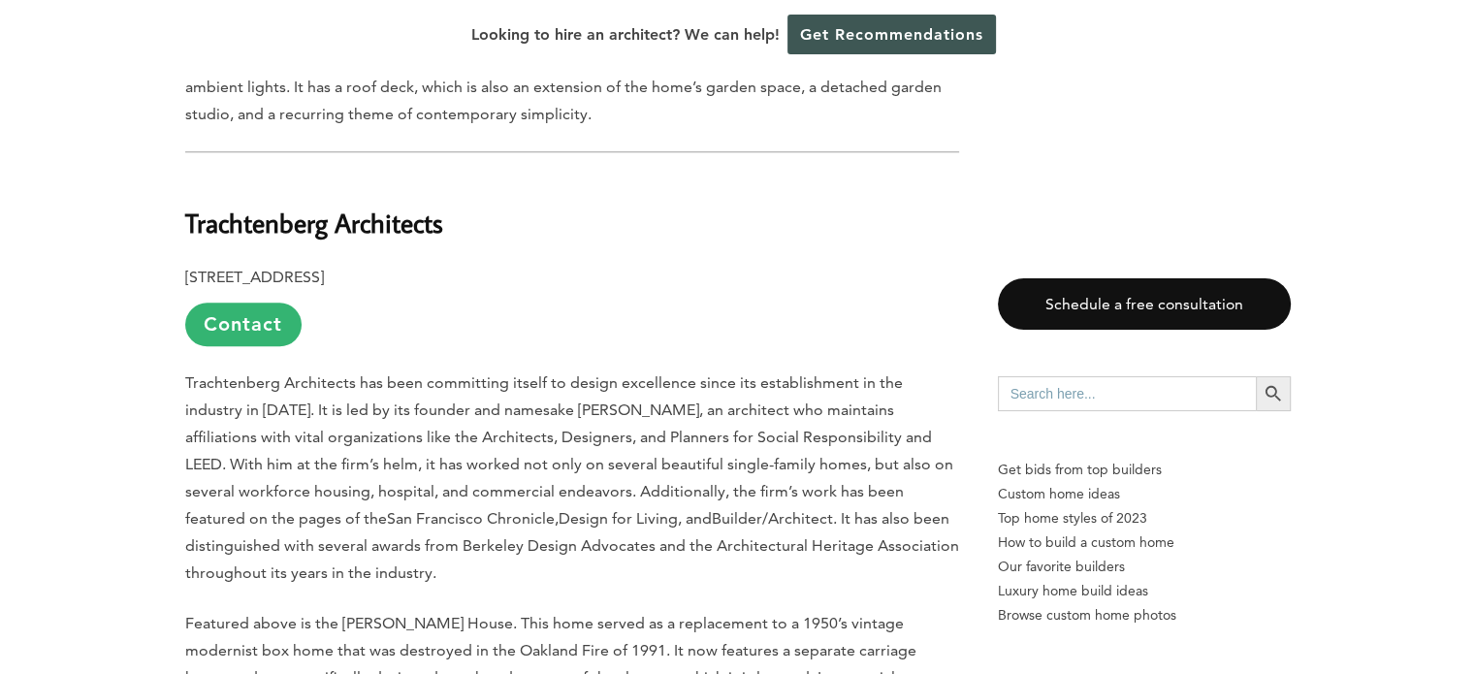
click at [707, 610] on p "Featured above is the McClung House. This home served as a replacement to a 195…" at bounding box center [572, 678] width 774 height 136
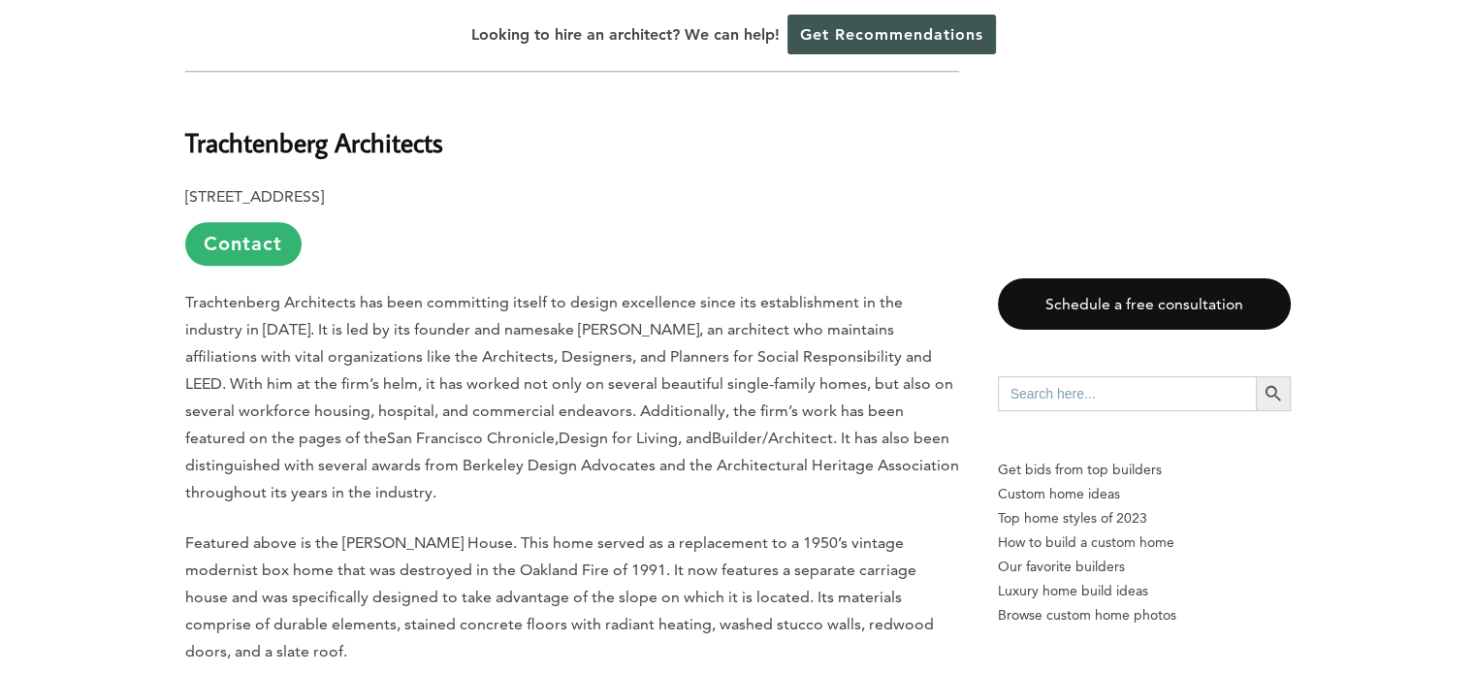
scroll to position [9502, 0]
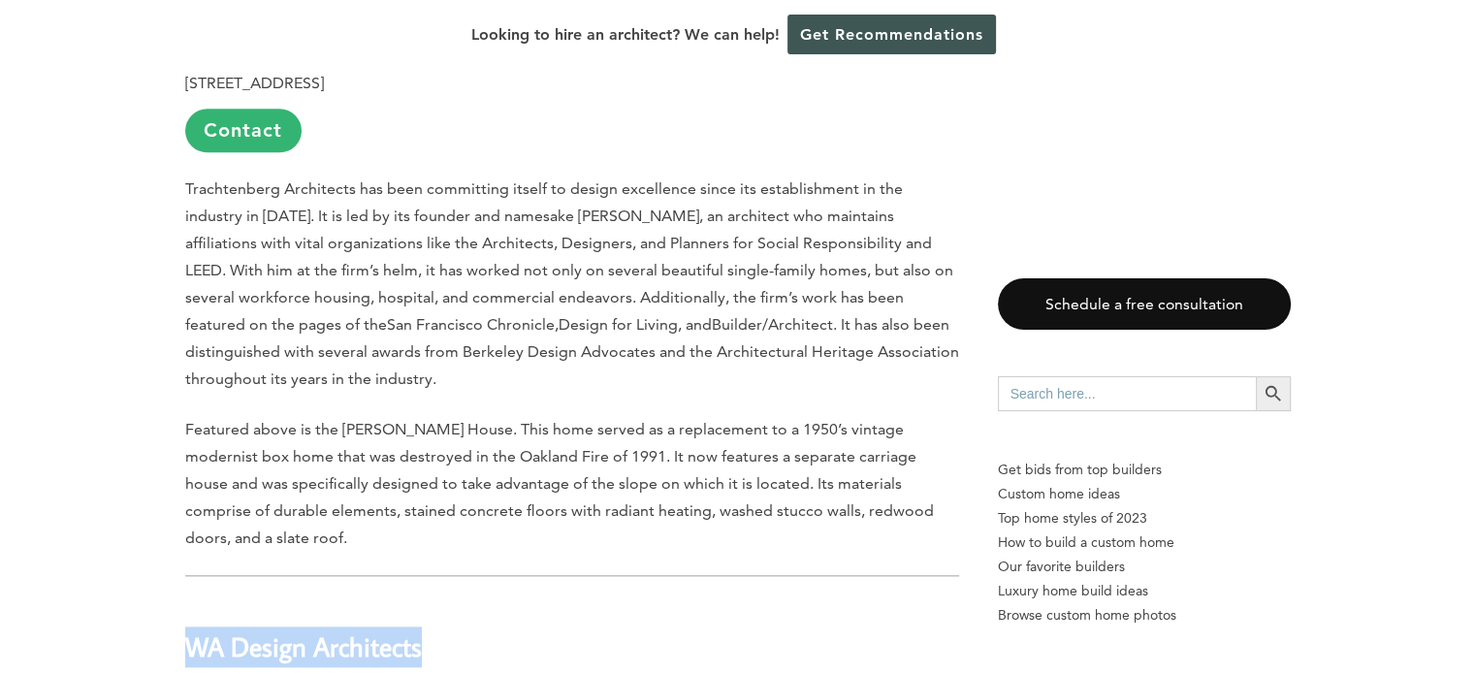
drag, startPoint x: 428, startPoint y: 359, endPoint x: 245, endPoint y: 344, distance: 182.9
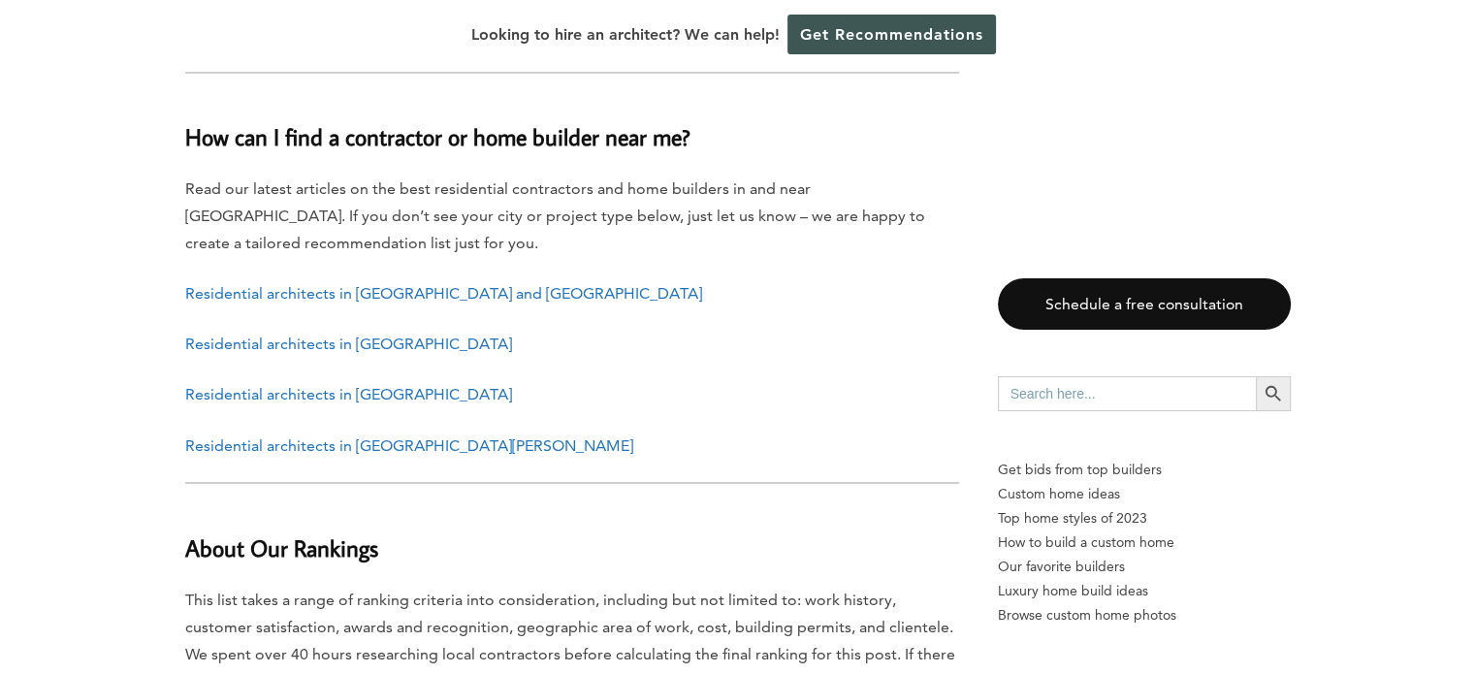
scroll to position [10666, 0]
